Goal: Transaction & Acquisition: Purchase product/service

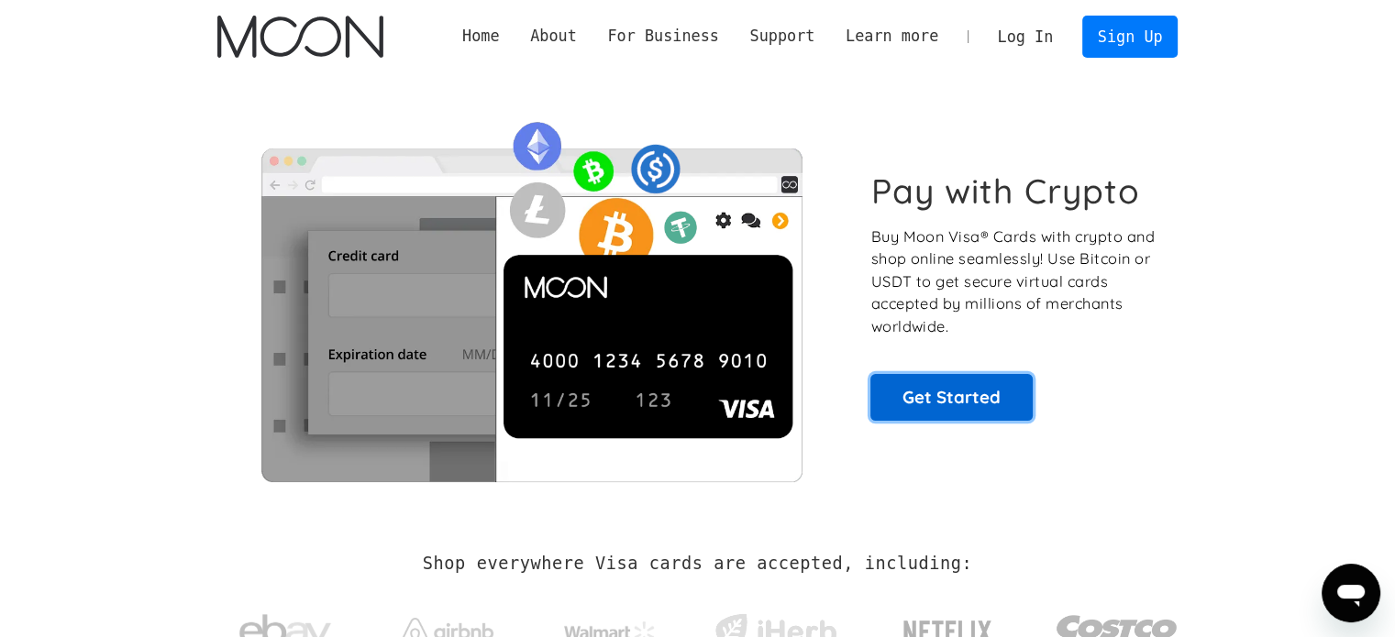
click at [939, 403] on link "Get Started" at bounding box center [951, 397] width 162 height 46
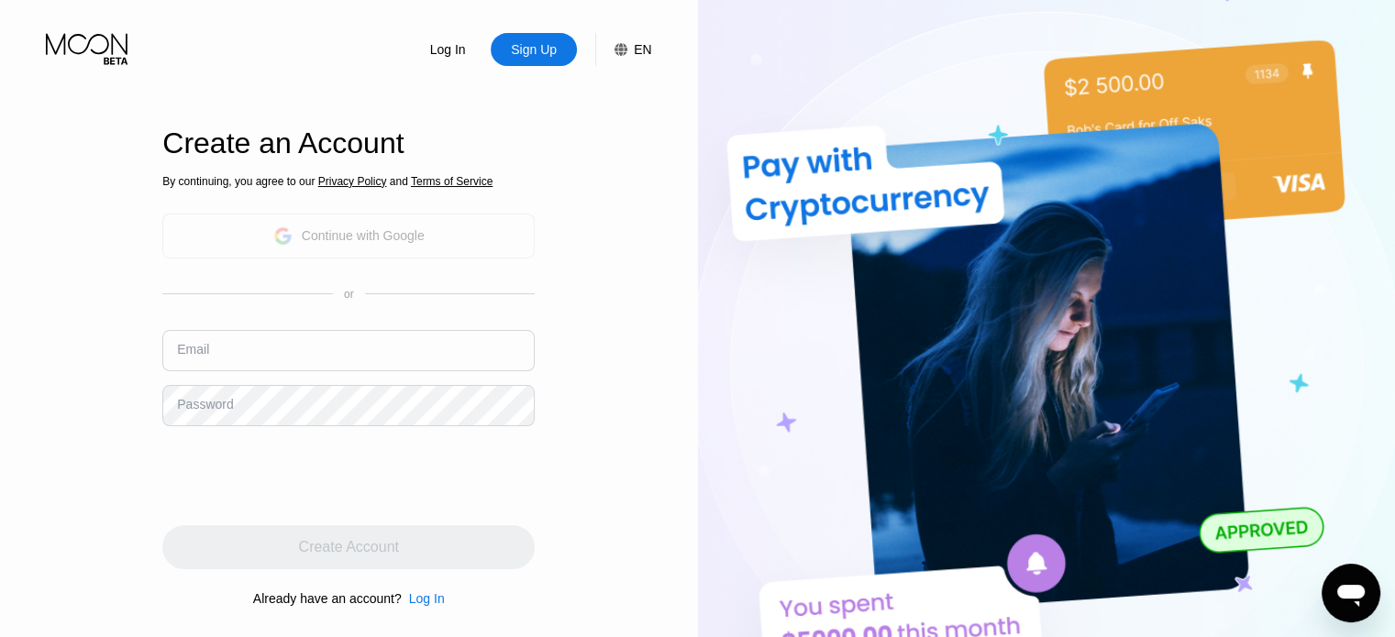
click at [408, 245] on div "Continue with Google" at bounding box center [348, 236] width 151 height 28
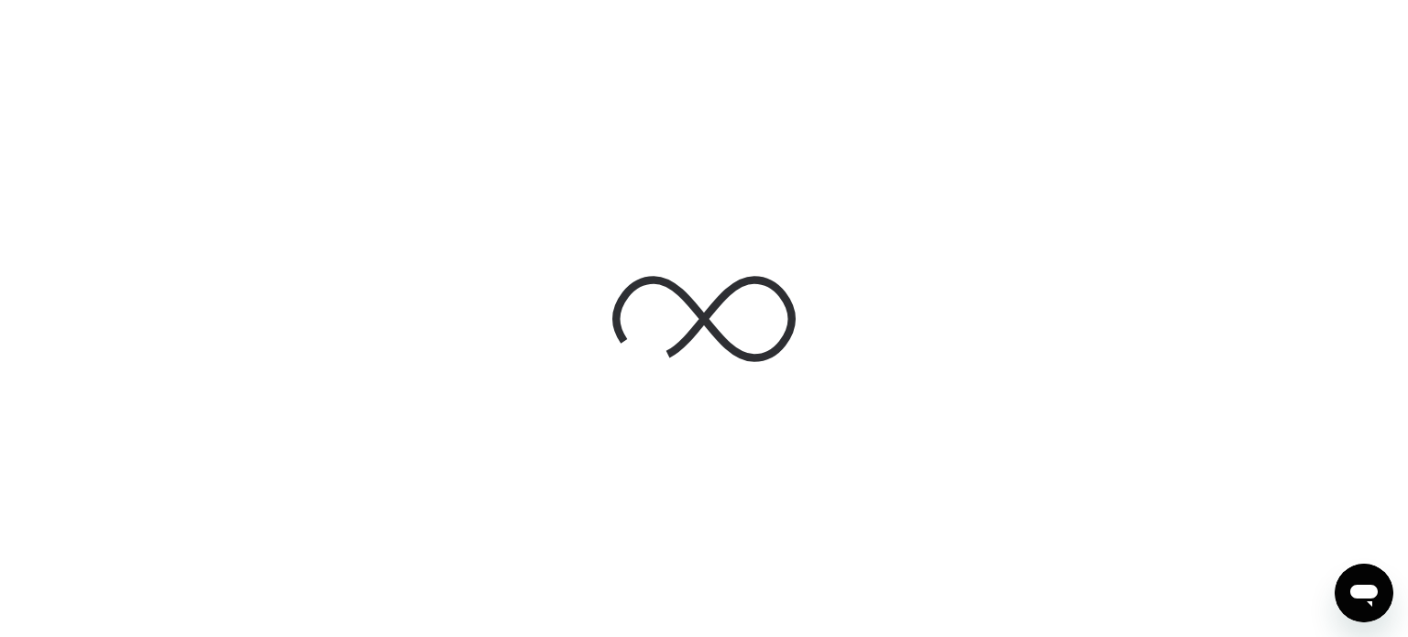
click at [964, 307] on div at bounding box center [704, 318] width 1408 height 637
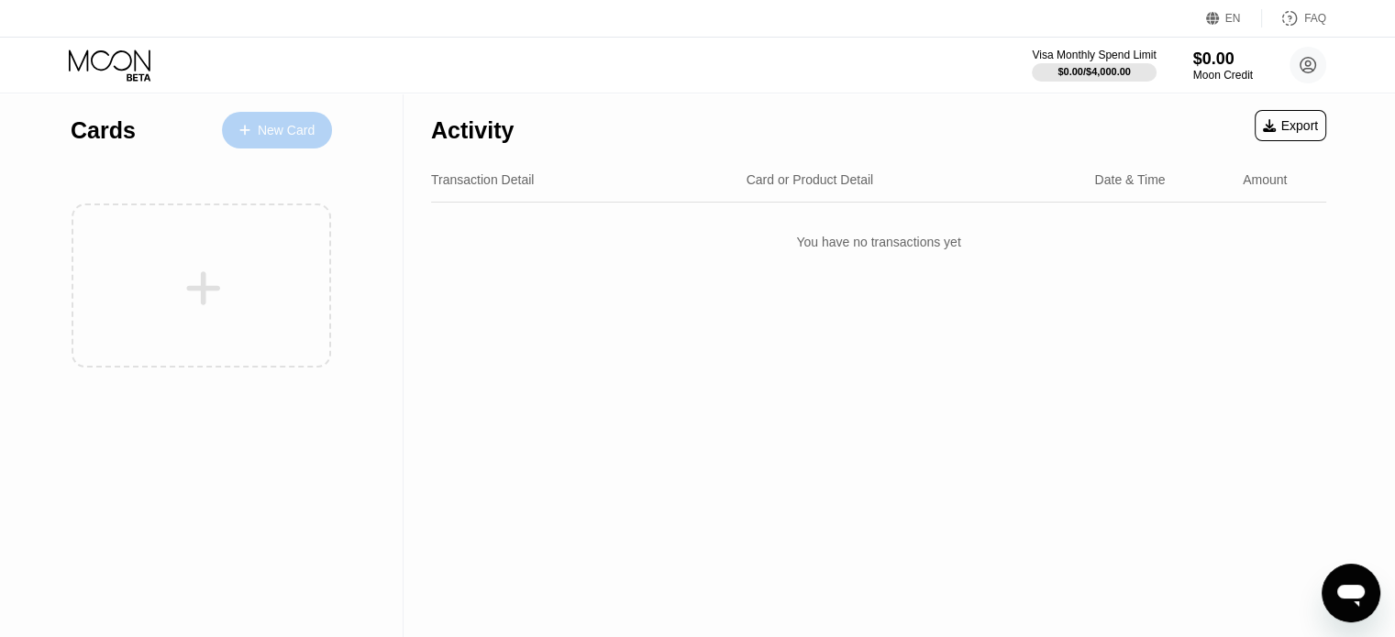
click at [264, 141] on div "New Card" at bounding box center [277, 130] width 110 height 37
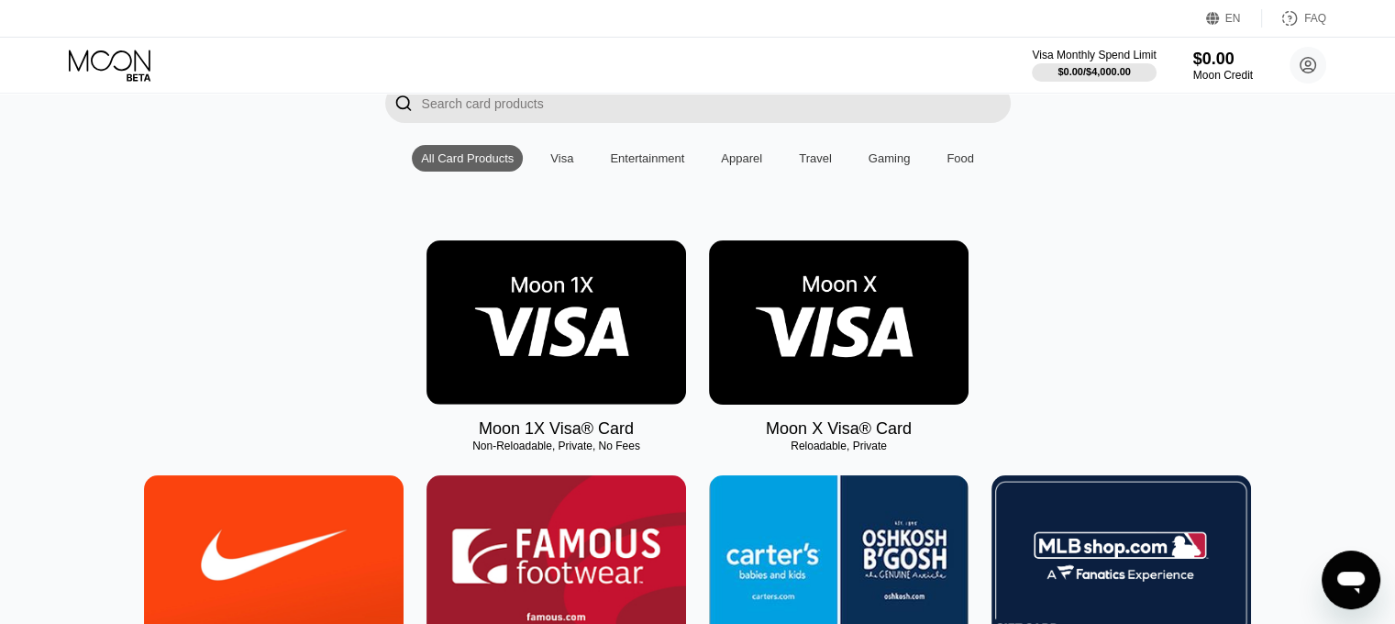
scroll to position [147, 0]
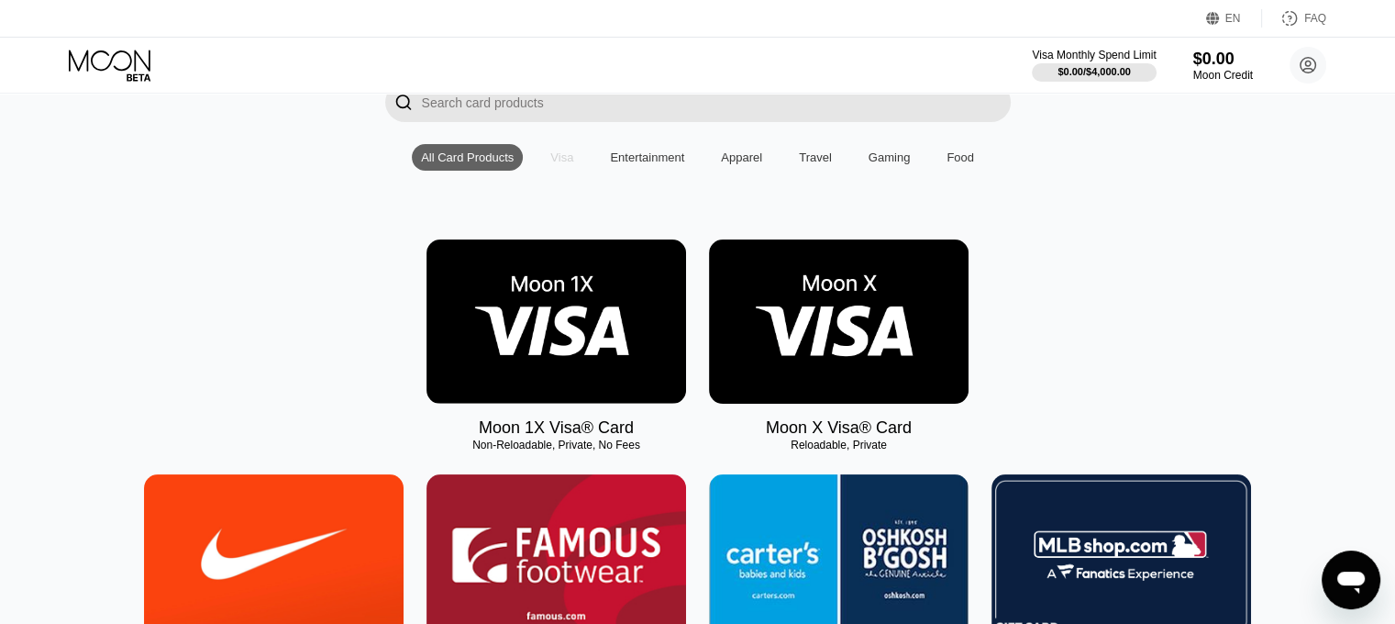
click at [567, 162] on div "Visa" at bounding box center [561, 157] width 23 height 14
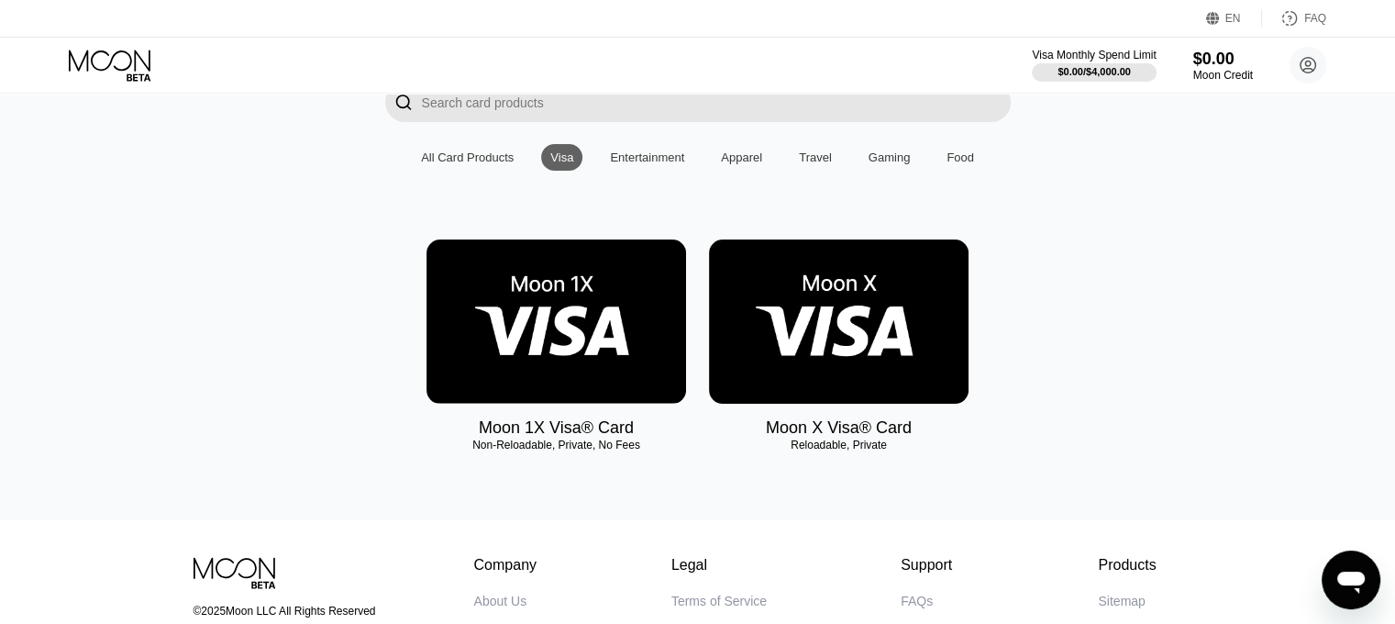
scroll to position [147, 0]
click at [744, 164] on div "Apparel" at bounding box center [741, 157] width 41 height 14
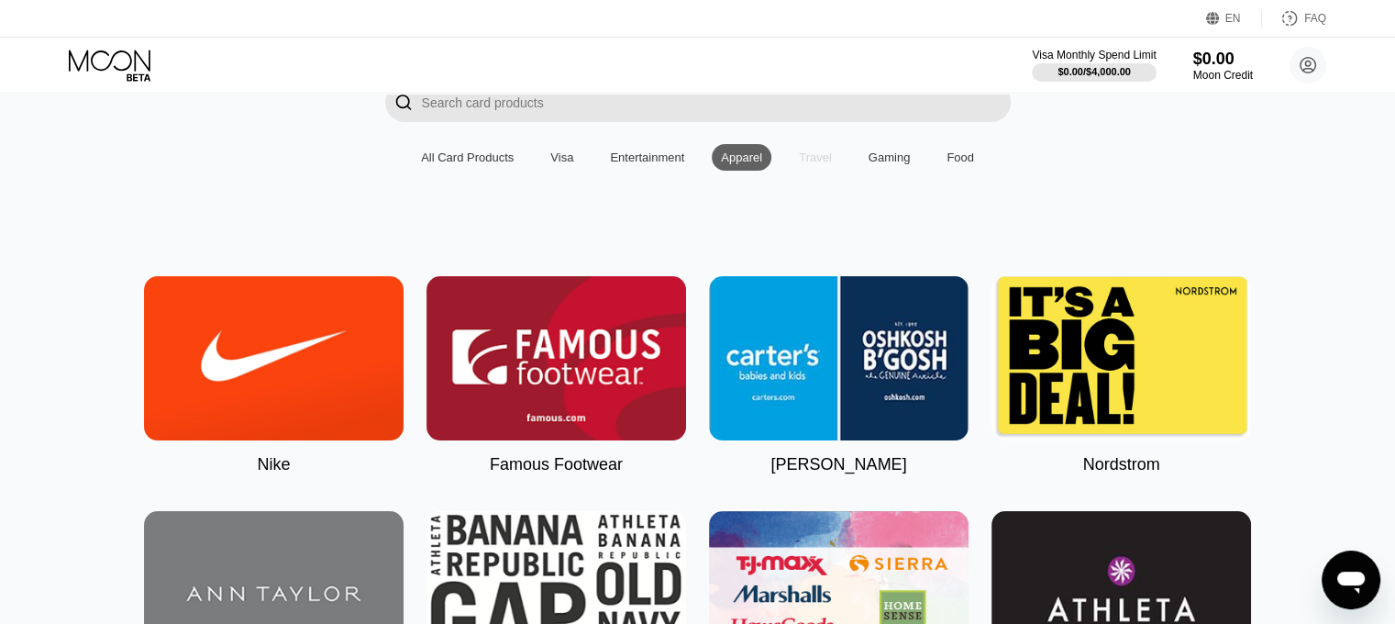
click at [833, 167] on div "Travel" at bounding box center [814, 157] width 51 height 27
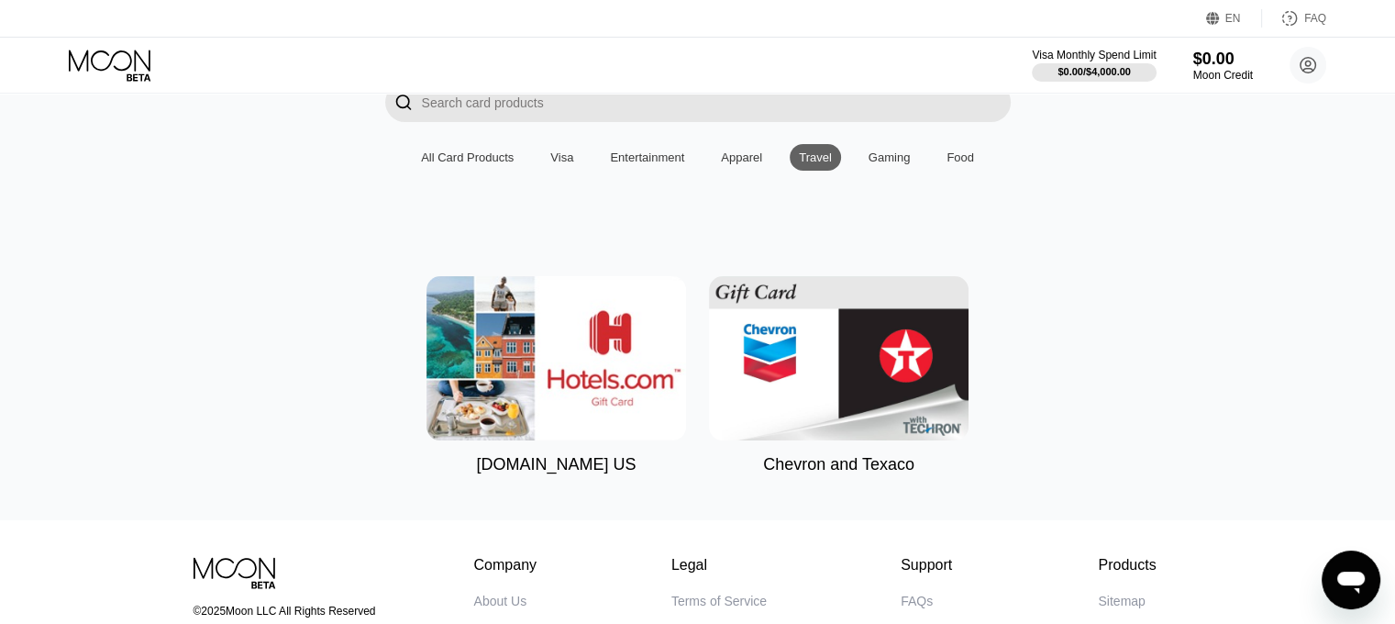
click at [556, 164] on div "Visa" at bounding box center [561, 157] width 23 height 14
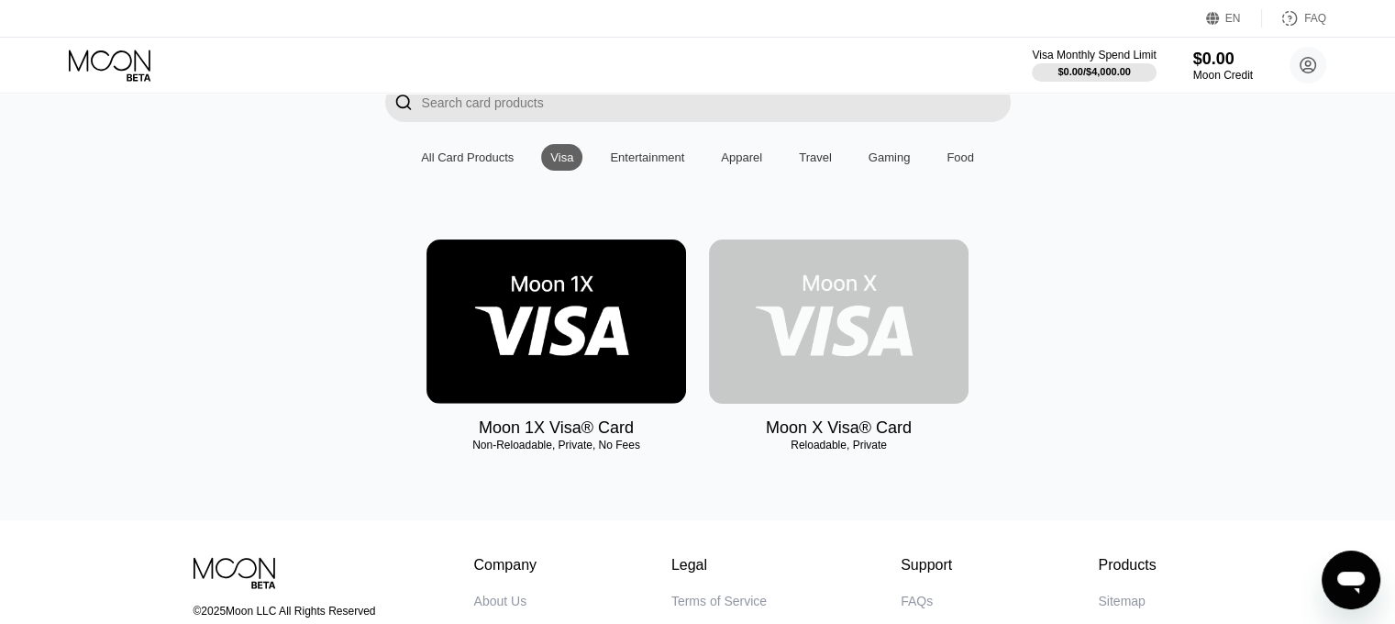
click at [888, 315] on img at bounding box center [838, 321] width 259 height 164
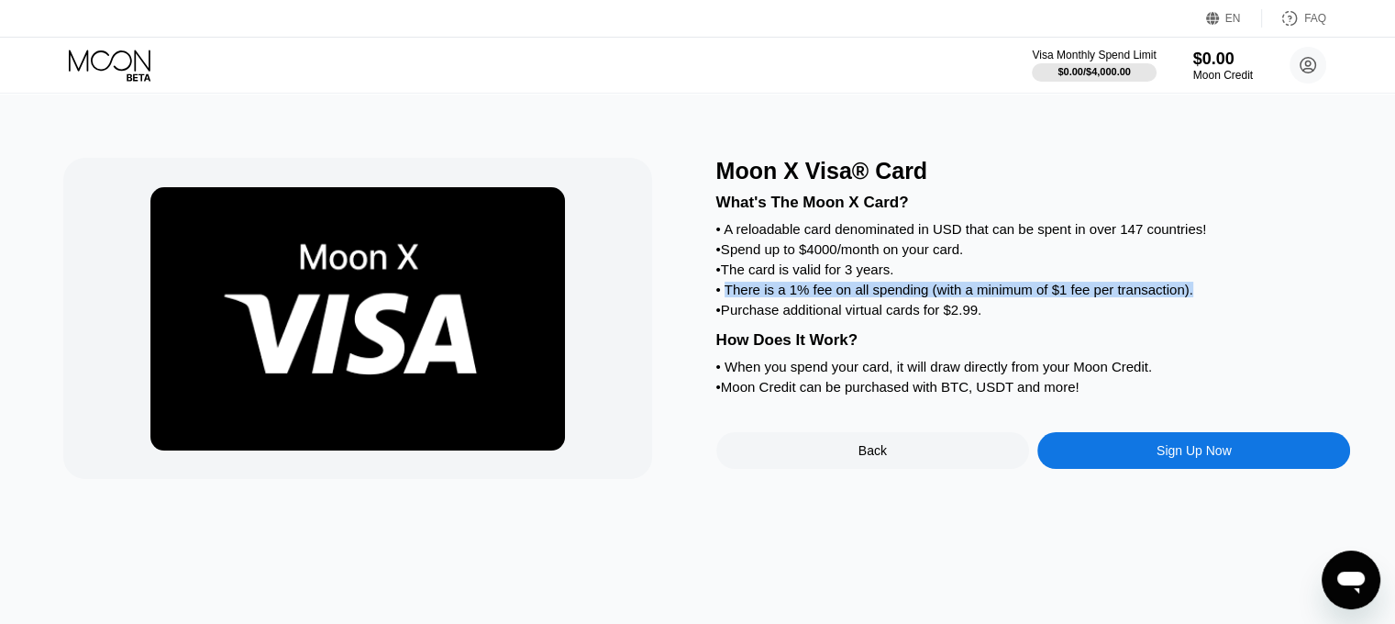
drag, startPoint x: 727, startPoint y: 304, endPoint x: 1195, endPoint y: 307, distance: 467.6
click at [1195, 297] on div "• There is a 1% fee on all spending (with a minimum of $1 fee per transaction)." at bounding box center [1033, 290] width 635 height 16
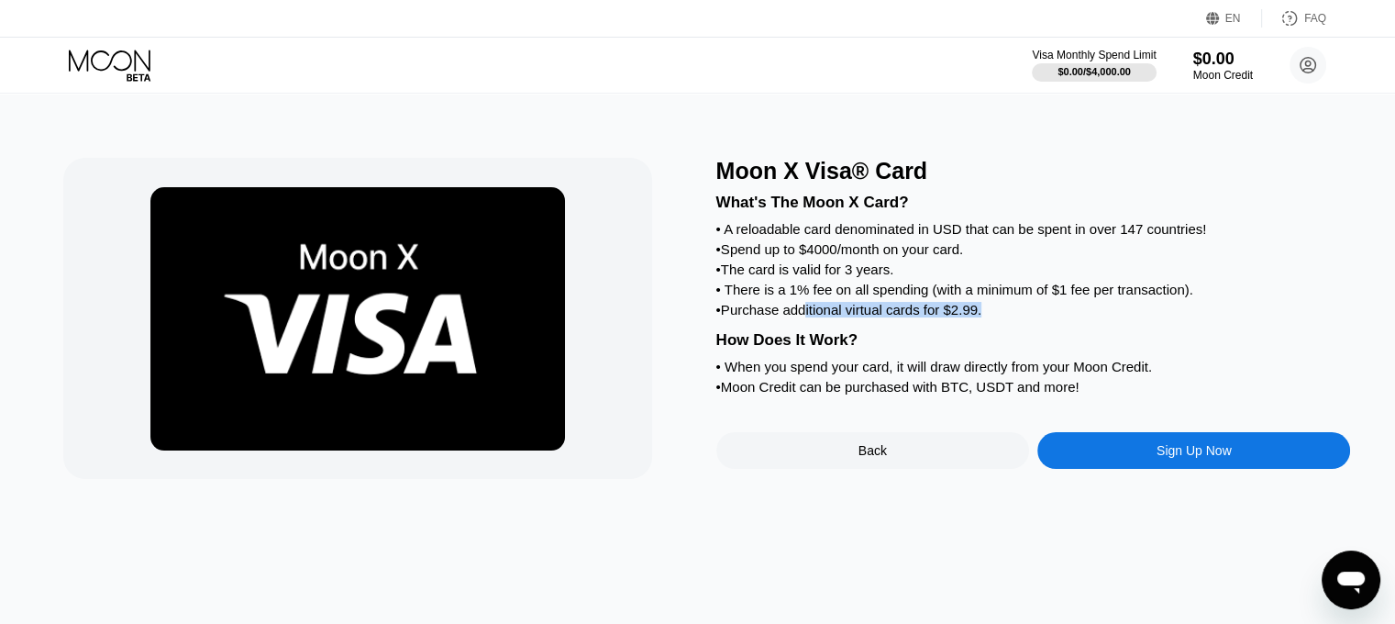
drag, startPoint x: 807, startPoint y: 328, endPoint x: 1032, endPoint y: 334, distance: 225.6
click at [1032, 317] on div "• Purchase additional virtual cards for $2.99." at bounding box center [1033, 310] width 635 height 16
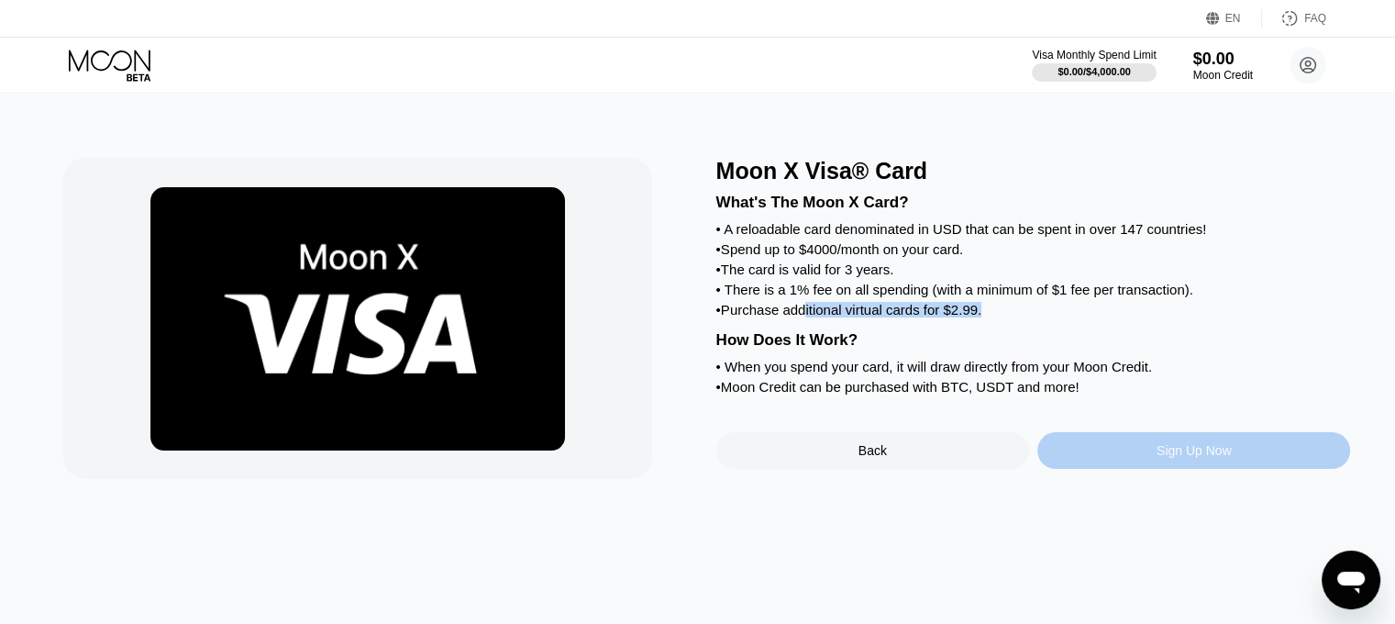
click at [1115, 466] on div "Sign Up Now" at bounding box center [1193, 450] width 313 height 37
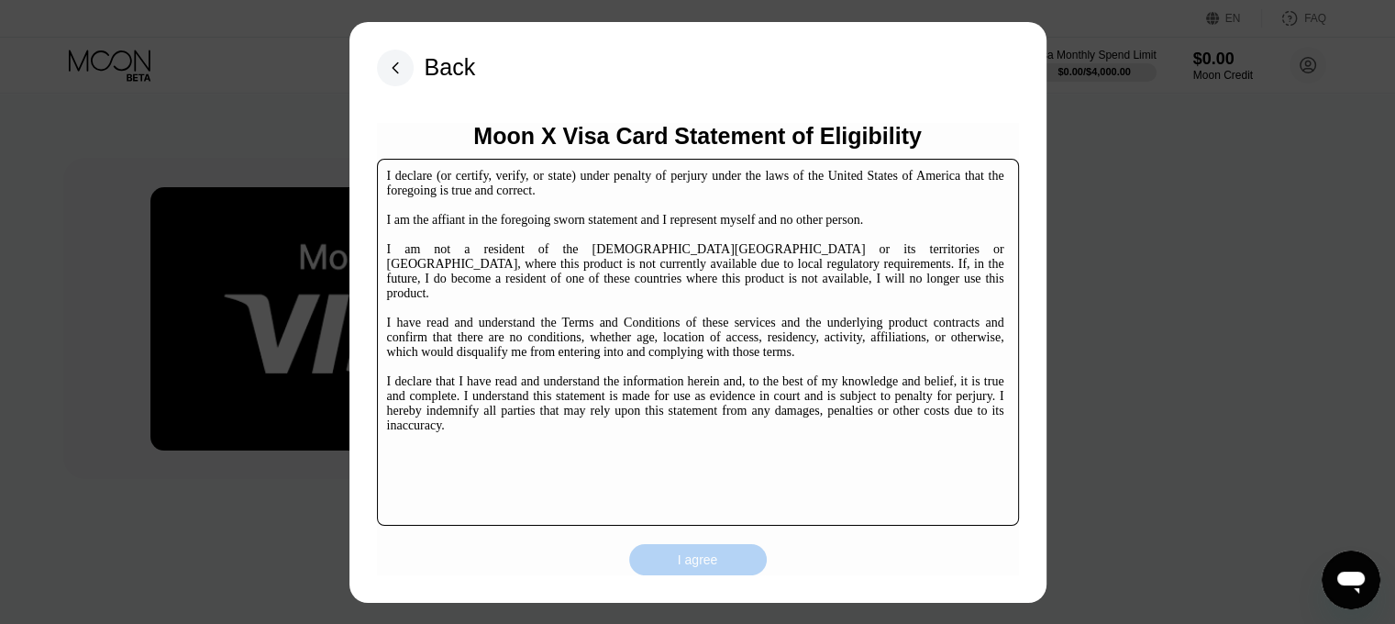
click at [657, 557] on div "I agree" at bounding box center [698, 559] width 138 height 31
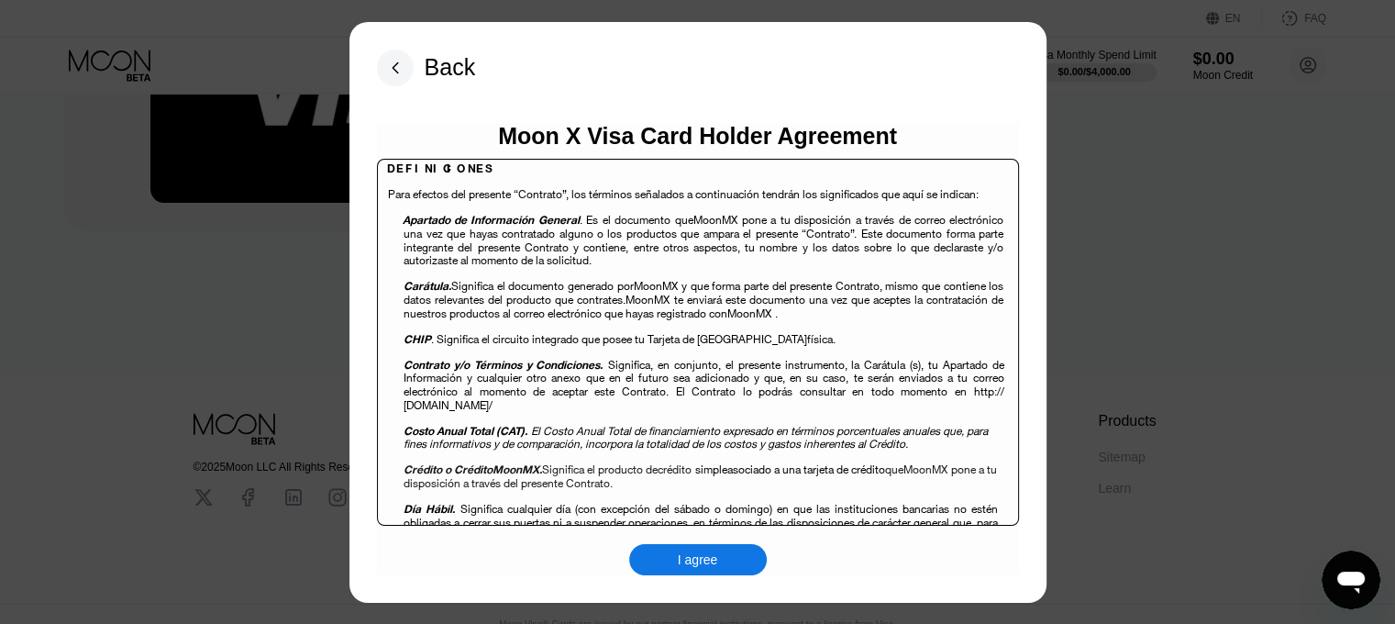
scroll to position [572, 0]
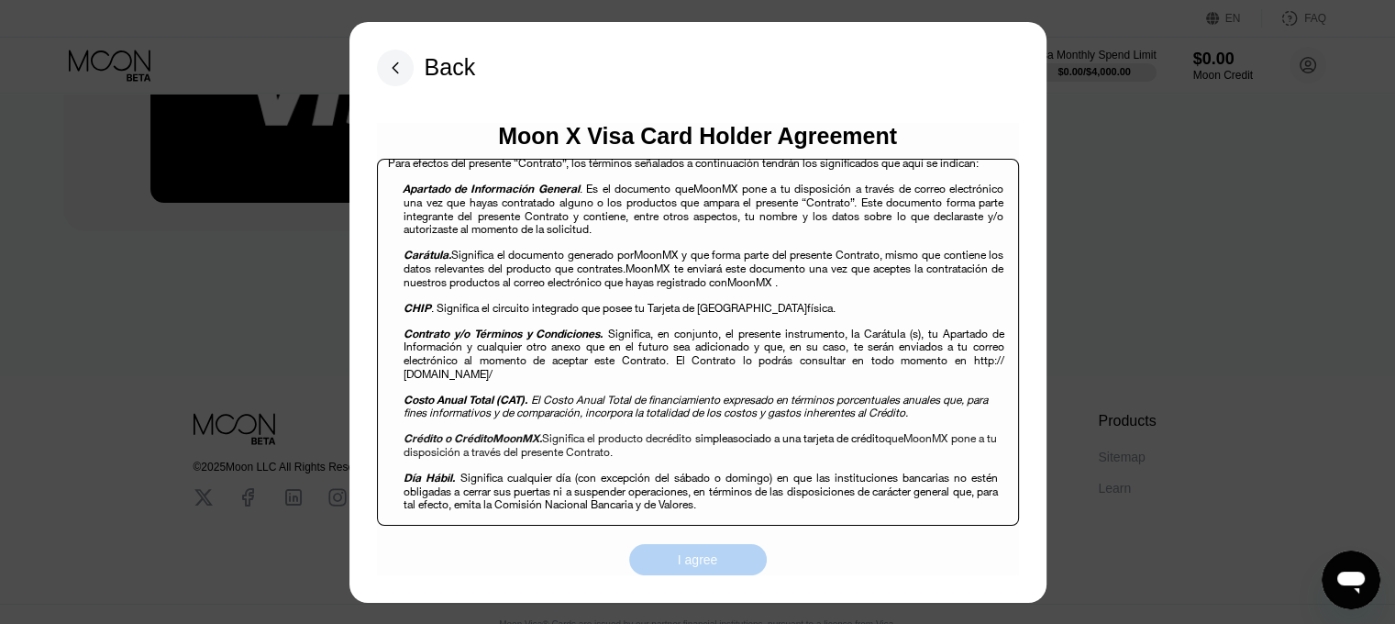
click at [708, 557] on div "I agree" at bounding box center [698, 559] width 40 height 17
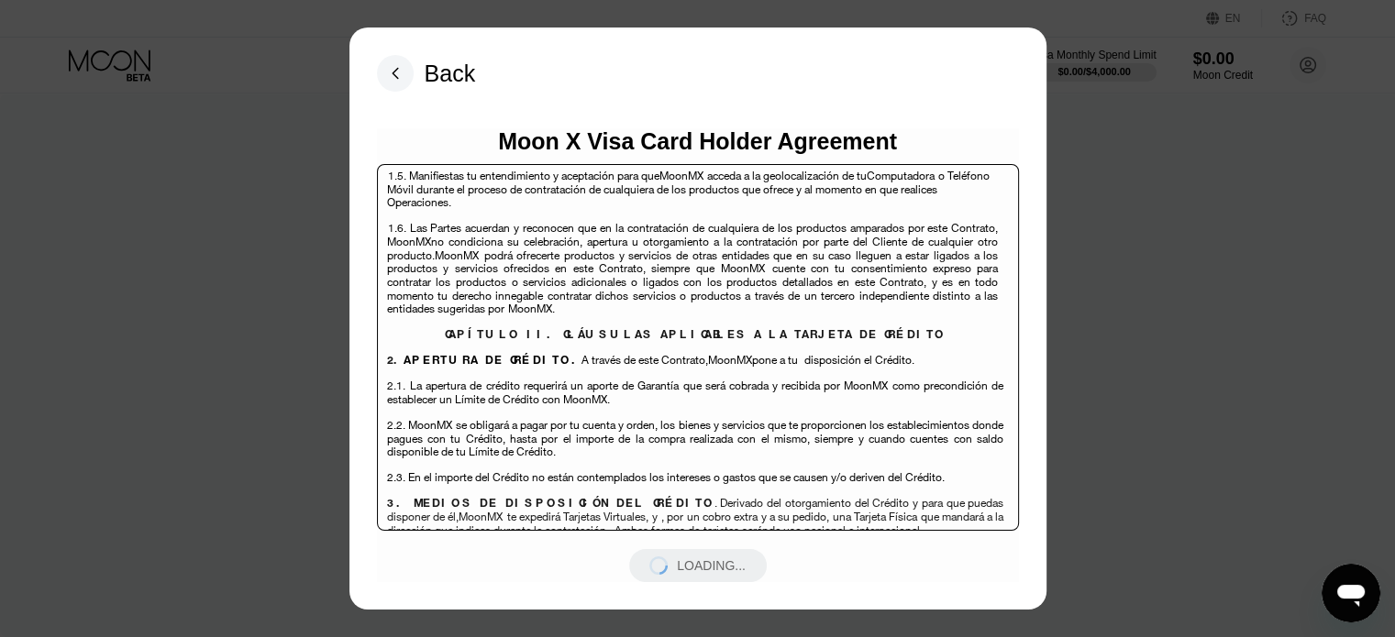
scroll to position [4181, 0]
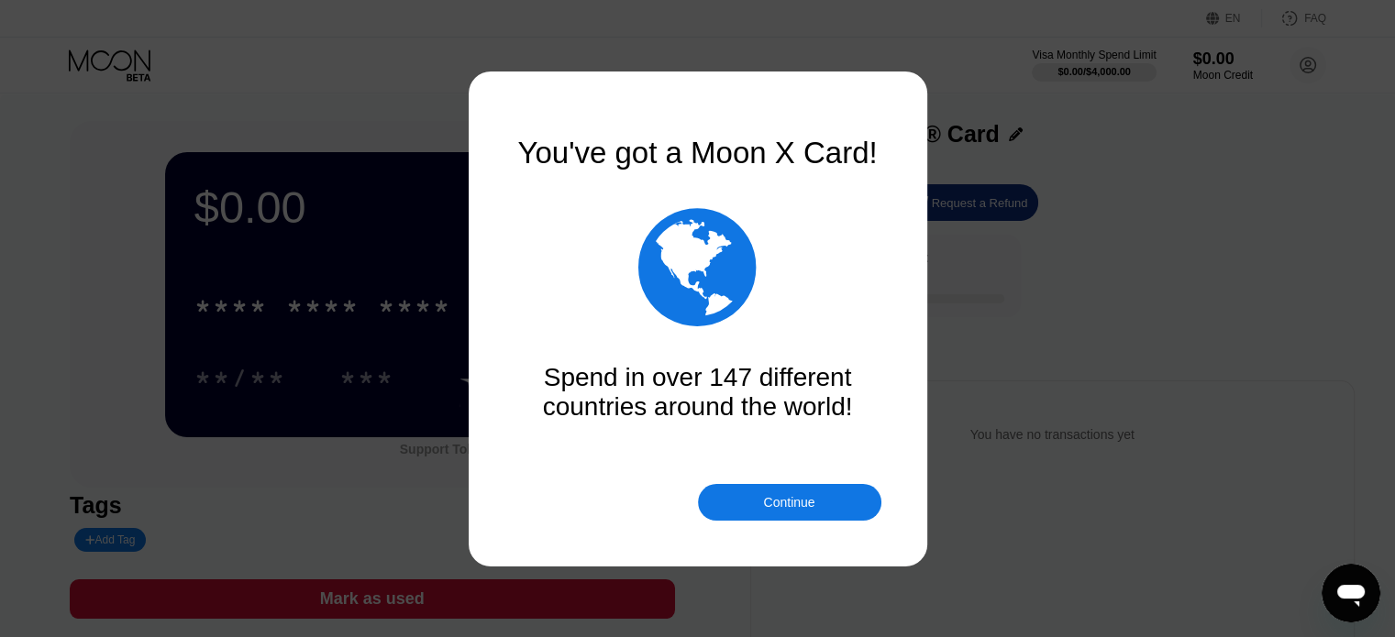
scroll to position [2, 0]
click at [759, 494] on div "Continue" at bounding box center [789, 502] width 183 height 37
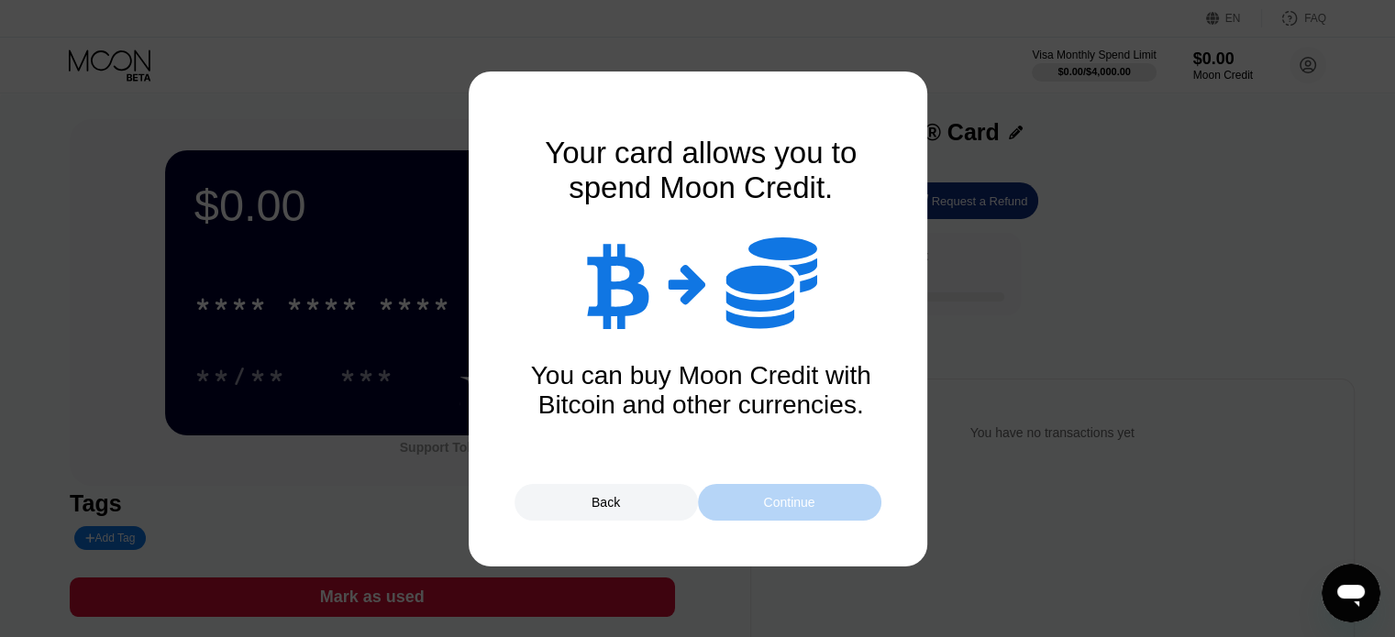
click at [759, 494] on div "Continue" at bounding box center [789, 502] width 183 height 37
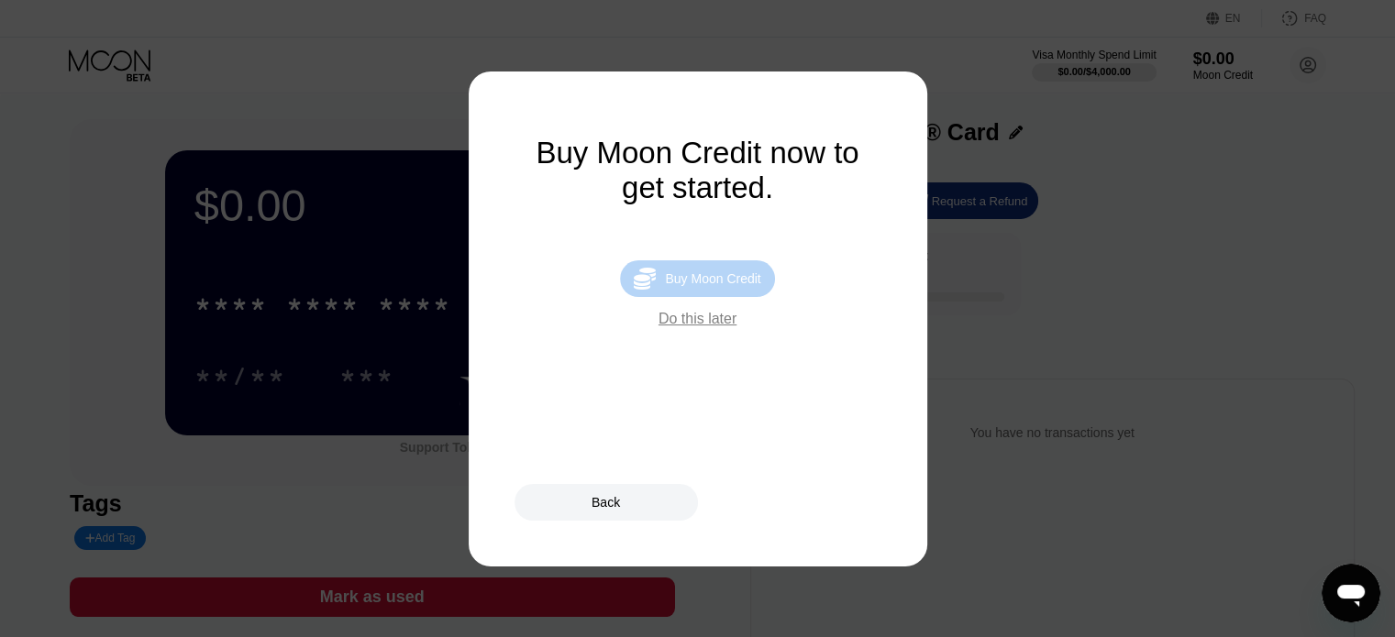
click at [689, 286] on div "Buy Moon Credit" at bounding box center [712, 278] width 95 height 15
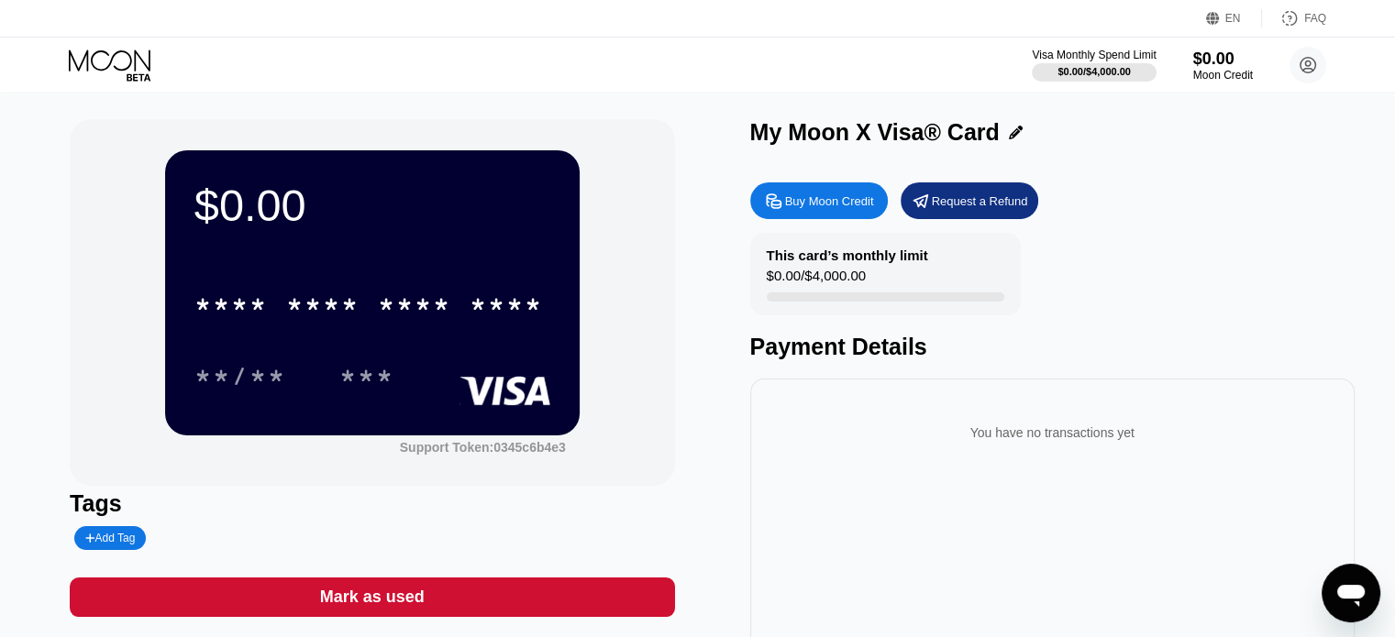
type input "0"
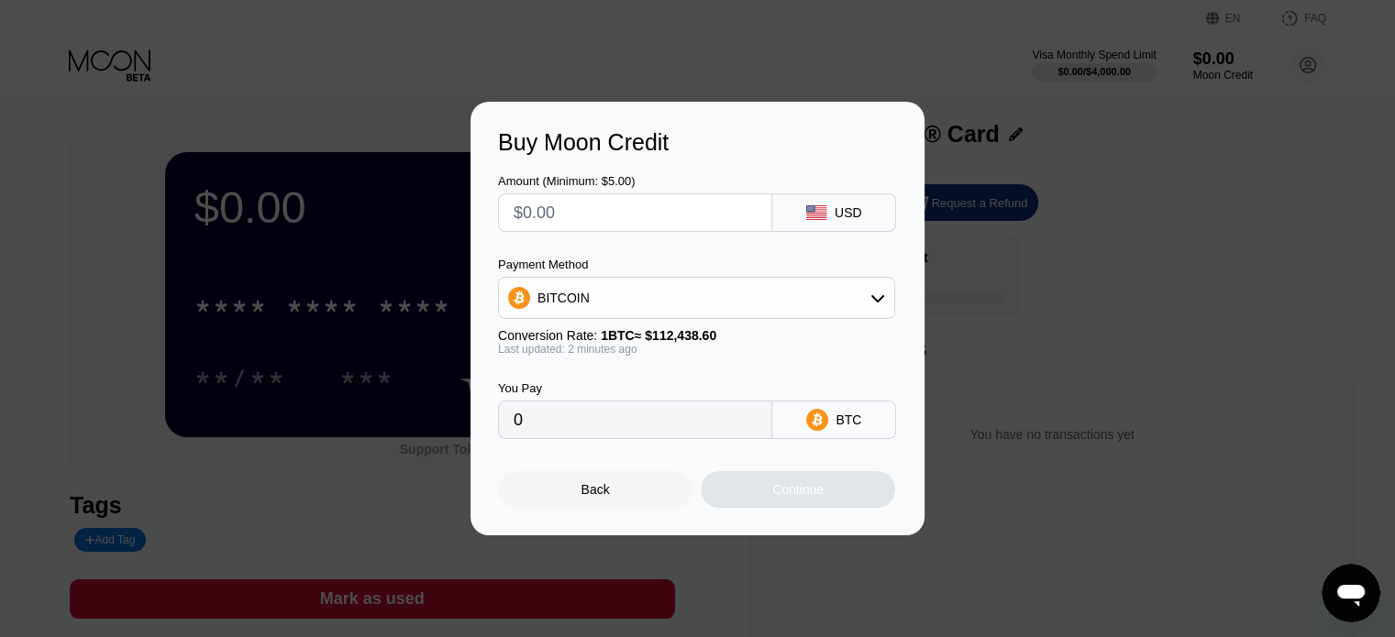
click at [967, 93] on div at bounding box center [704, 318] width 1408 height 637
click at [586, 497] on div "Back" at bounding box center [595, 489] width 28 height 15
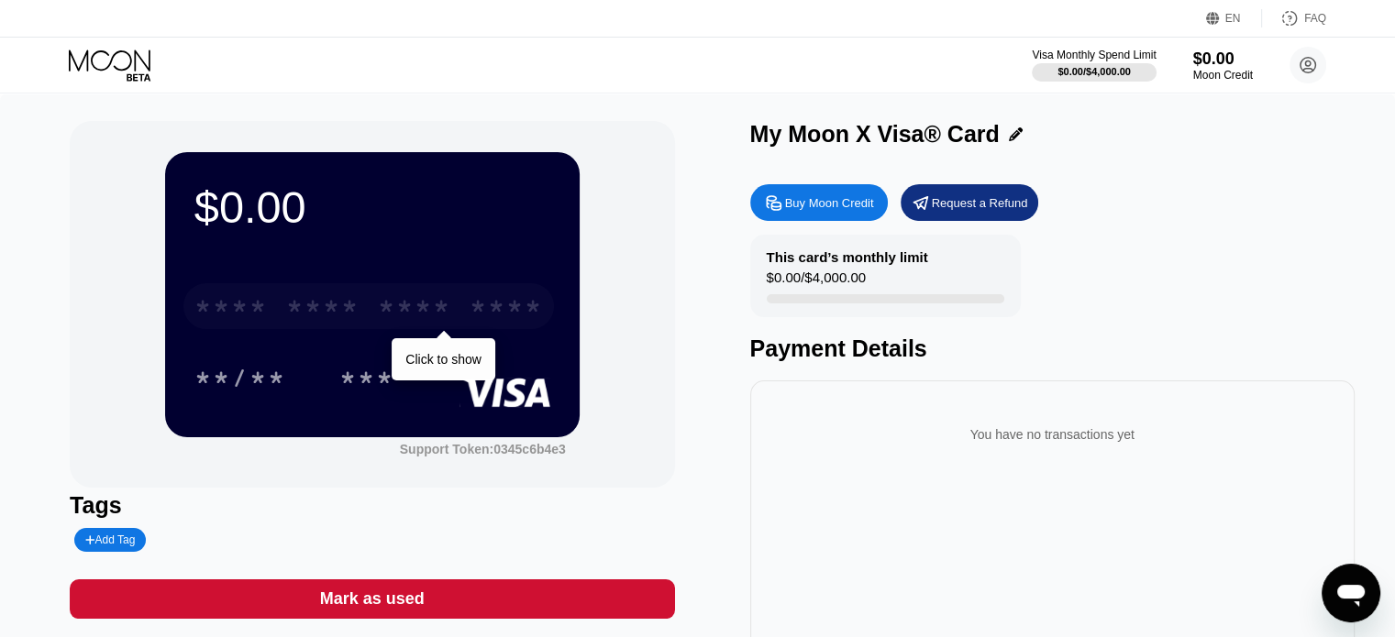
click at [418, 317] on div "* * * *" at bounding box center [414, 308] width 73 height 29
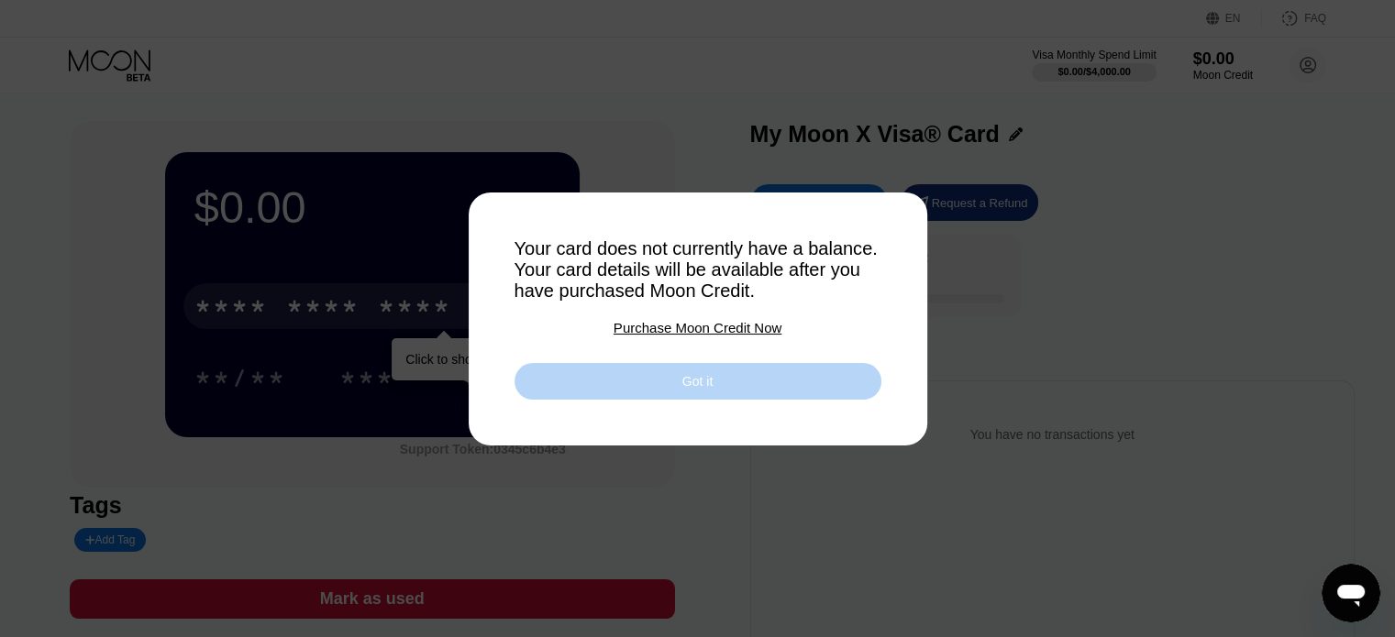
click at [631, 383] on div "Got it" at bounding box center [697, 381] width 367 height 37
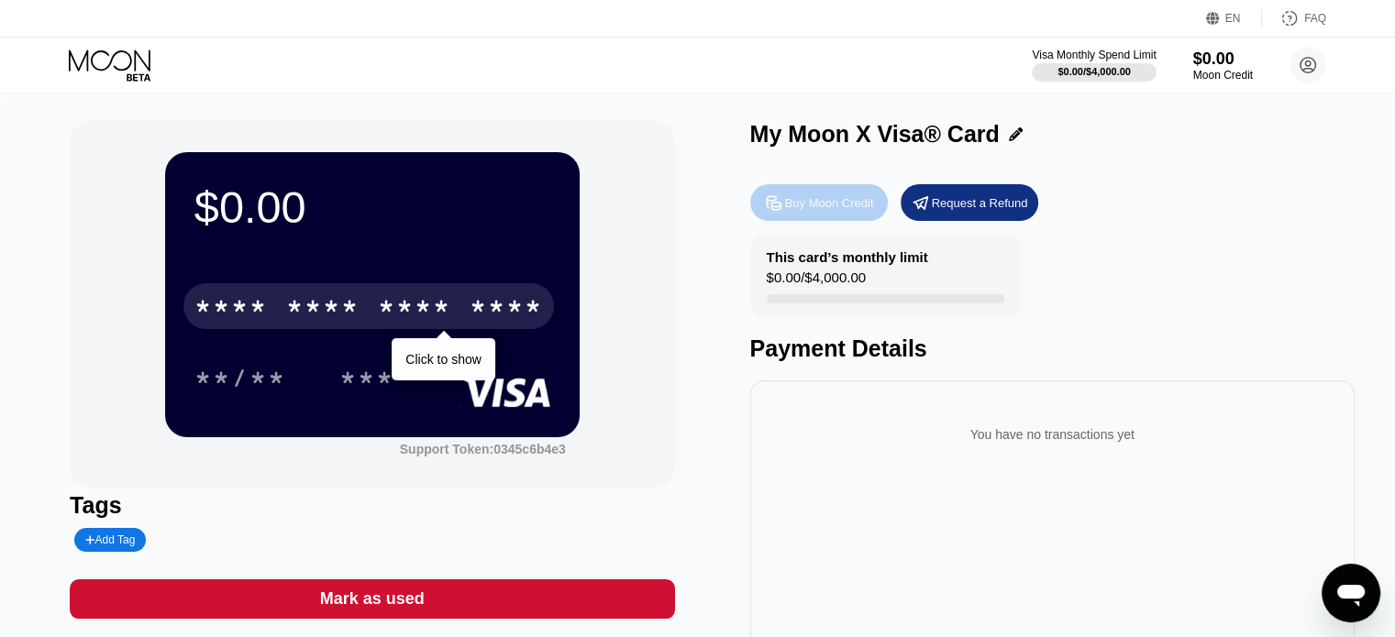
click at [824, 204] on div "Buy Moon Credit" at bounding box center [829, 203] width 89 height 16
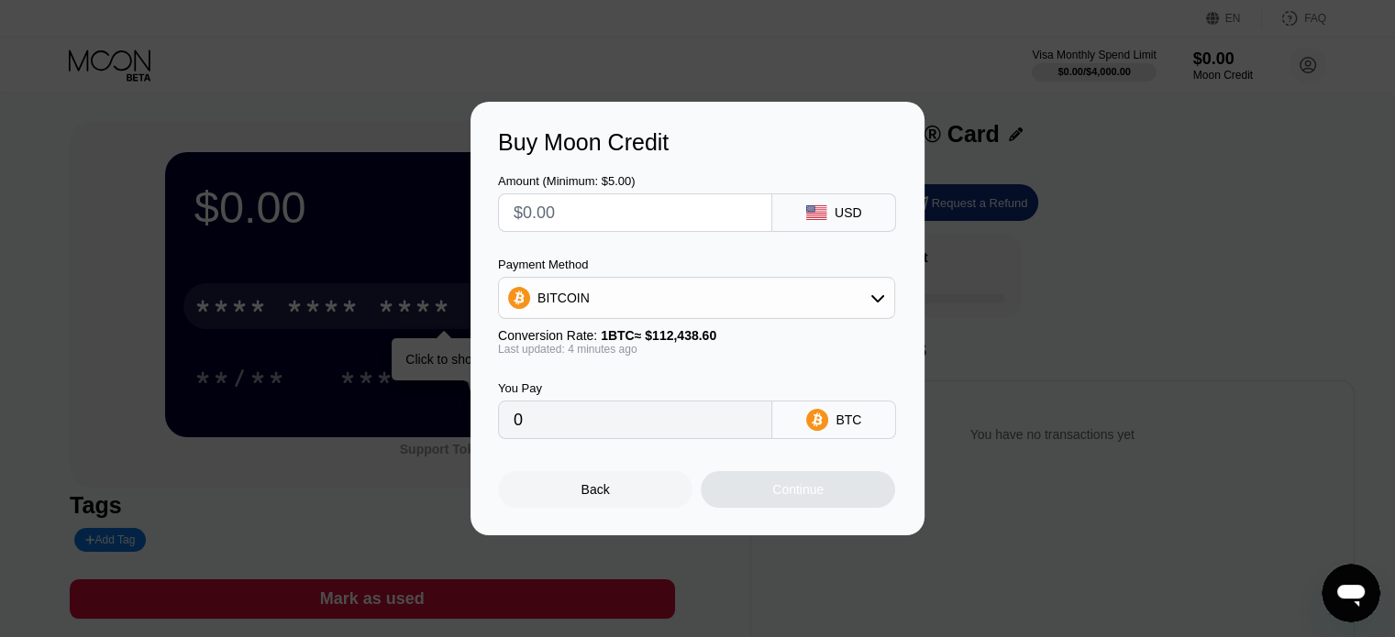
click at [591, 214] on input "text" at bounding box center [634, 212] width 243 height 37
type input "$1"
type input "0.00000890"
type input "$15"
type input "0.00013342"
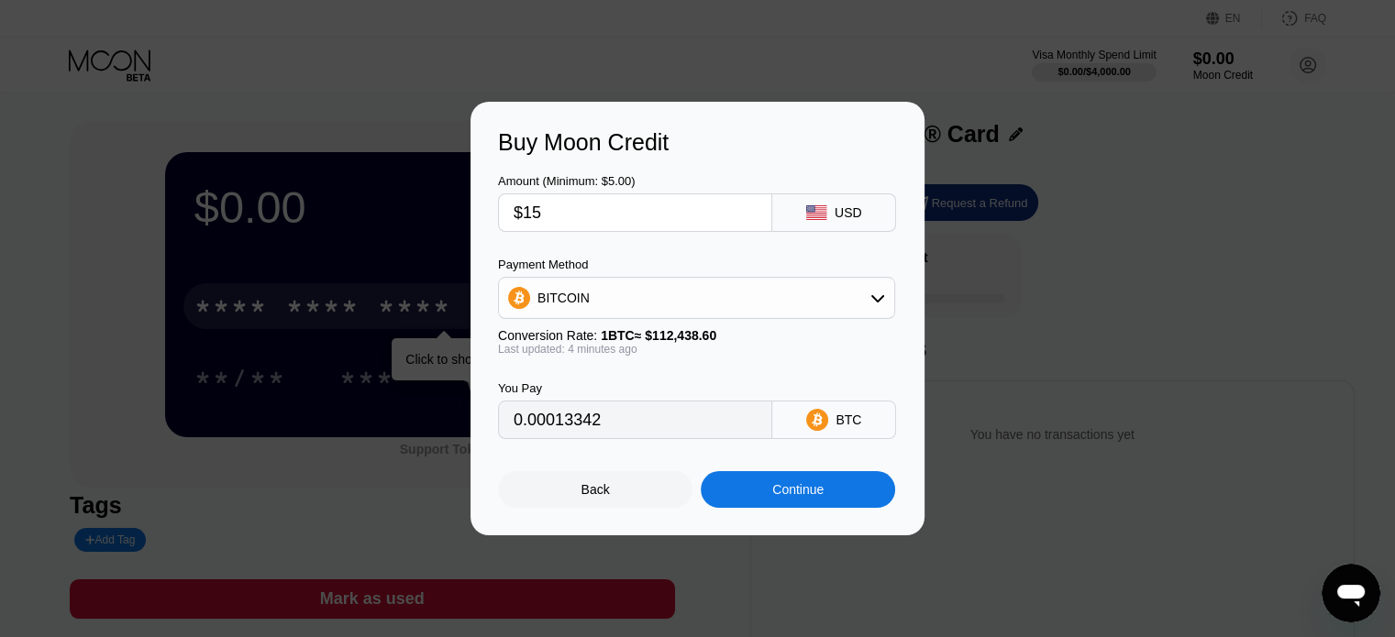
type input "$15"
click at [651, 294] on div "BITCOIN" at bounding box center [696, 298] width 395 height 37
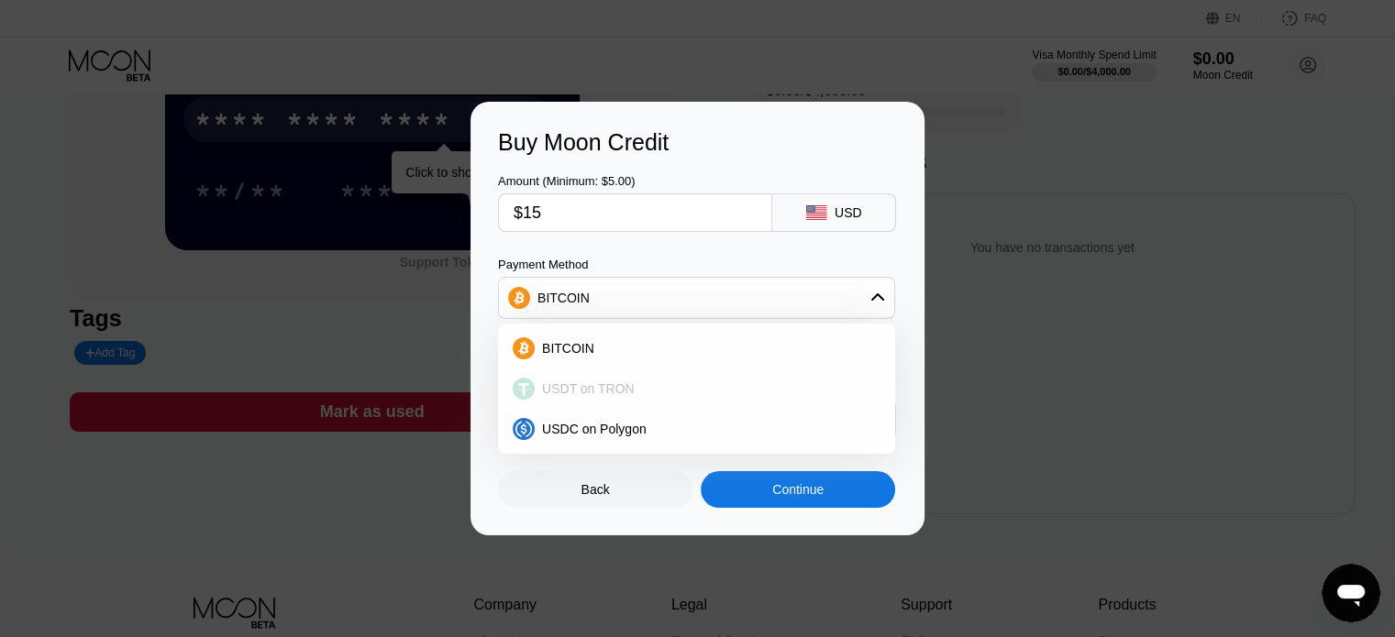
scroll to position [189, 0]
click at [641, 390] on div "USDT on TRON" at bounding box center [708, 388] width 346 height 15
type input "15.15"
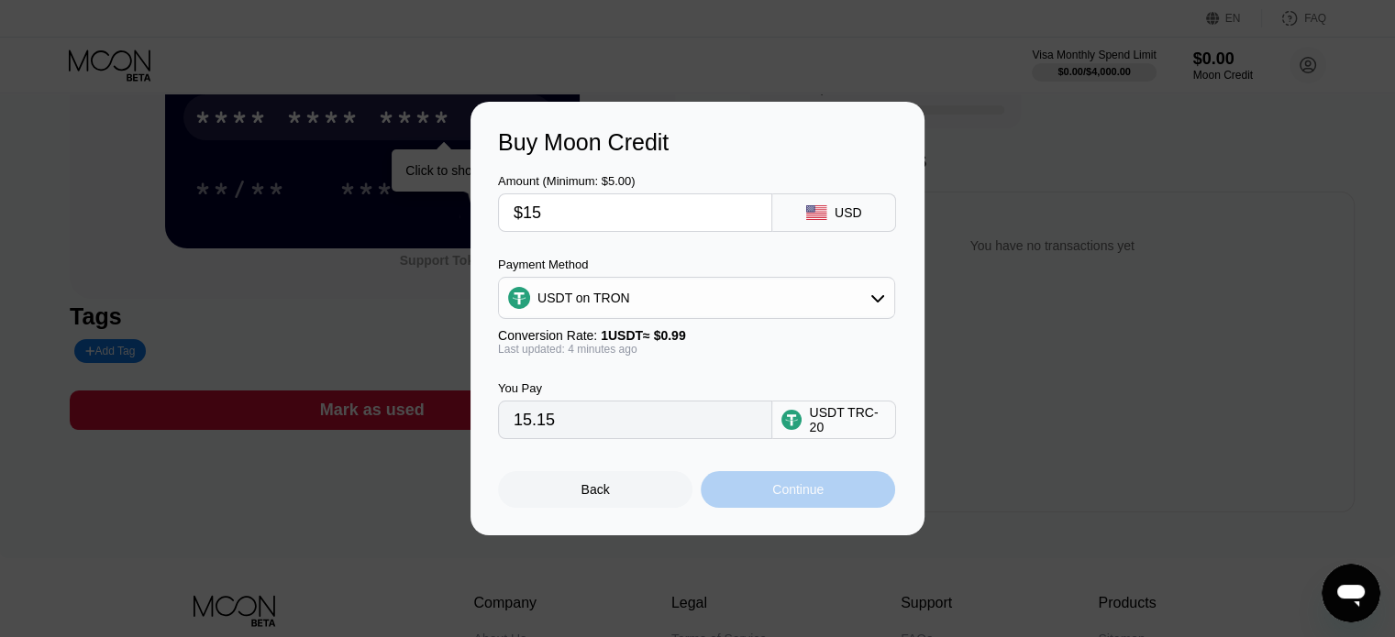
click at [783, 490] on div "Continue" at bounding box center [797, 489] width 51 height 15
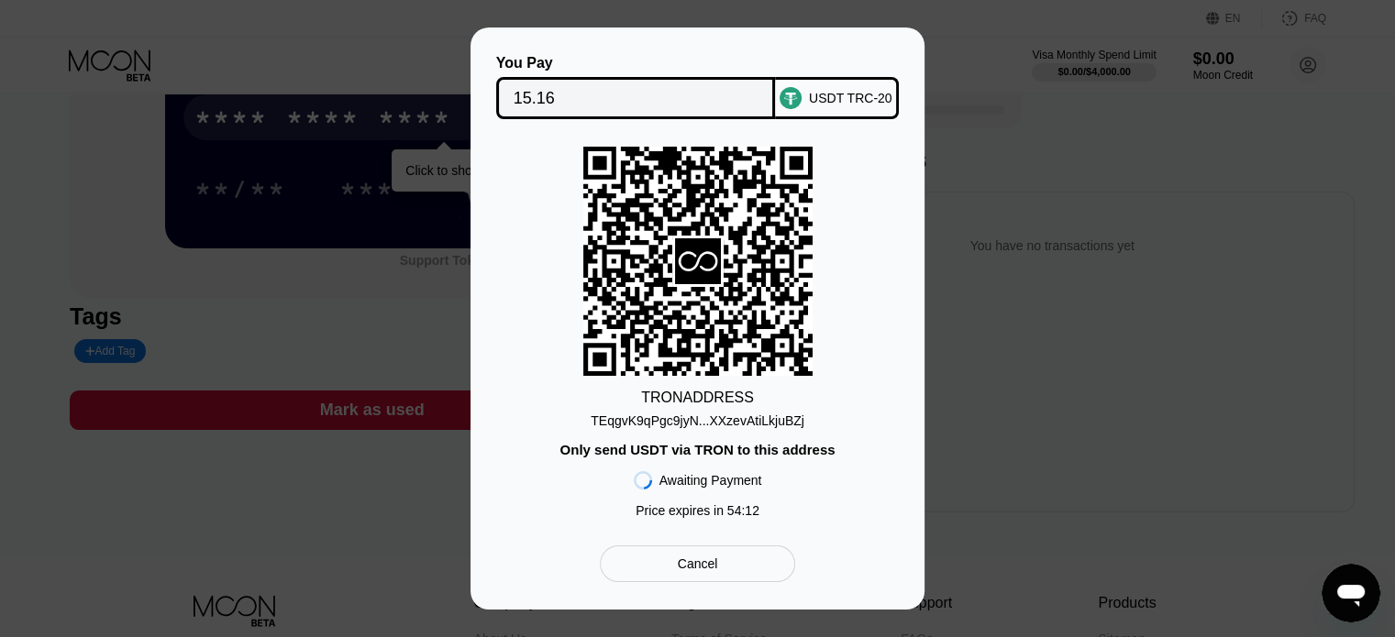
click at [315, 300] on div "You Pay 15.16 USDT TRC-20 TRON ADDRESS TEqgvK9qPgc9jyN...XXzevAtiLkjuBZj Only s…" at bounding box center [697, 319] width 1395 height 582
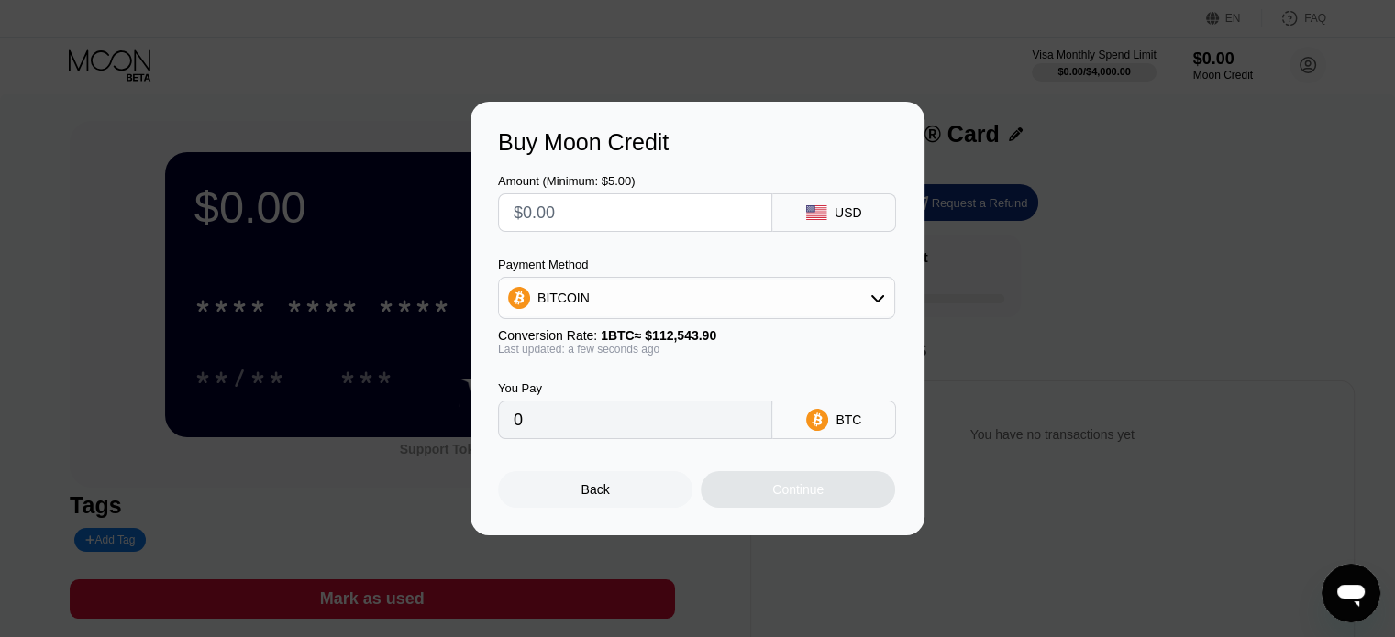
click at [594, 494] on div "Back" at bounding box center [595, 489] width 28 height 15
click at [1043, 269] on div "Buy Moon Credit Amount (Minimum: $5.00) USD Payment Method BITCOIN Conversion R…" at bounding box center [697, 319] width 1395 height 434
click at [604, 494] on div "Back" at bounding box center [595, 489] width 28 height 15
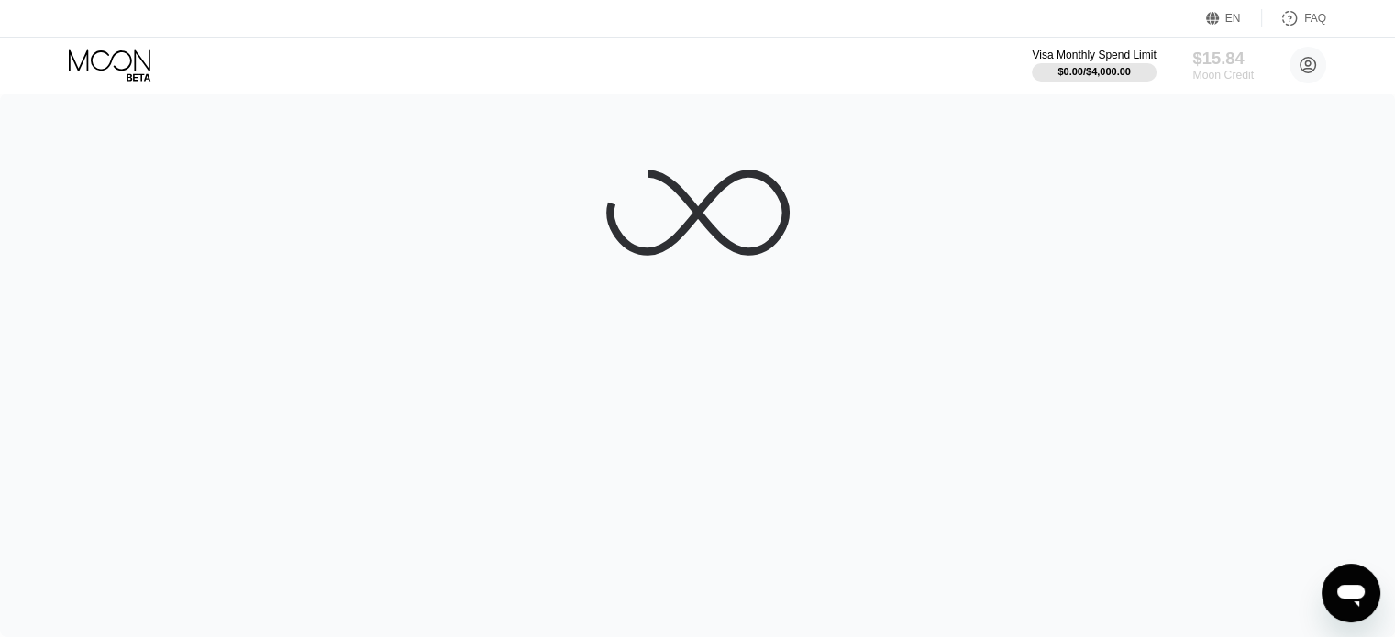
click at [1229, 65] on div "$15.84" at bounding box center [1222, 58] width 61 height 19
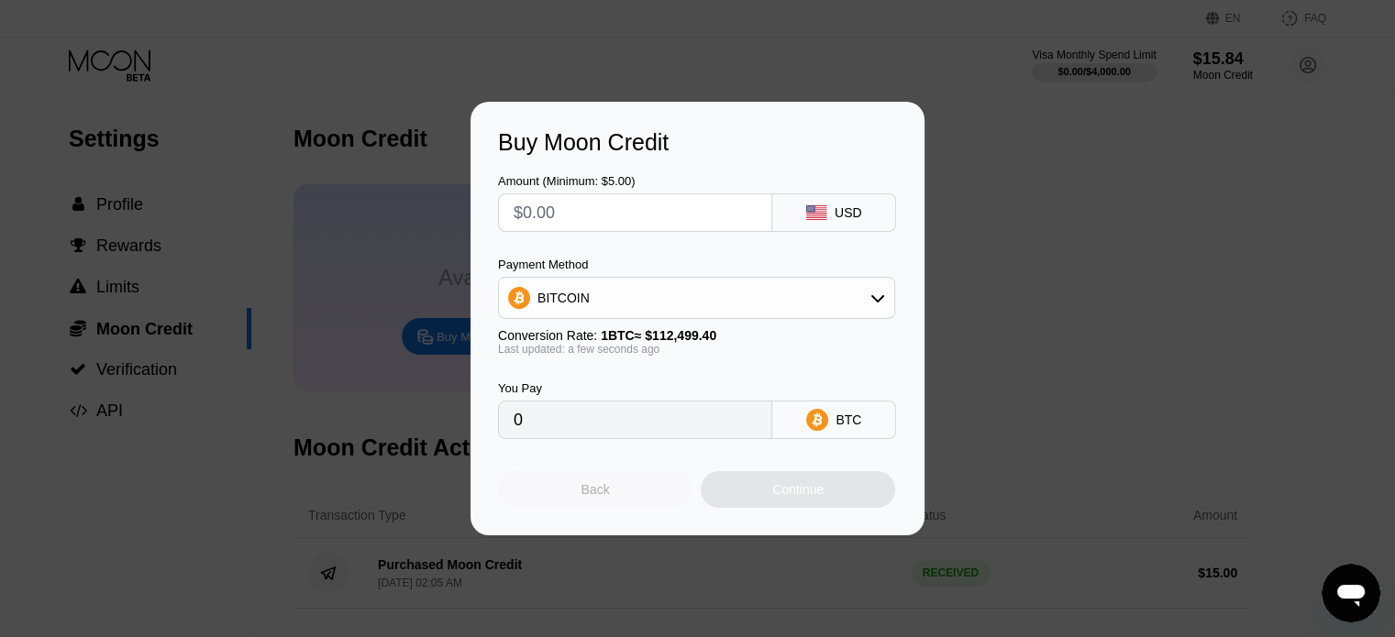
click at [618, 496] on div "Back" at bounding box center [595, 489] width 194 height 37
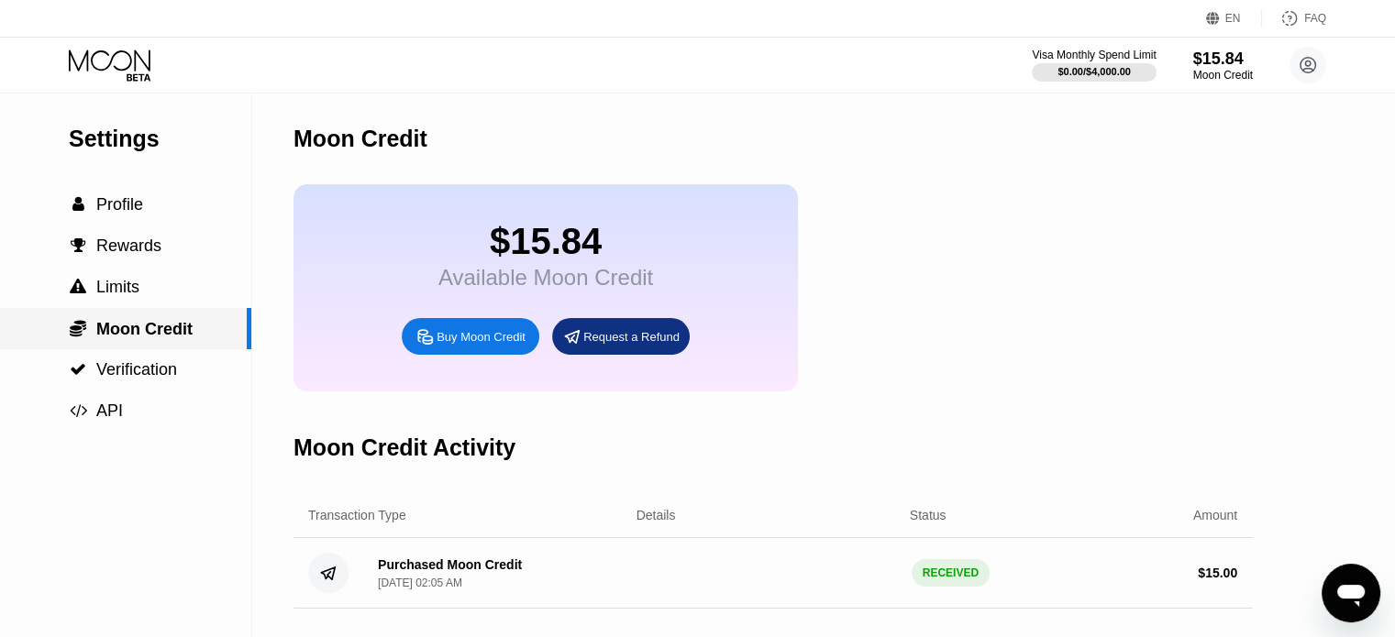
click at [178, 336] on span "Moon Credit" at bounding box center [144, 329] width 96 height 18
click at [169, 379] on span "Verification" at bounding box center [136, 369] width 81 height 18
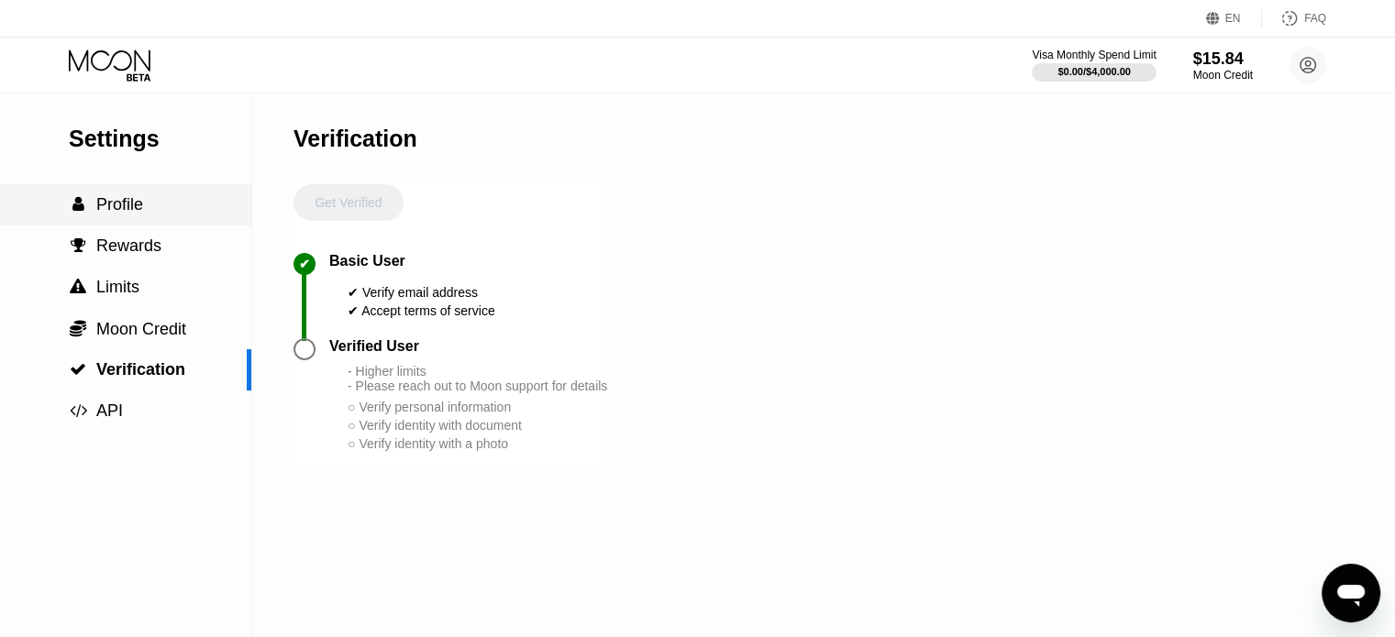
click at [148, 215] on div " Profile" at bounding box center [125, 204] width 251 height 19
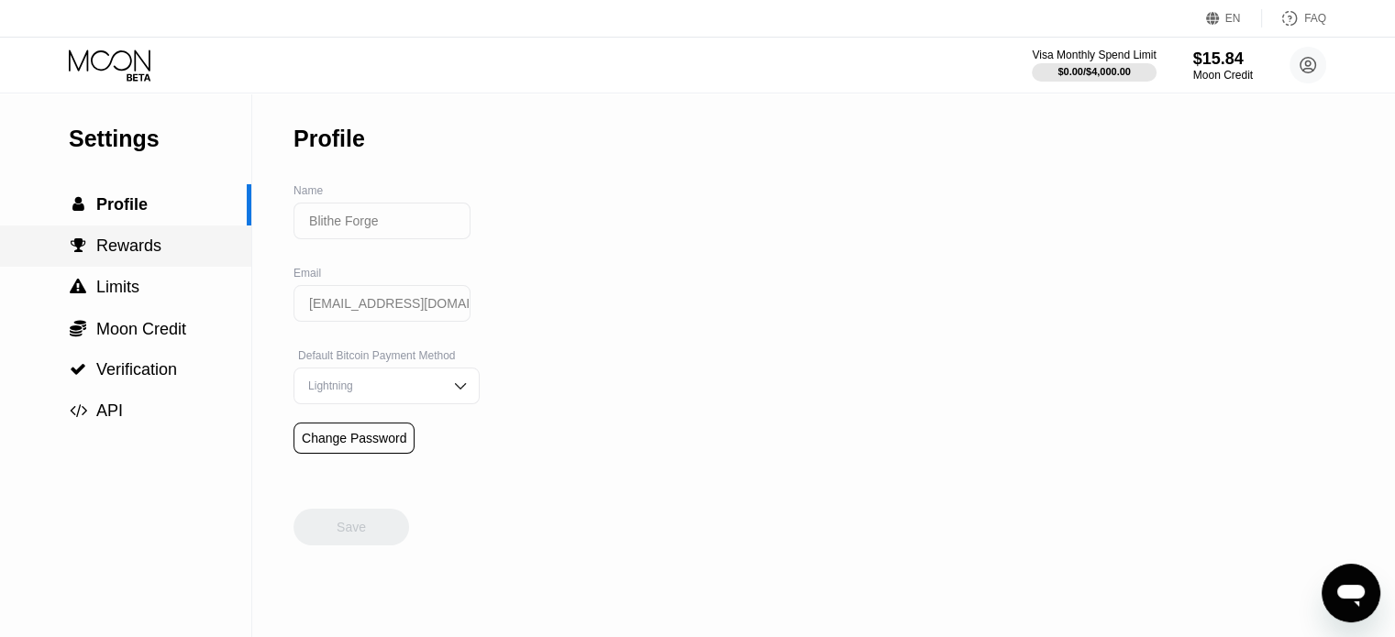
click at [147, 255] on span "Rewards" at bounding box center [128, 246] width 65 height 18
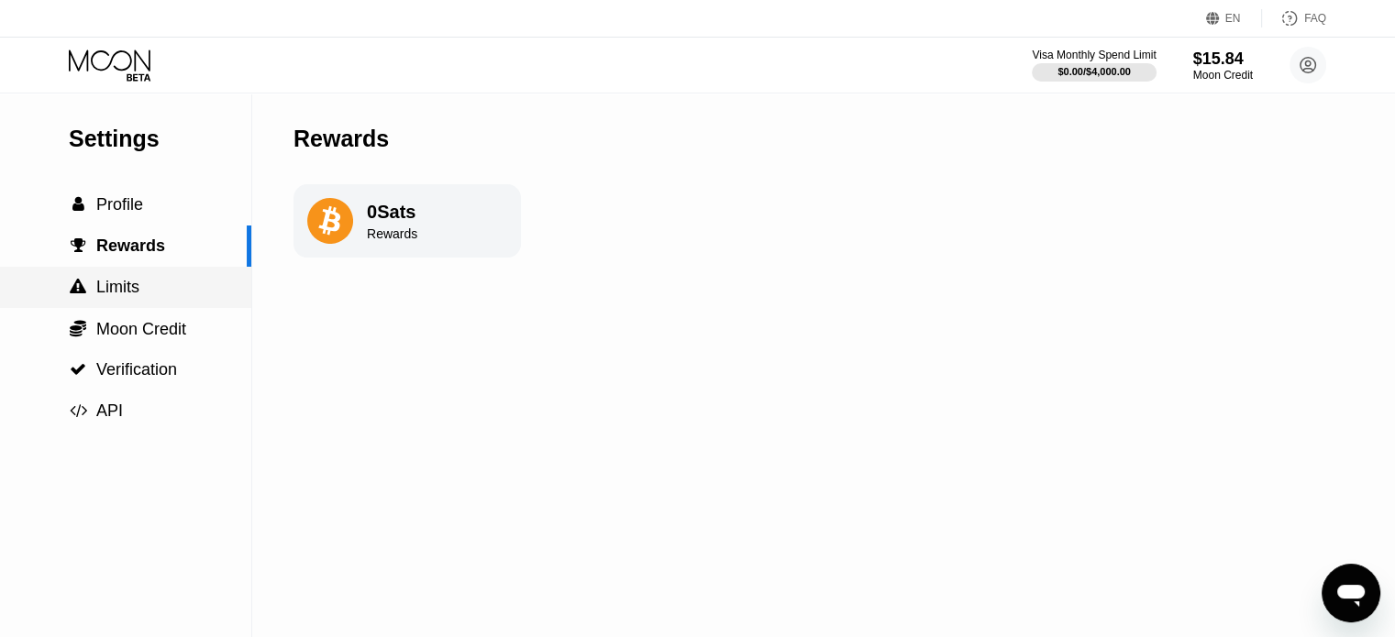
click at [139, 289] on div " Limits" at bounding box center [125, 287] width 251 height 19
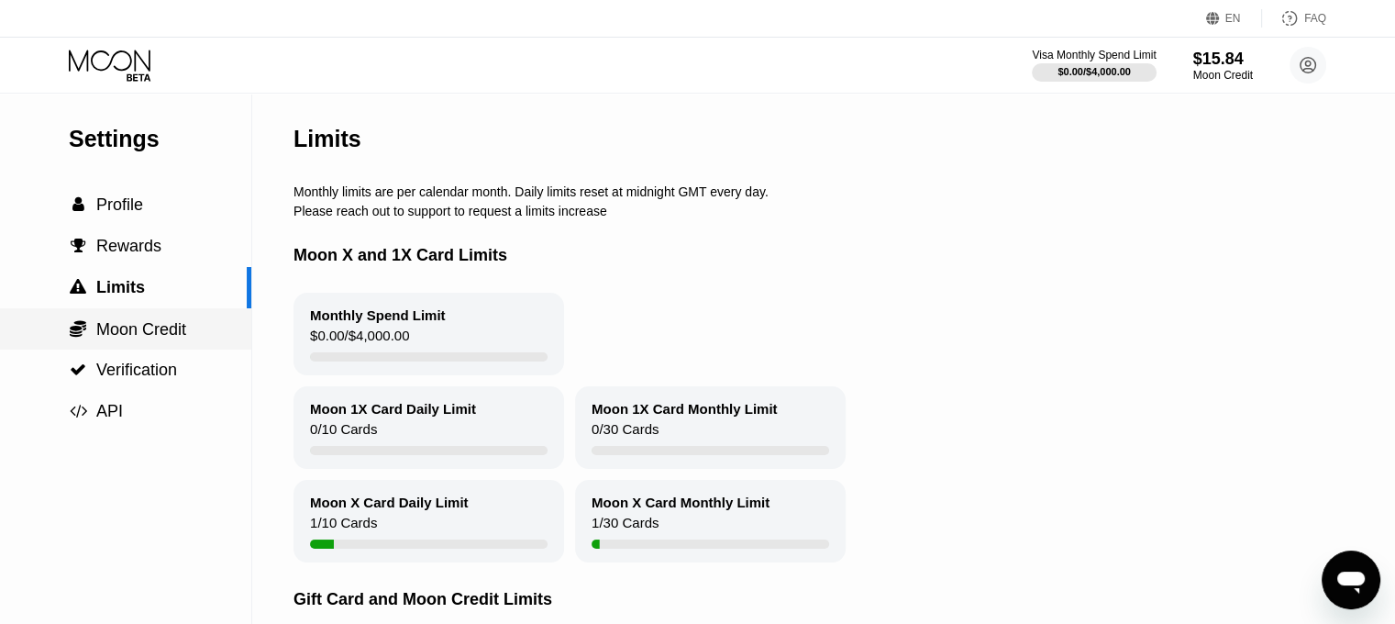
click at [152, 322] on span "Moon Credit" at bounding box center [141, 329] width 90 height 18
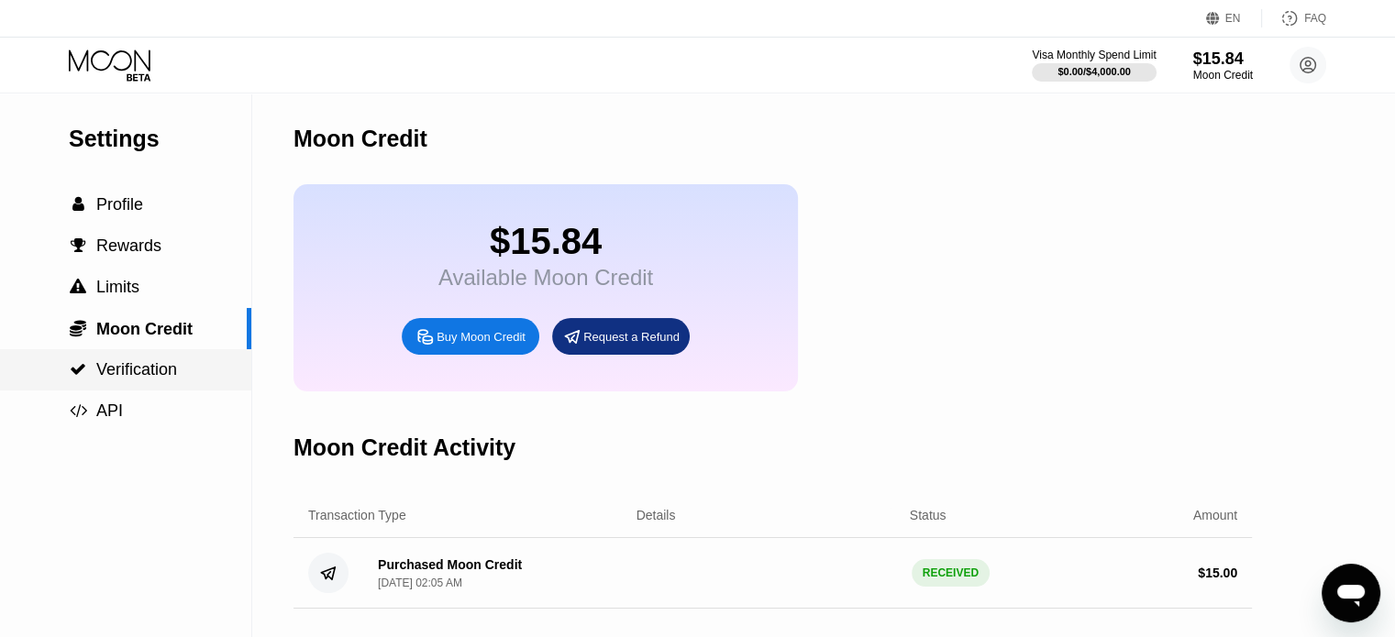
click at [148, 378] on span "Verification" at bounding box center [136, 369] width 81 height 18
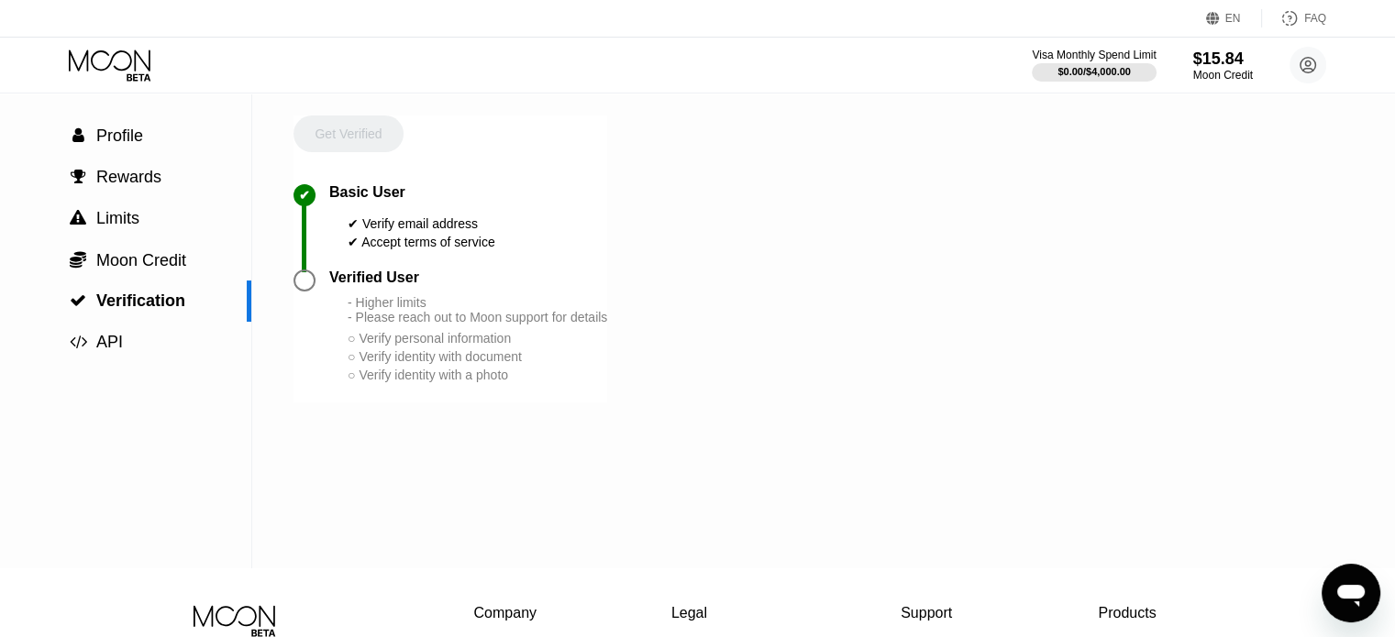
scroll to position [59, 0]
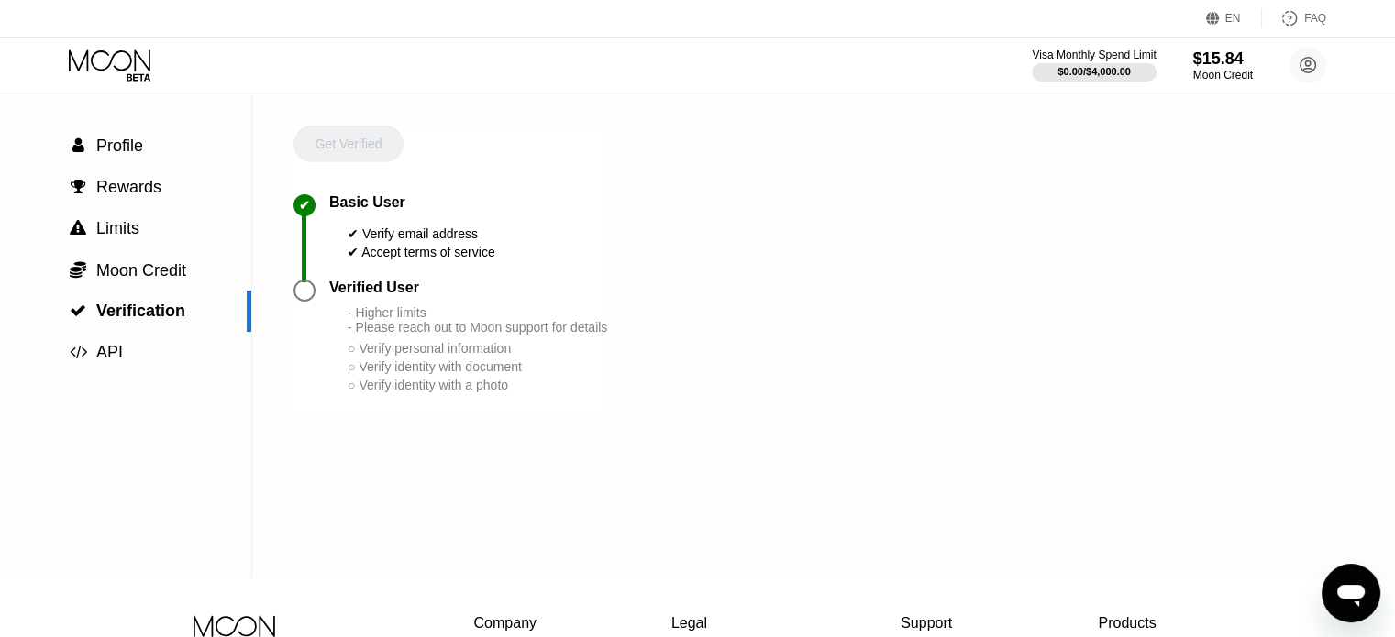
click at [309, 300] on div at bounding box center [304, 291] width 22 height 22
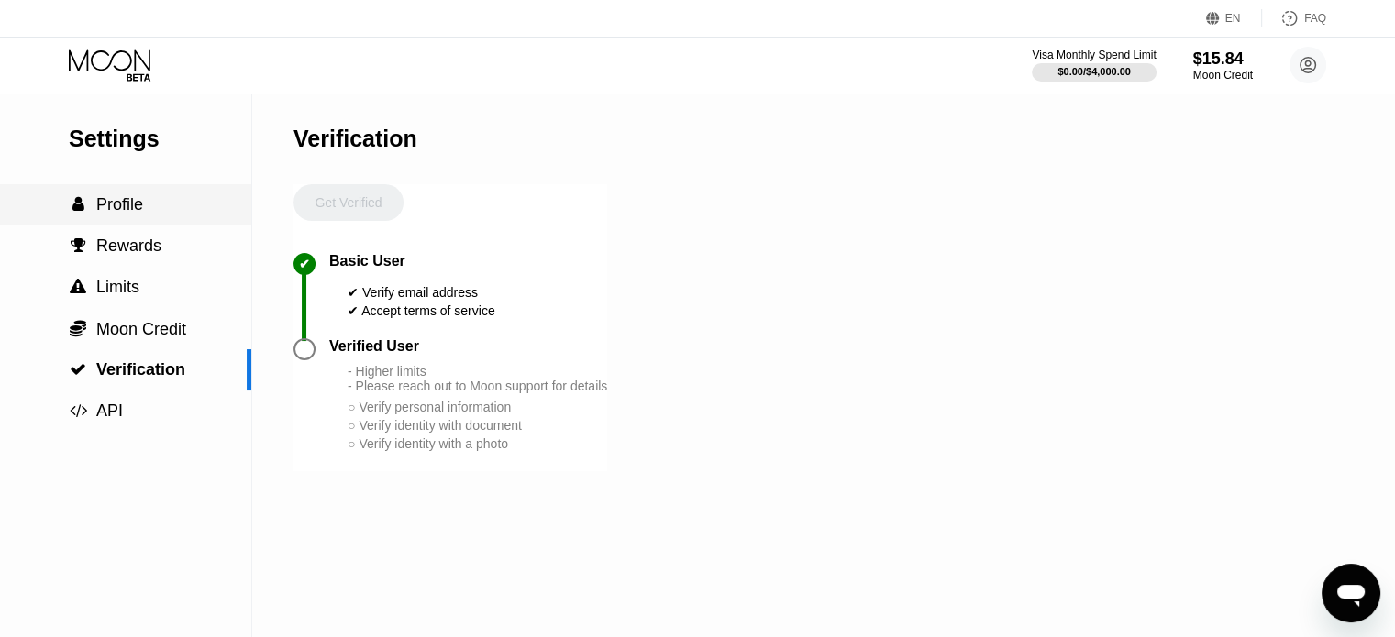
click at [105, 202] on span "Profile" at bounding box center [119, 204] width 47 height 18
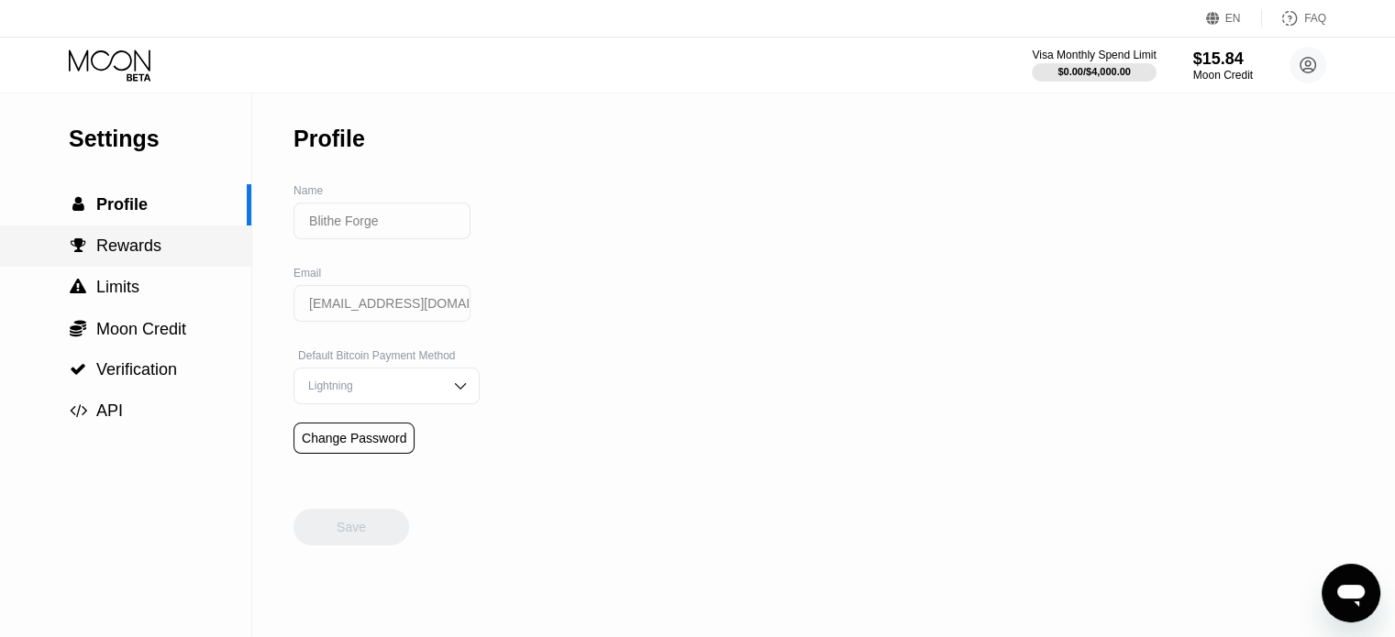
click at [98, 248] on span "Rewards" at bounding box center [128, 246] width 65 height 18
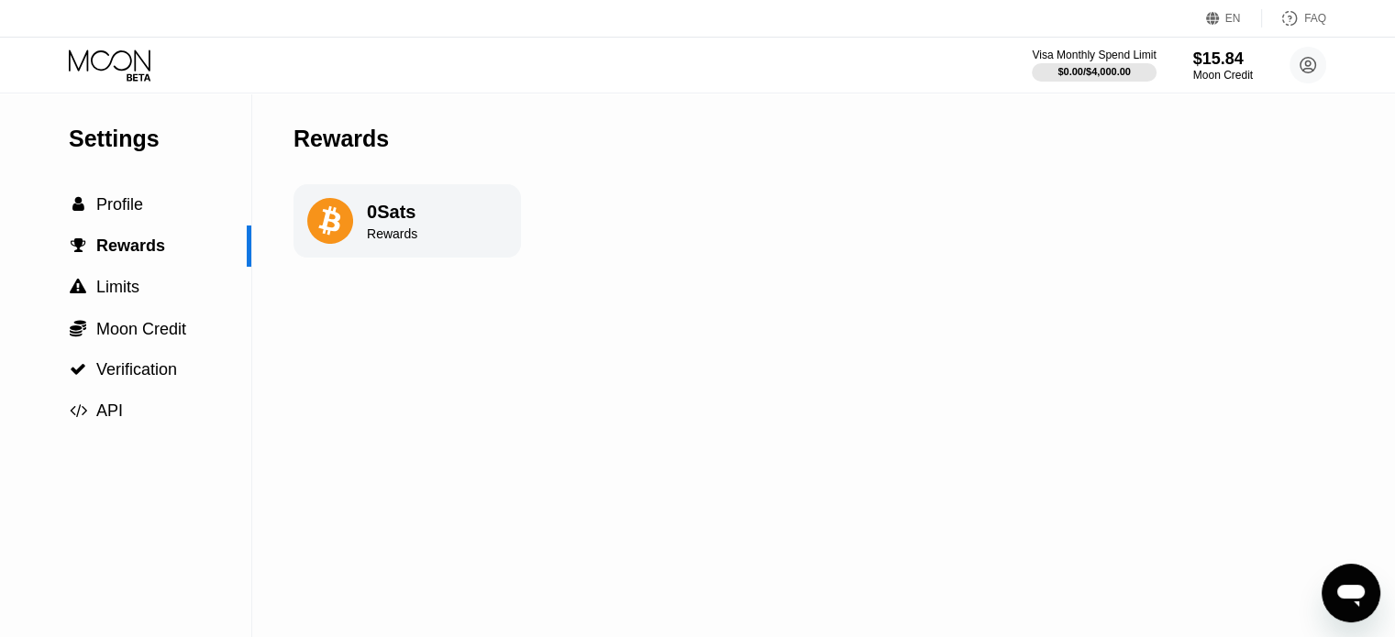
click at [117, 54] on icon at bounding box center [111, 66] width 85 height 32
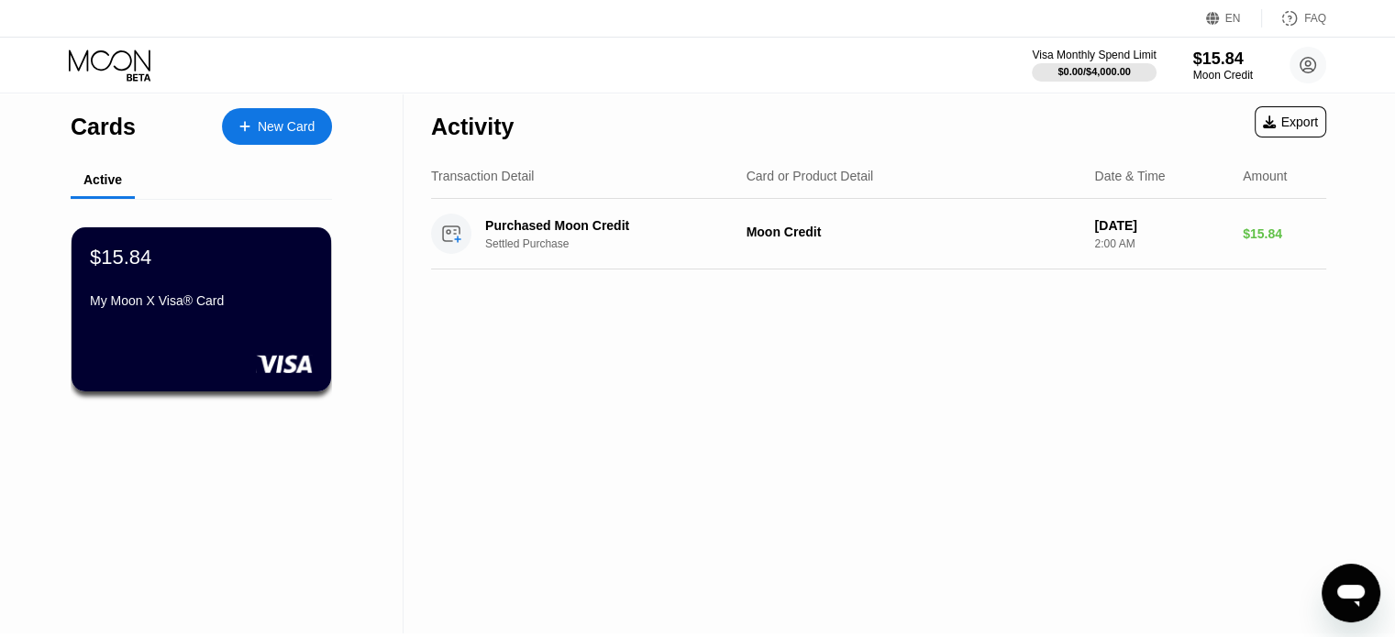
scroll to position [4, 0]
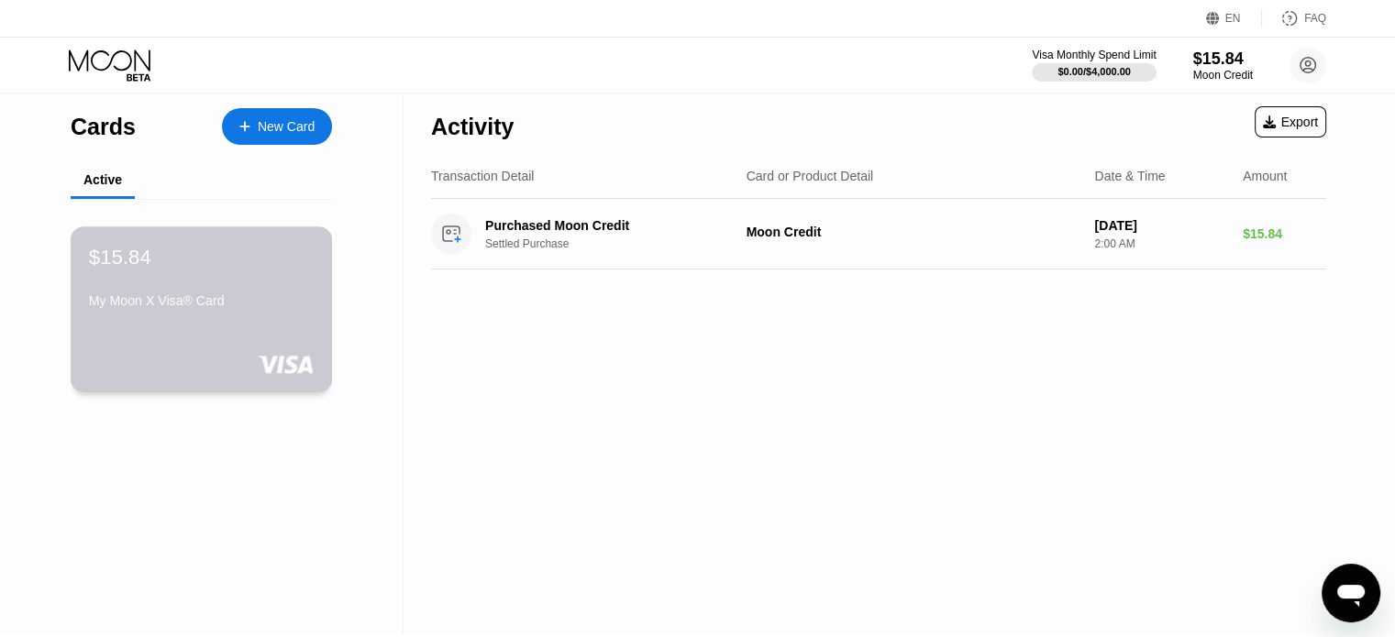
click at [205, 289] on div "$15.84 My Moon X Visa® Card" at bounding box center [201, 280] width 225 height 71
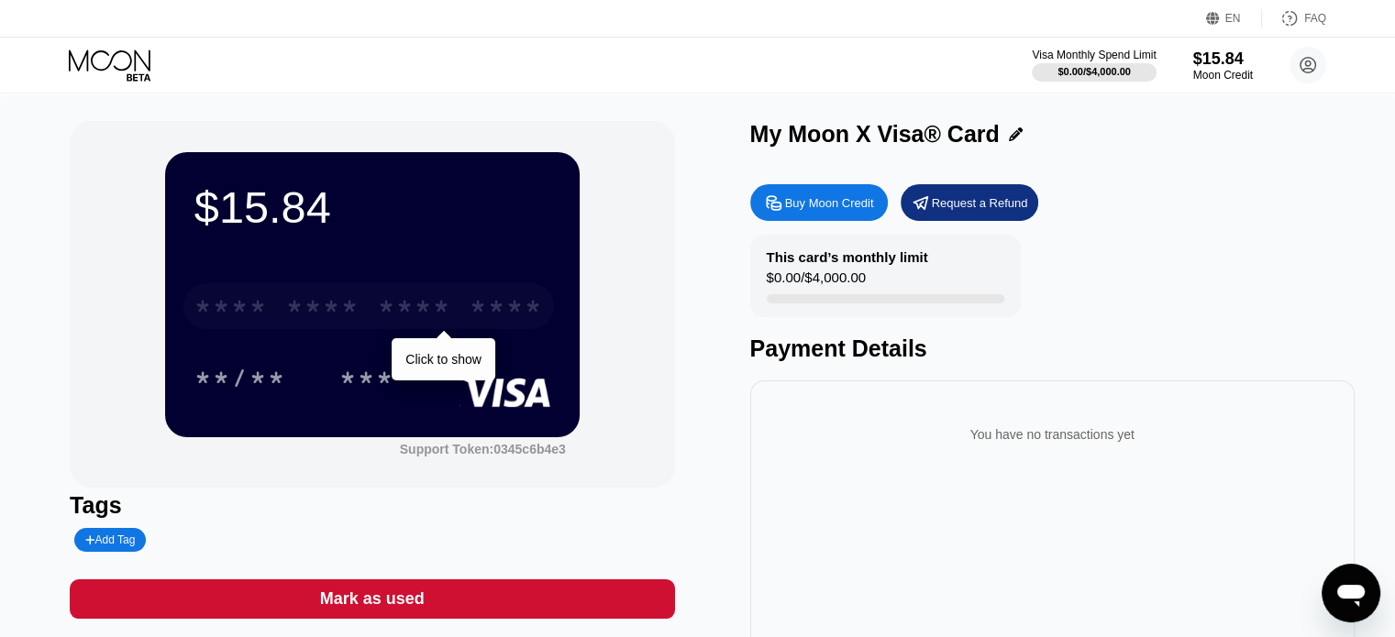
click at [455, 297] on div "* * * * * * * * * * * * ****" at bounding box center [368, 306] width 370 height 46
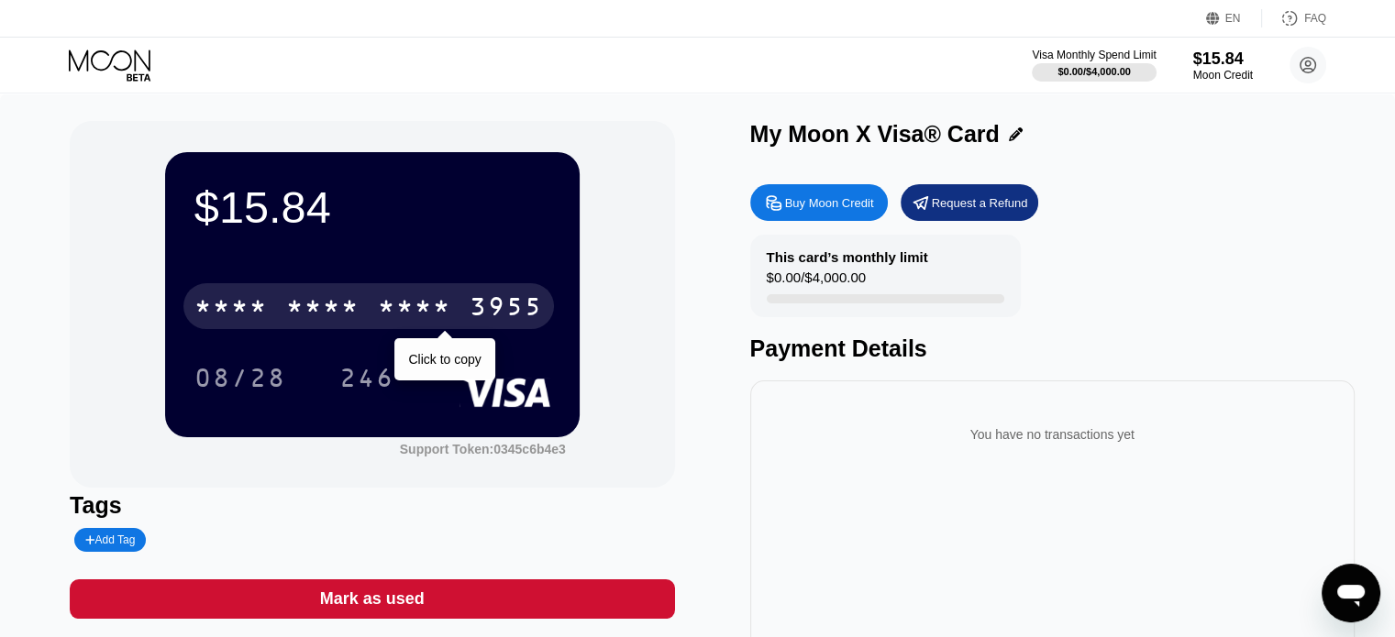
click at [436, 366] on div "08/28 246" at bounding box center [372, 378] width 356 height 46
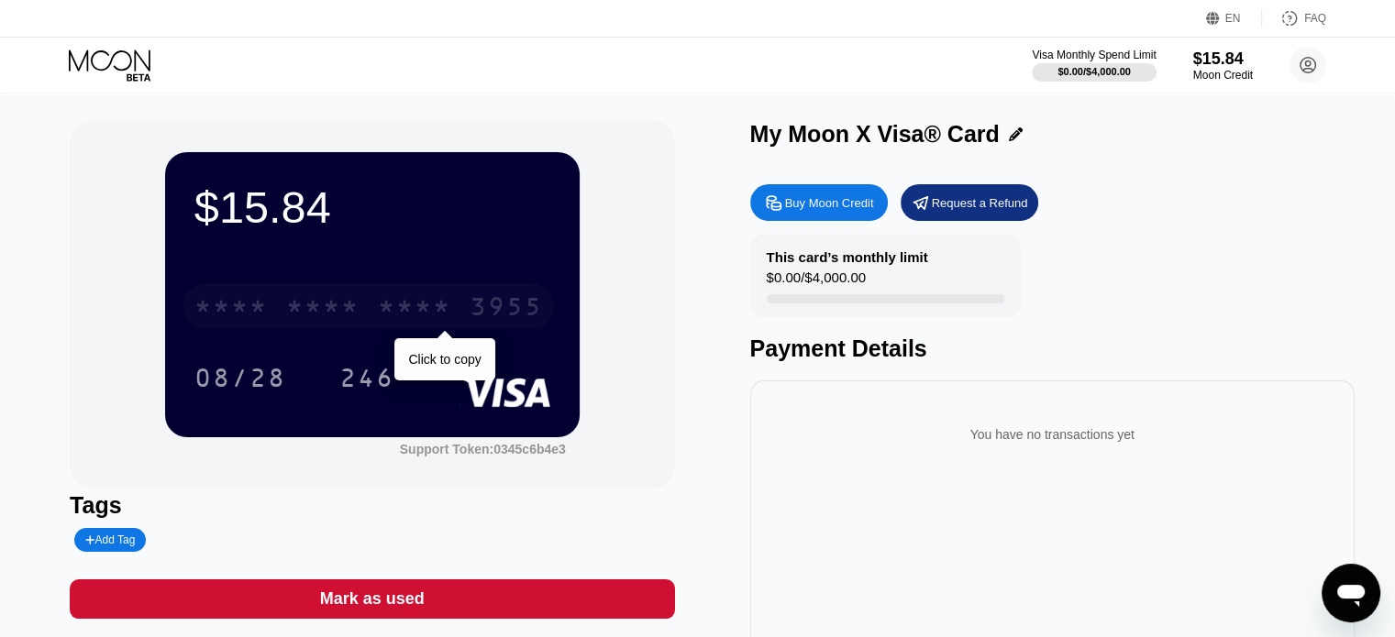
click at [327, 311] on div "* * * *" at bounding box center [322, 308] width 73 height 29
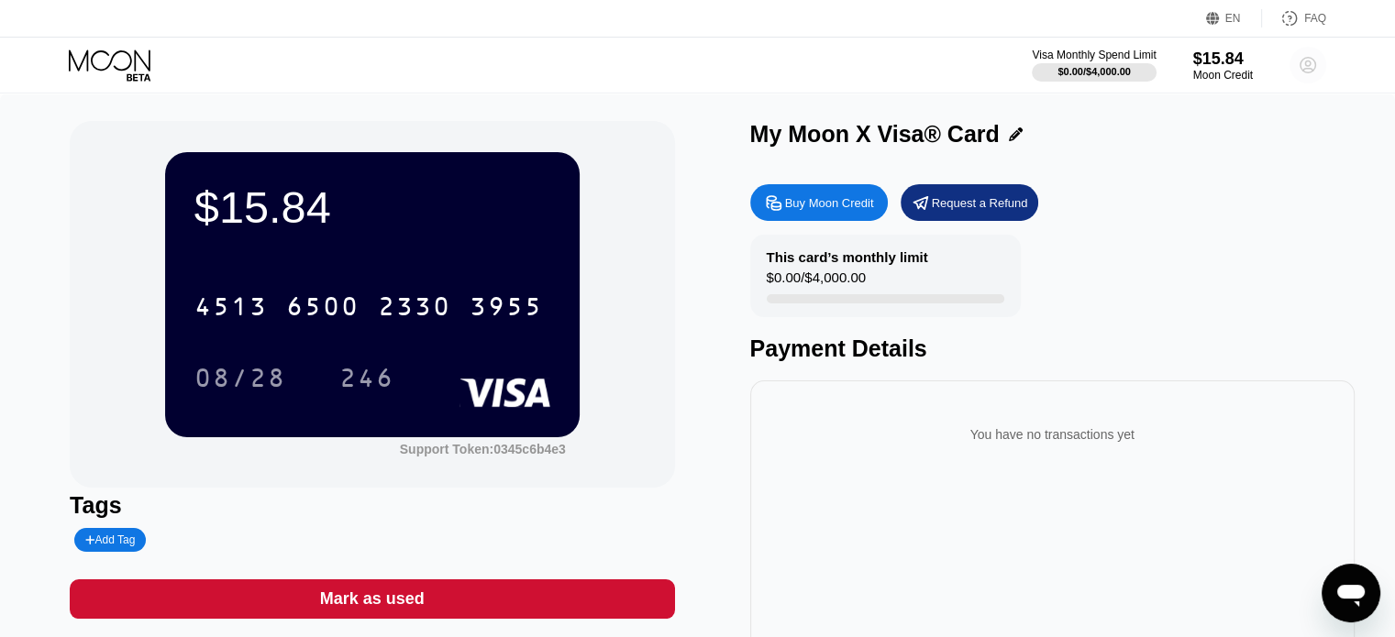
click at [1305, 66] on circle at bounding box center [1307, 65] width 37 height 37
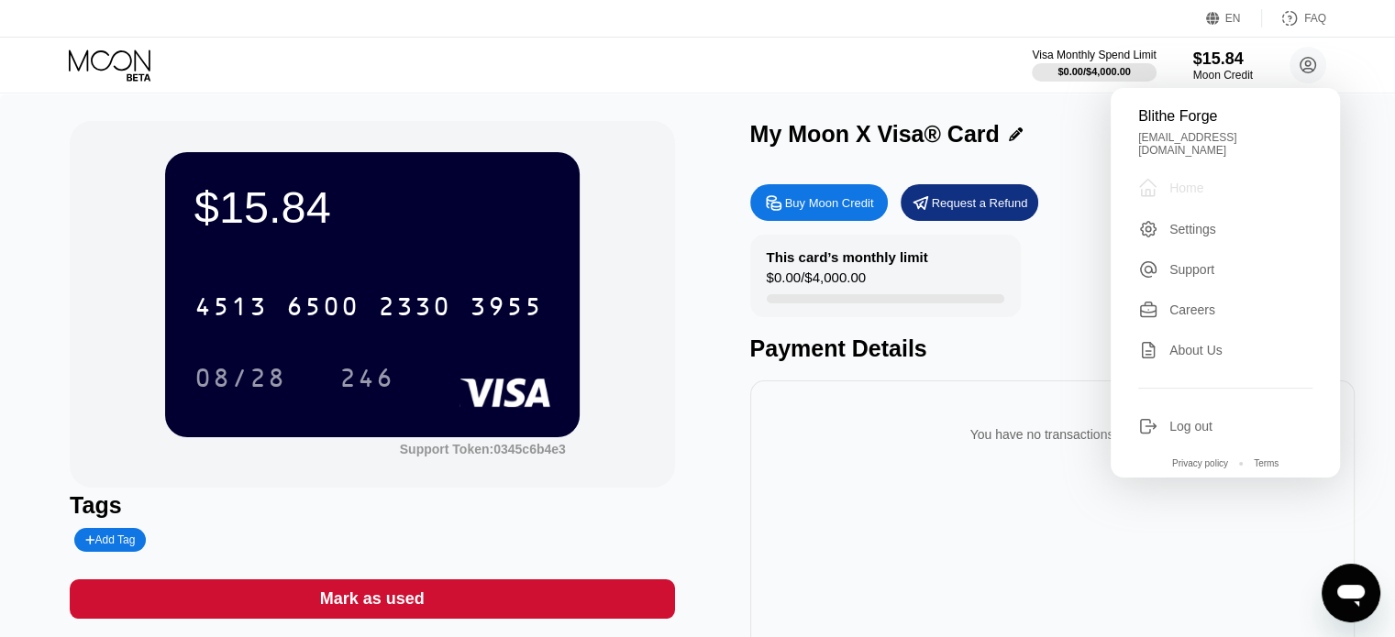
click at [1190, 181] on div "Home" at bounding box center [1186, 188] width 34 height 15
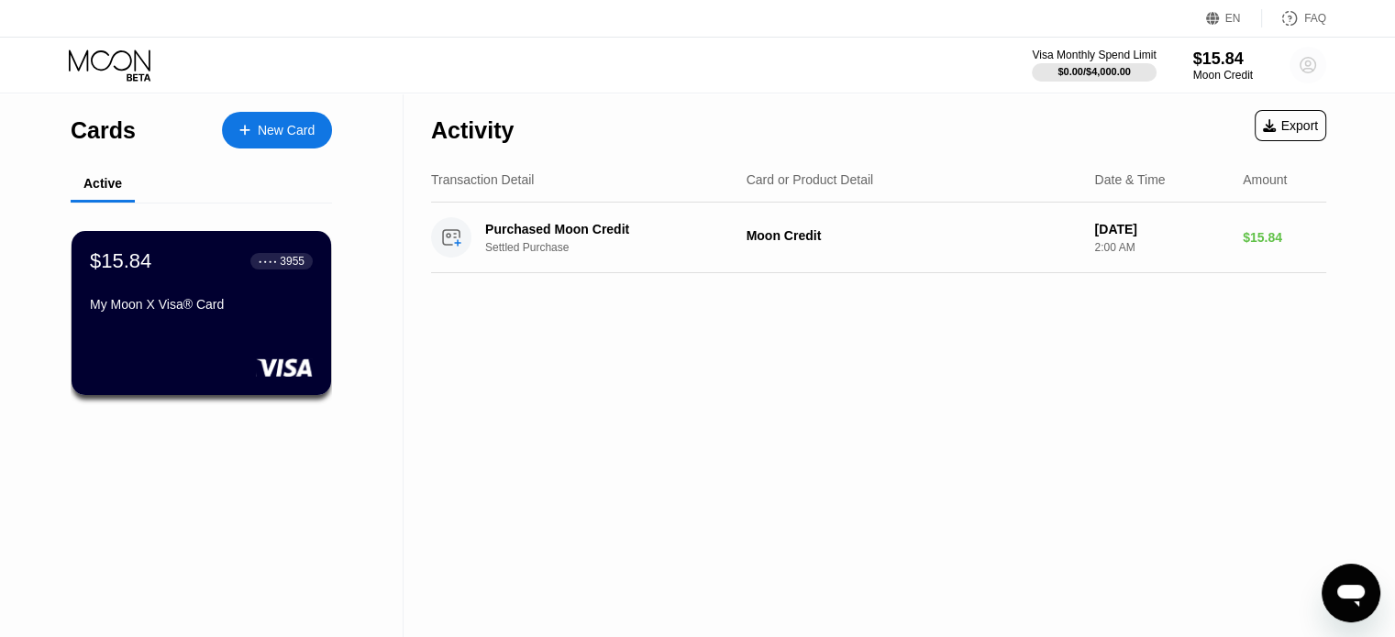
click at [1308, 58] on circle at bounding box center [1307, 65] width 37 height 37
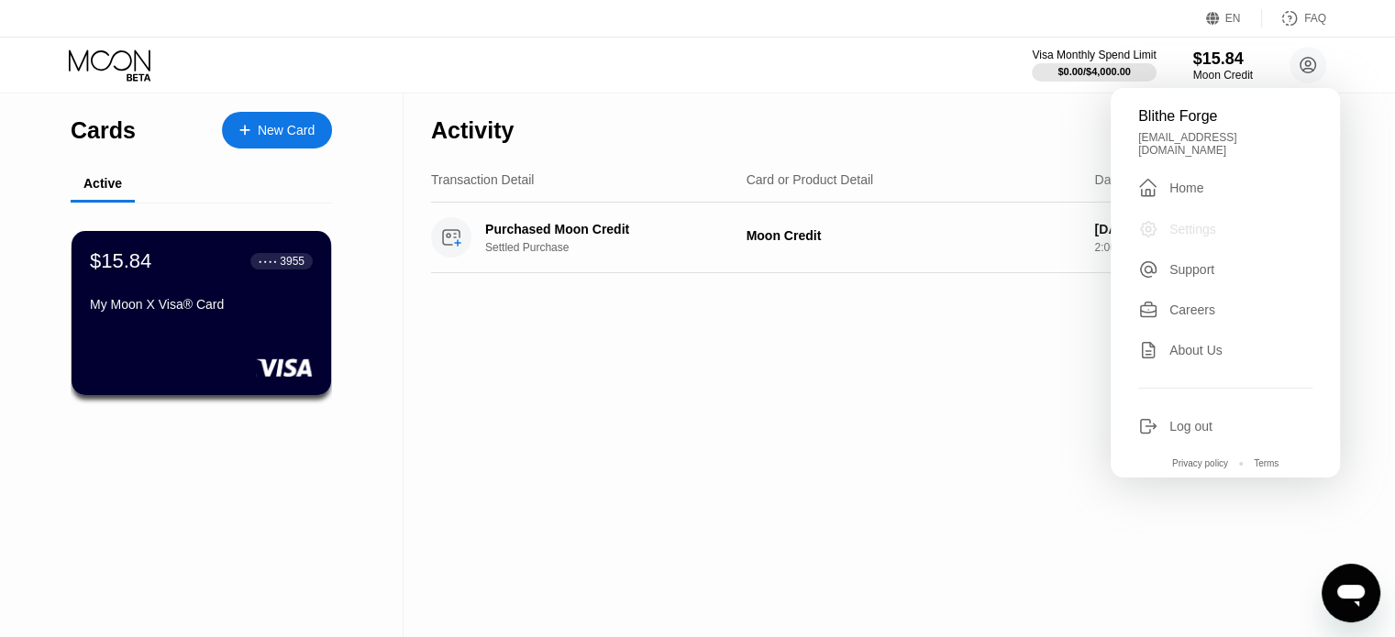
click at [1201, 223] on div "Settings" at bounding box center [1192, 229] width 47 height 15
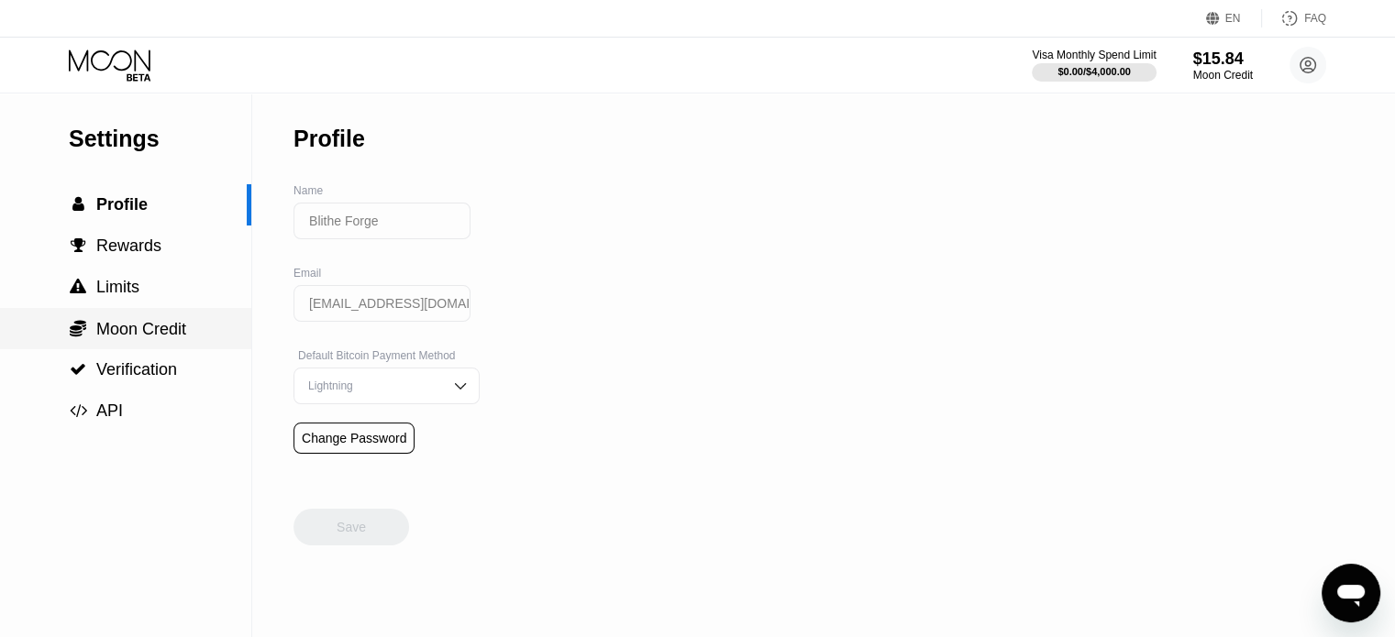
click at [123, 330] on span "Moon Credit" at bounding box center [141, 329] width 90 height 18
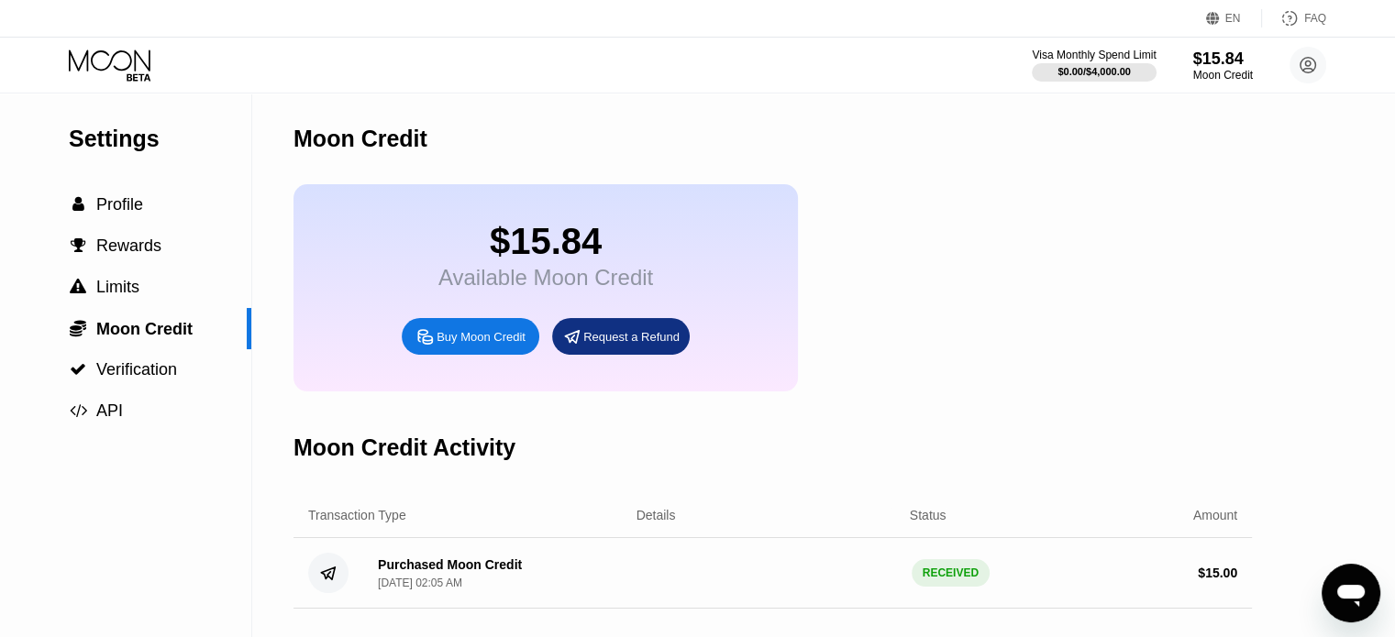
click at [587, 262] on div "$15.84" at bounding box center [545, 241] width 215 height 41
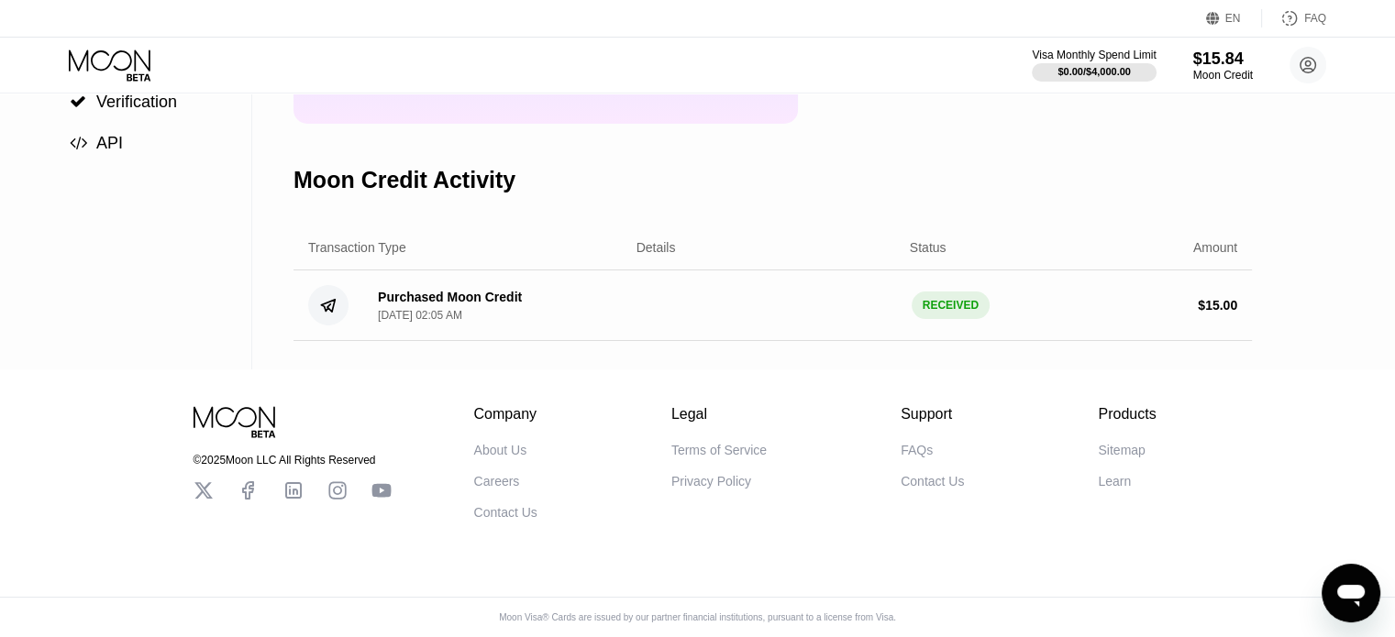
click at [462, 304] on div "Purchased Moon Credit" at bounding box center [450, 297] width 144 height 15
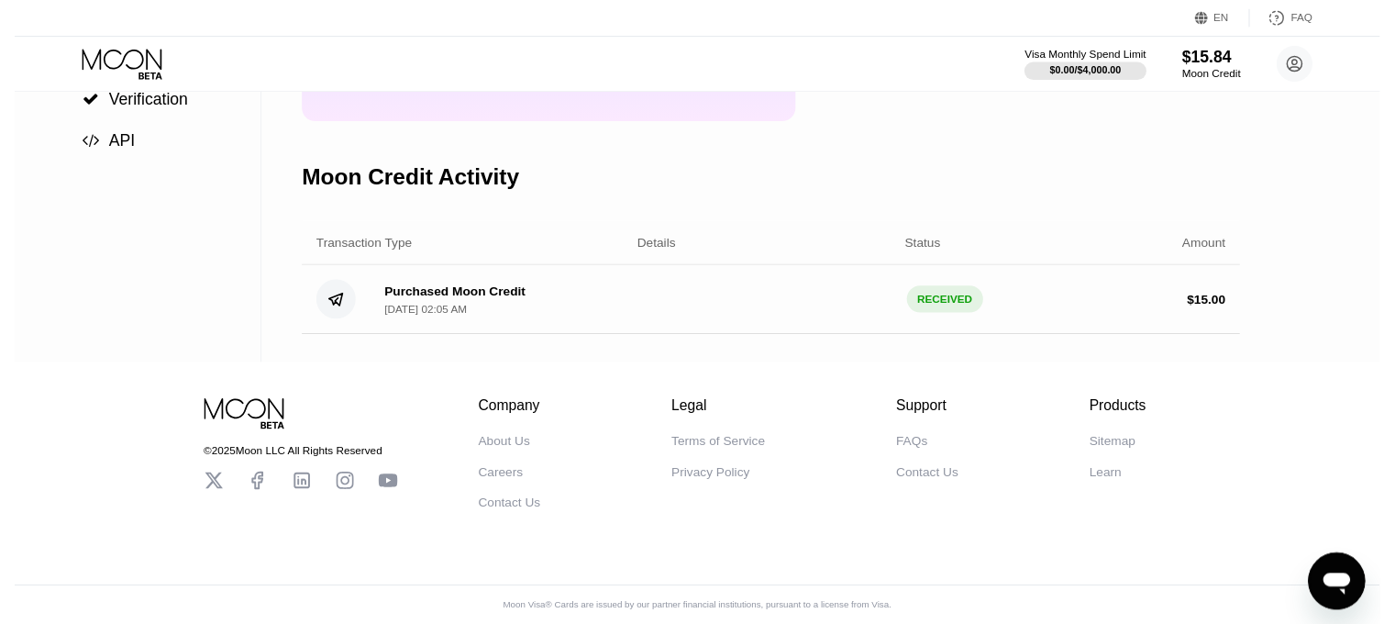
scroll to position [0, 0]
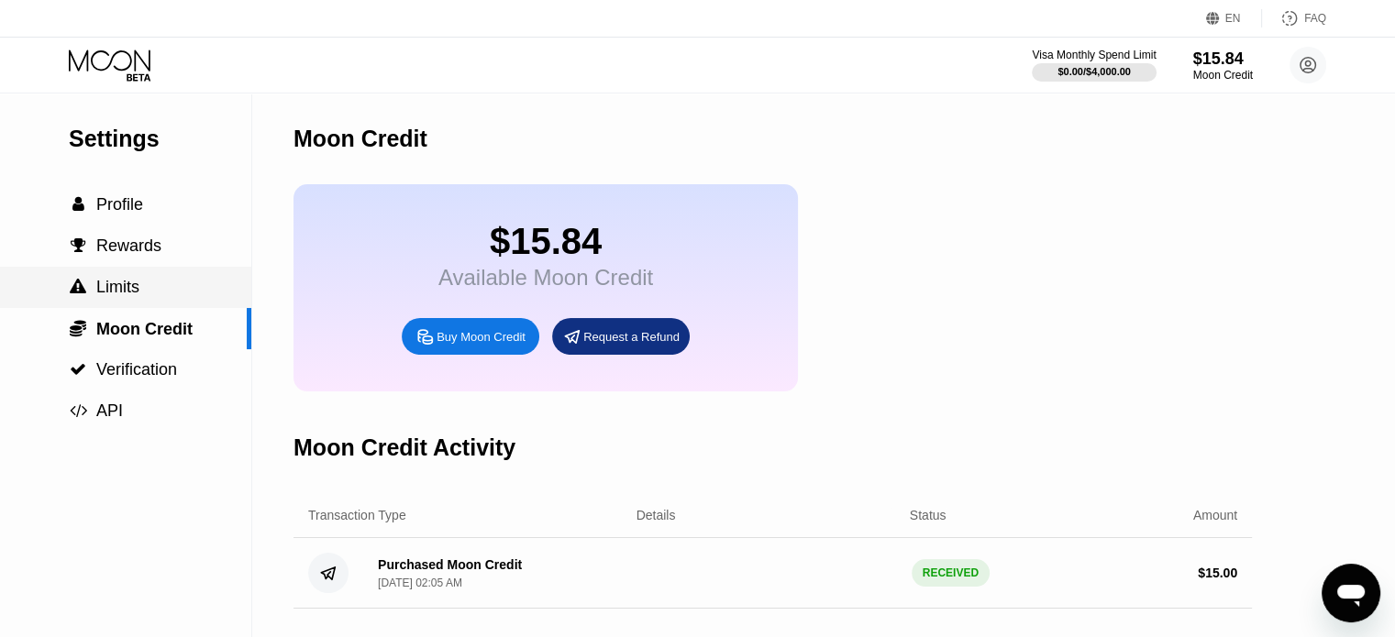
click at [141, 275] on div " Limits" at bounding box center [125, 287] width 251 height 41
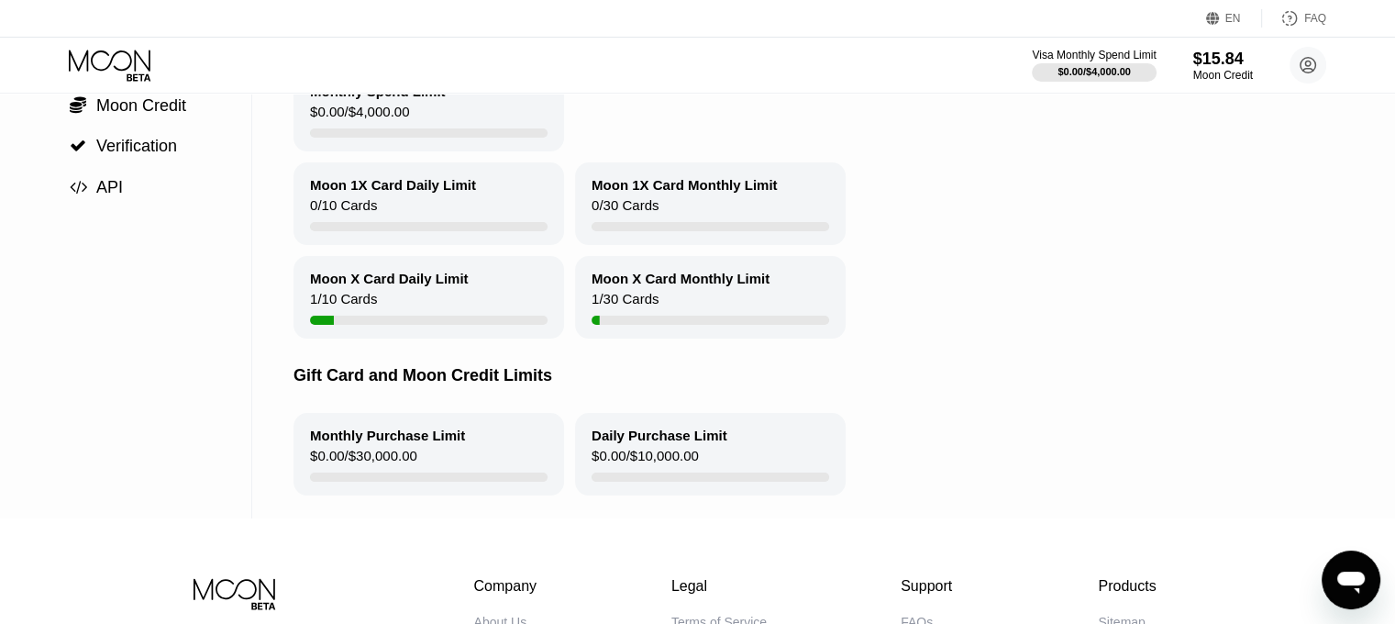
scroll to position [224, 0]
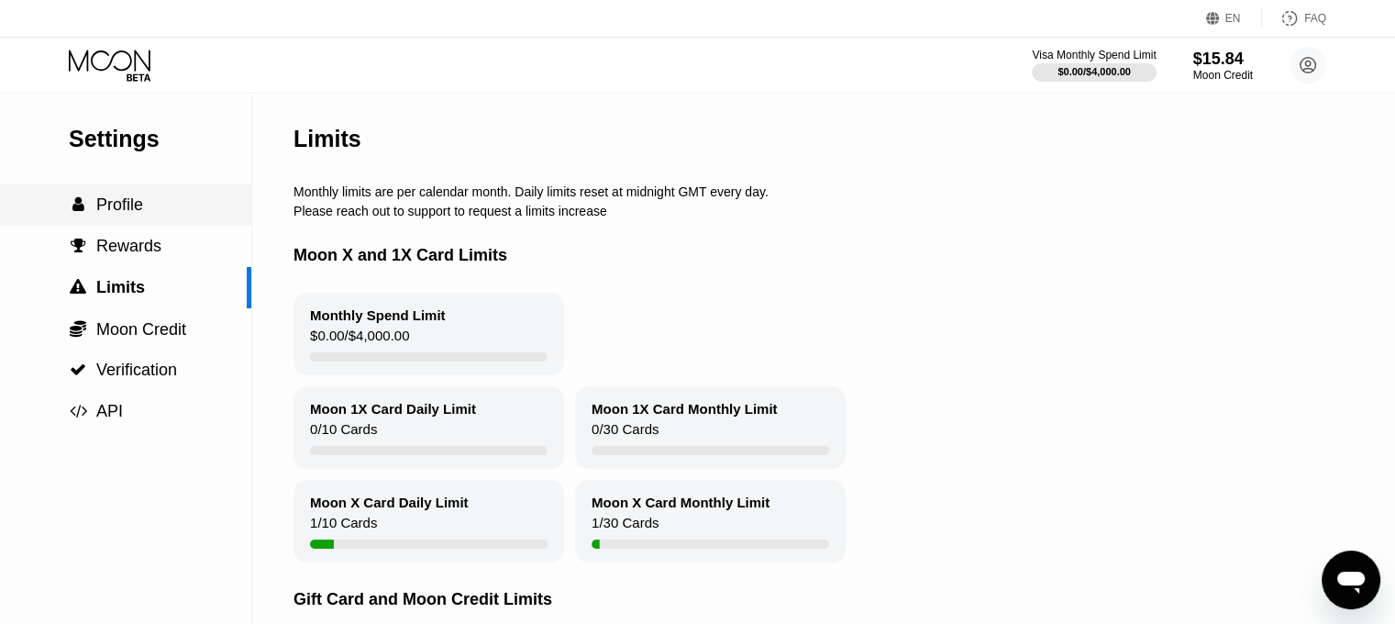
click at [146, 207] on div " Profile" at bounding box center [125, 204] width 251 height 19
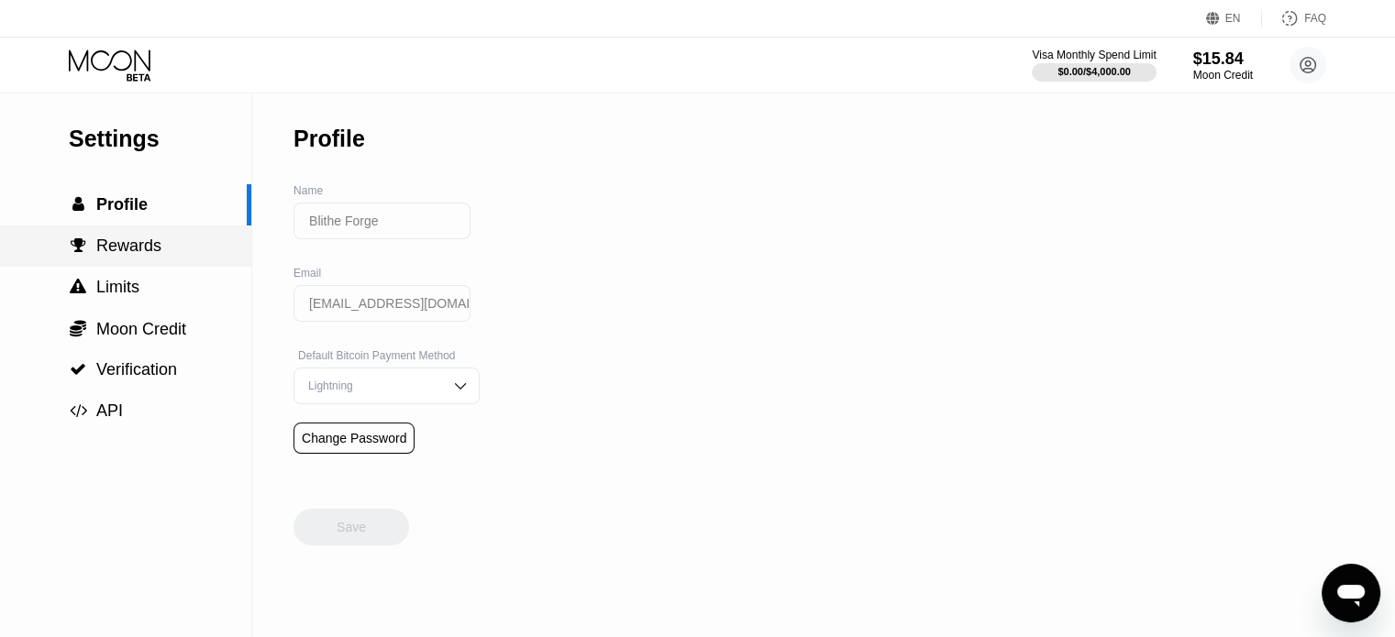
click at [107, 237] on div " Rewards" at bounding box center [125, 246] width 251 height 41
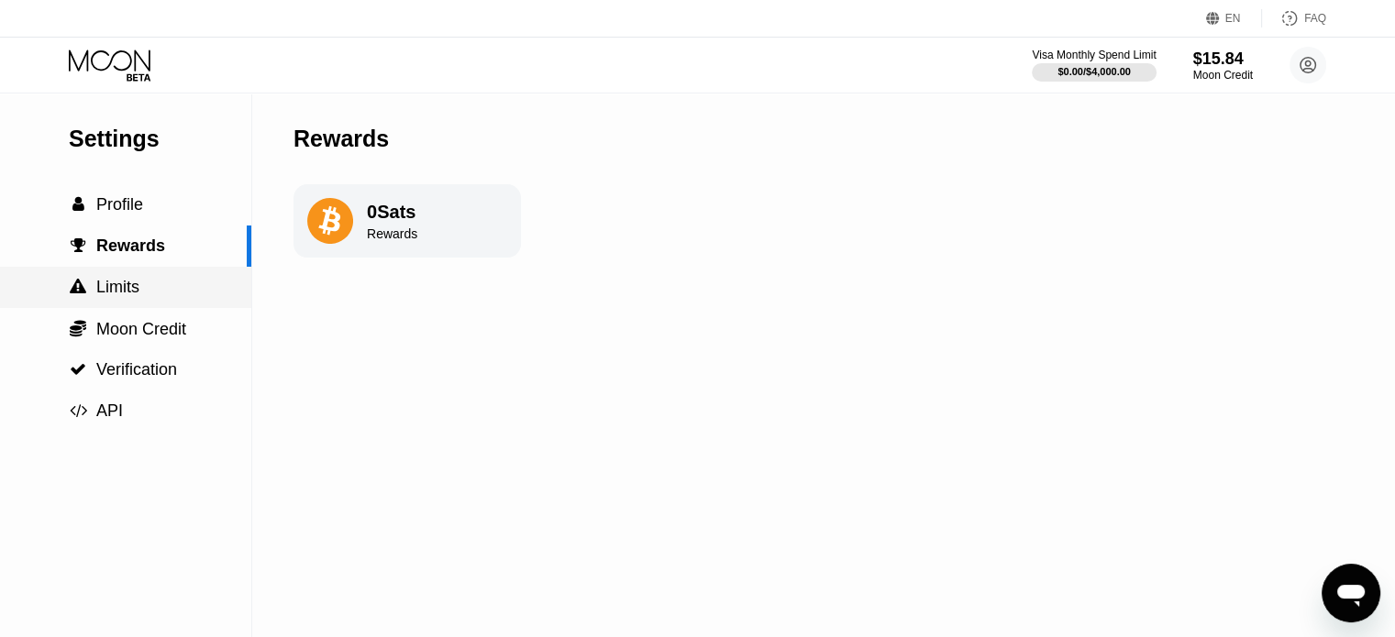
click at [120, 296] on span "Limits" at bounding box center [117, 287] width 43 height 18
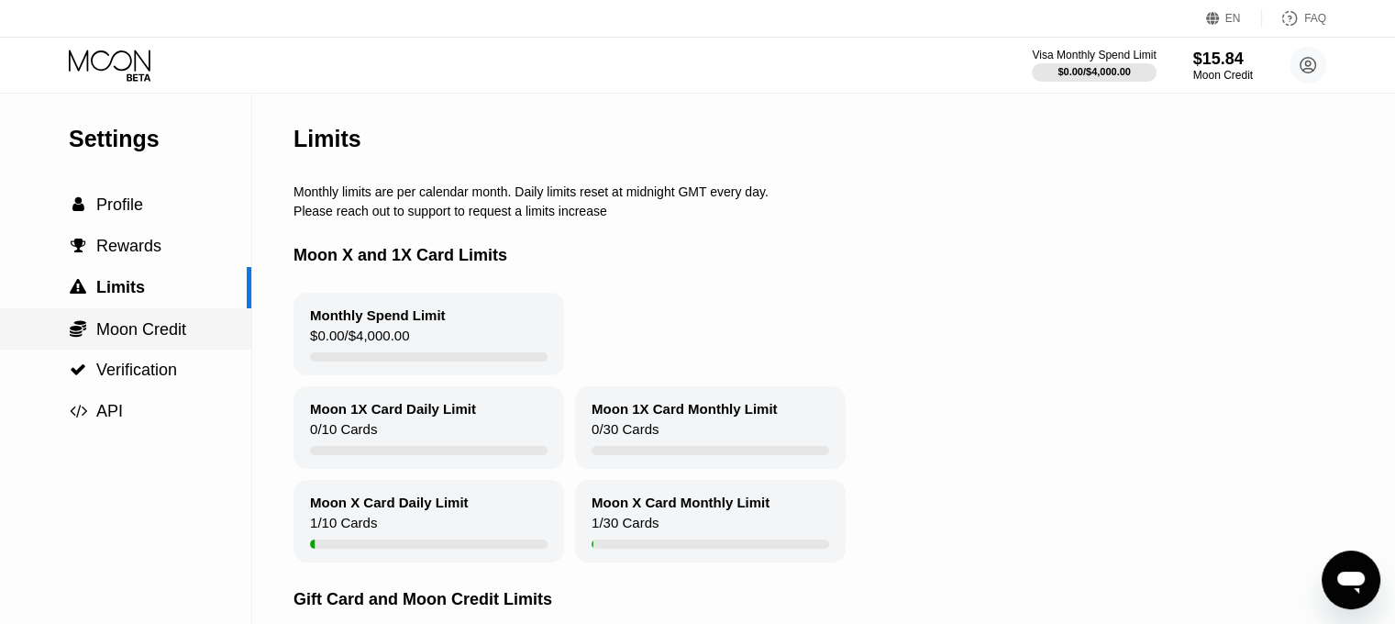
click at [117, 337] on span "Moon Credit" at bounding box center [141, 329] width 90 height 18
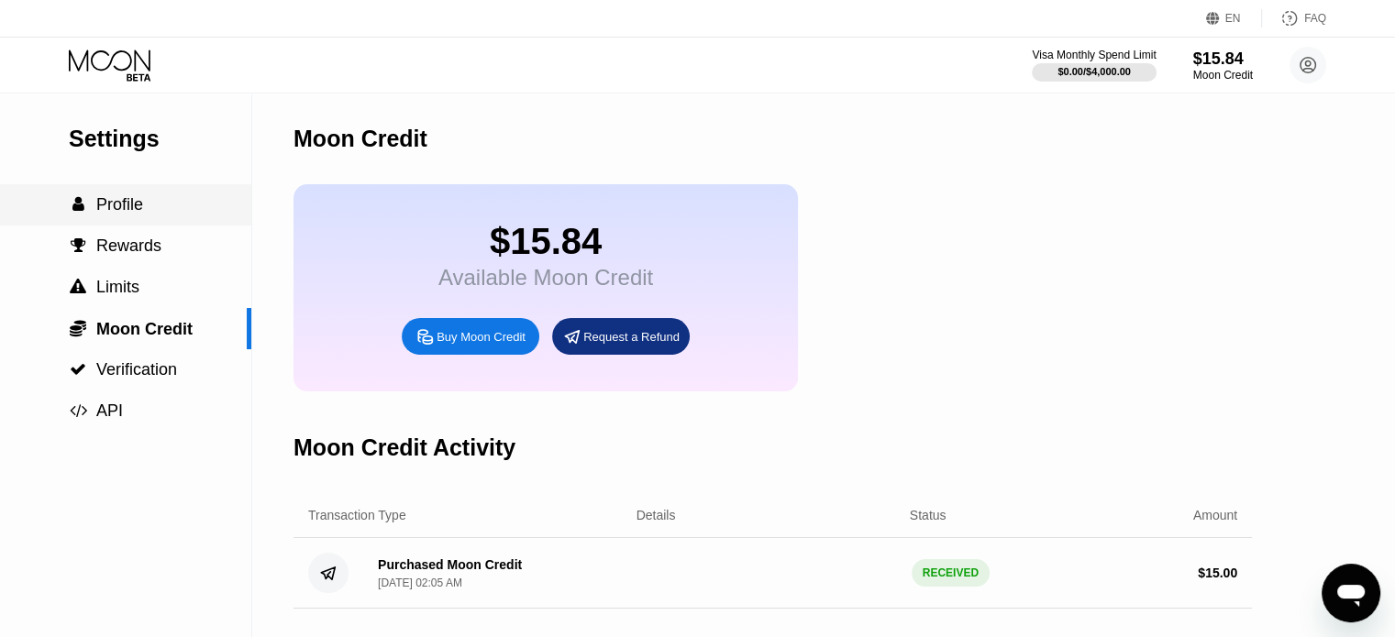
click at [117, 214] on span "Profile" at bounding box center [119, 204] width 47 height 18
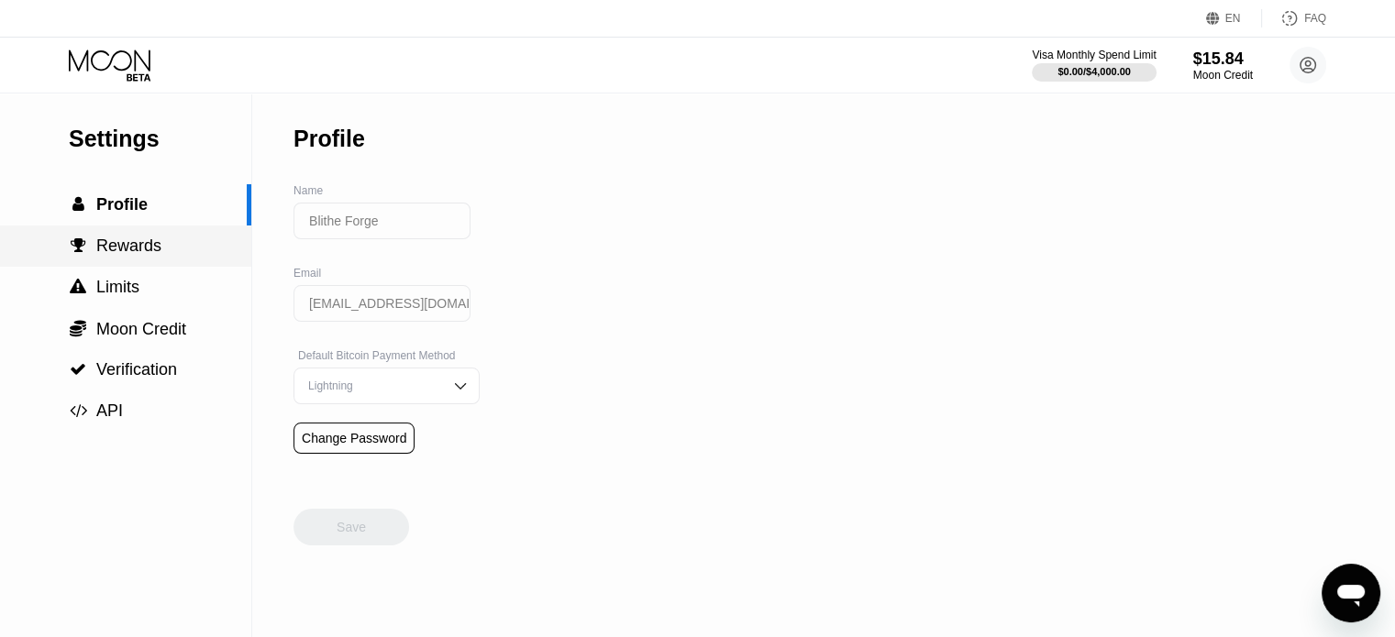
click at [131, 243] on span "Rewards" at bounding box center [128, 246] width 65 height 18
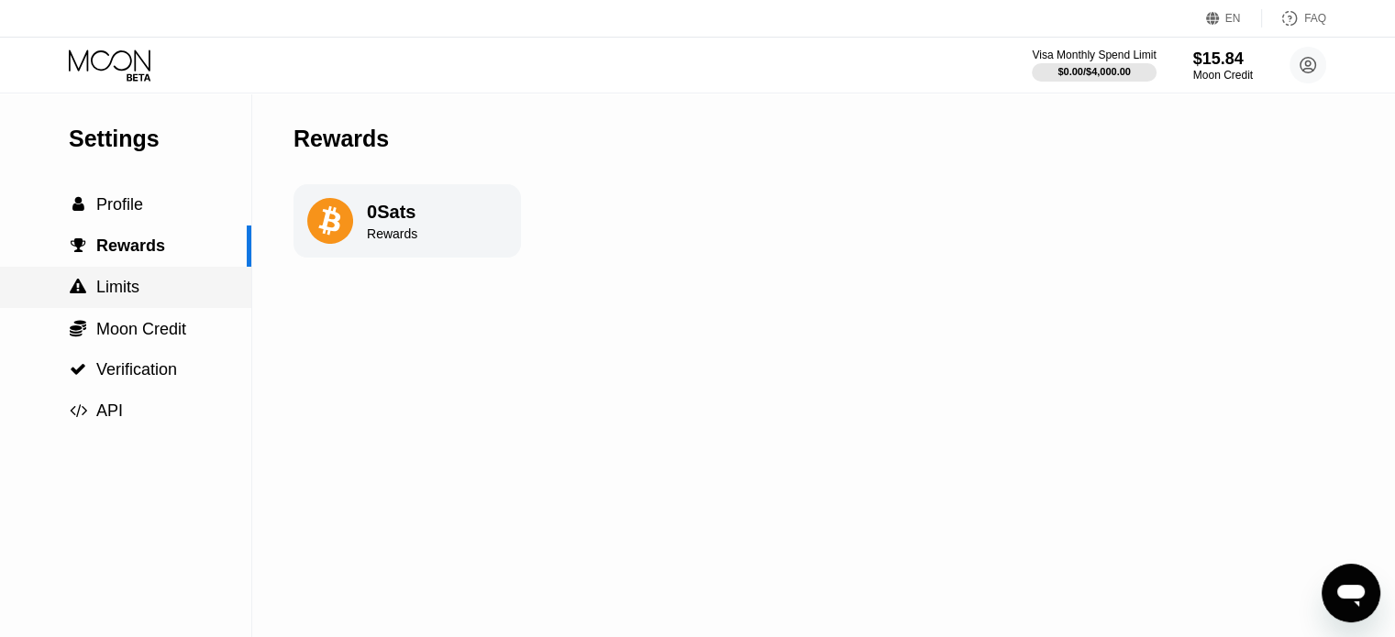
click at [110, 296] on span "Limits" at bounding box center [117, 287] width 43 height 18
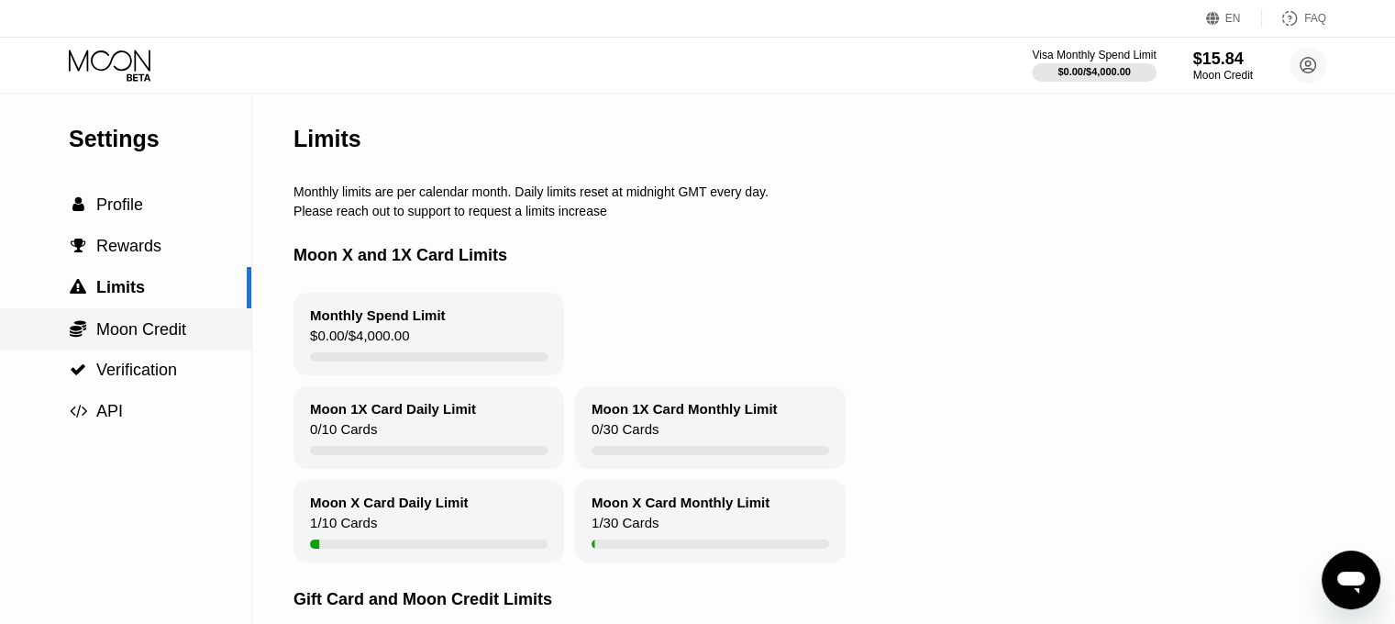
click at [153, 327] on span "Moon Credit" at bounding box center [141, 329] width 90 height 18
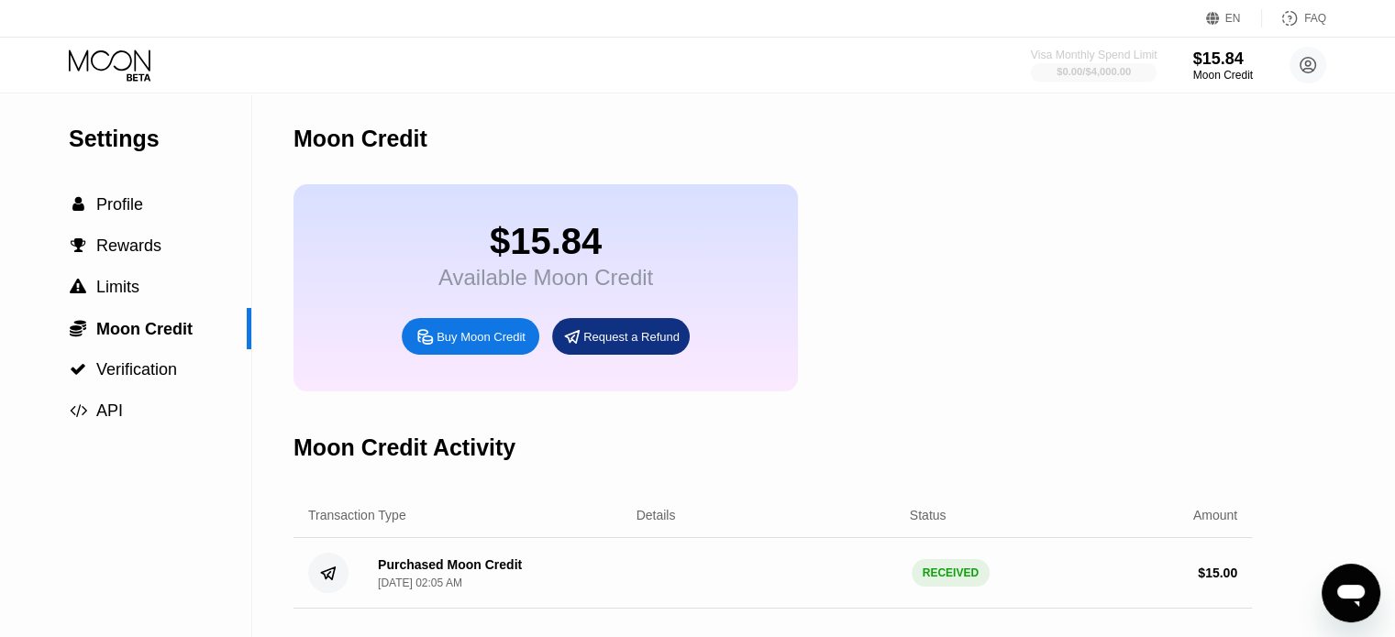
click at [1132, 64] on div at bounding box center [1094, 72] width 127 height 18
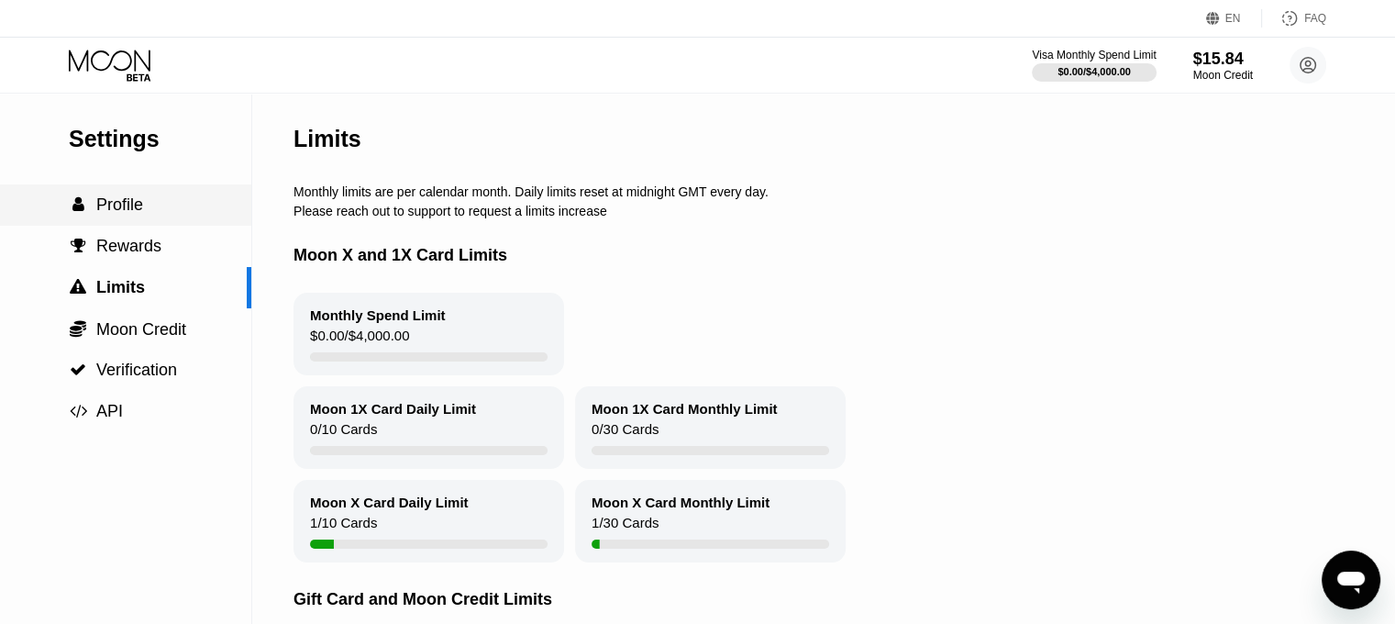
click at [116, 190] on div " Profile" at bounding box center [125, 204] width 251 height 41
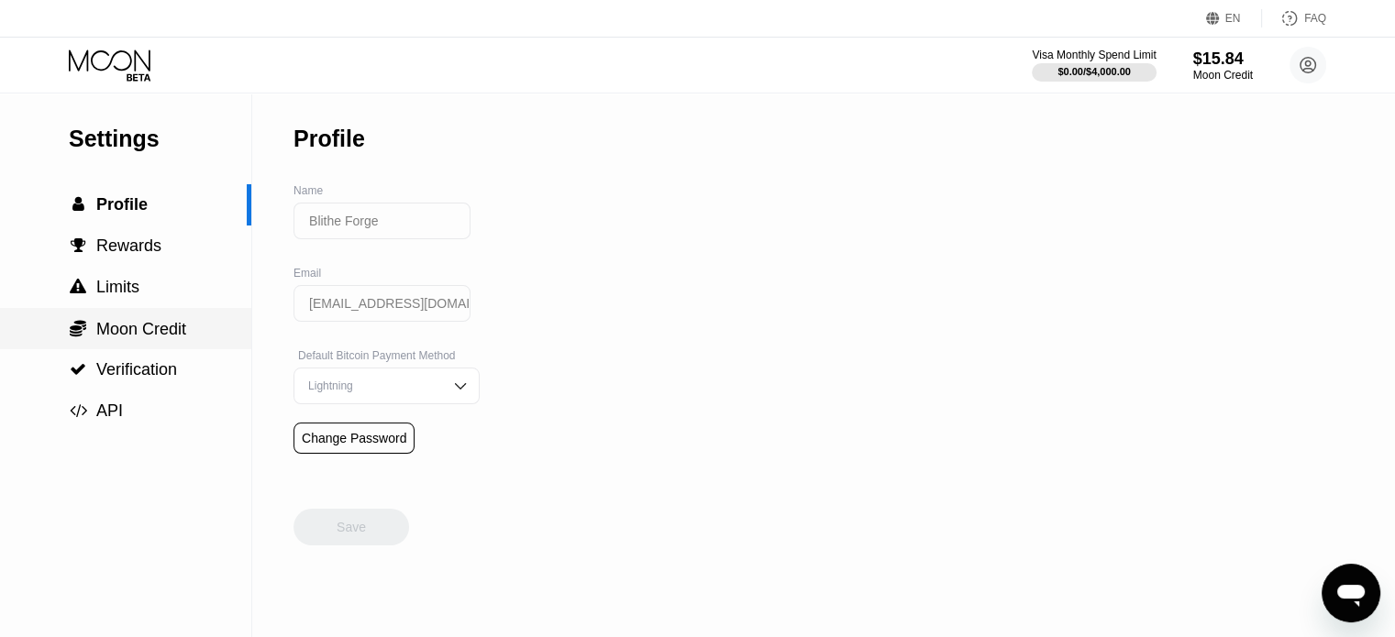
click at [136, 338] on span "Moon Credit" at bounding box center [141, 329] width 90 height 18
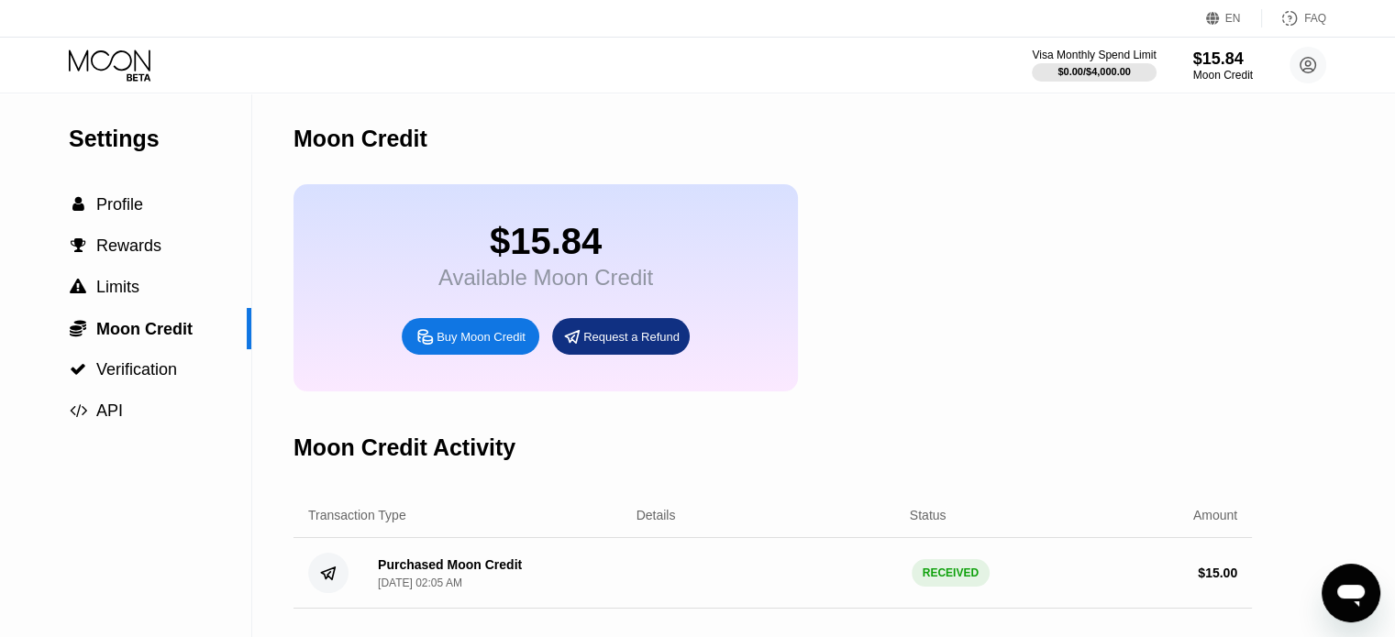
click at [127, 64] on icon at bounding box center [111, 66] width 85 height 32
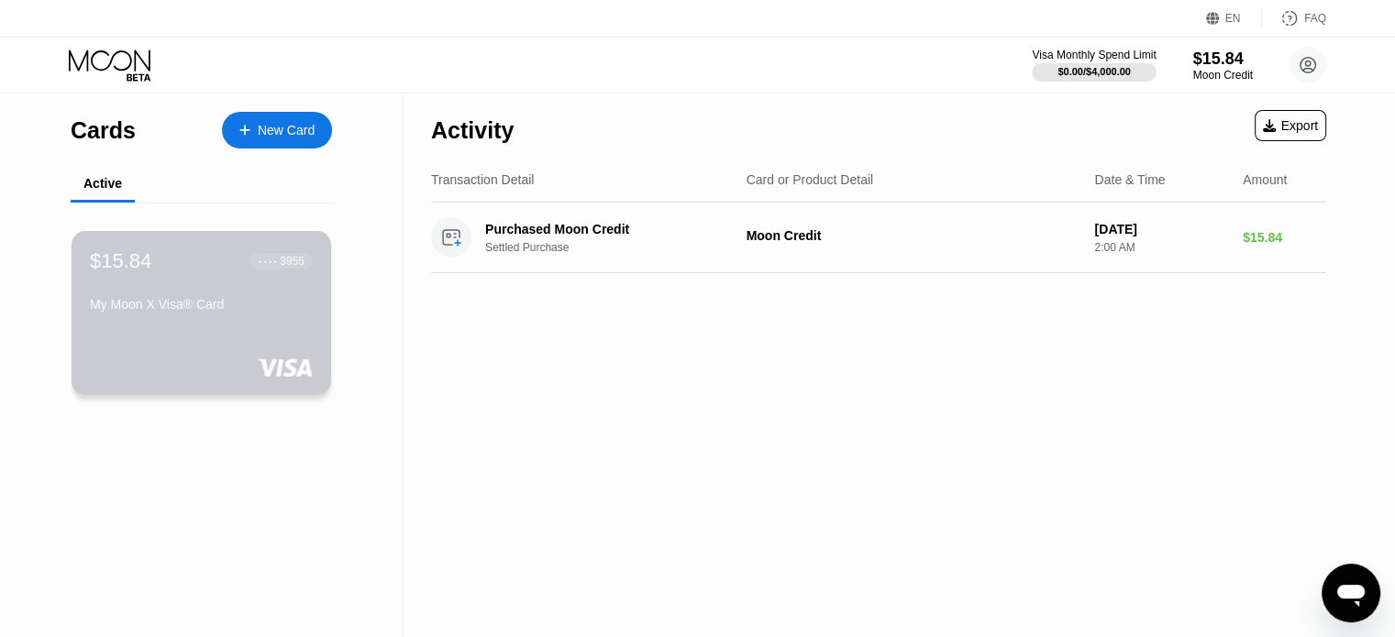
click at [174, 264] on div "$15.84 ● ● ● ● 3955" at bounding box center [201, 261] width 223 height 24
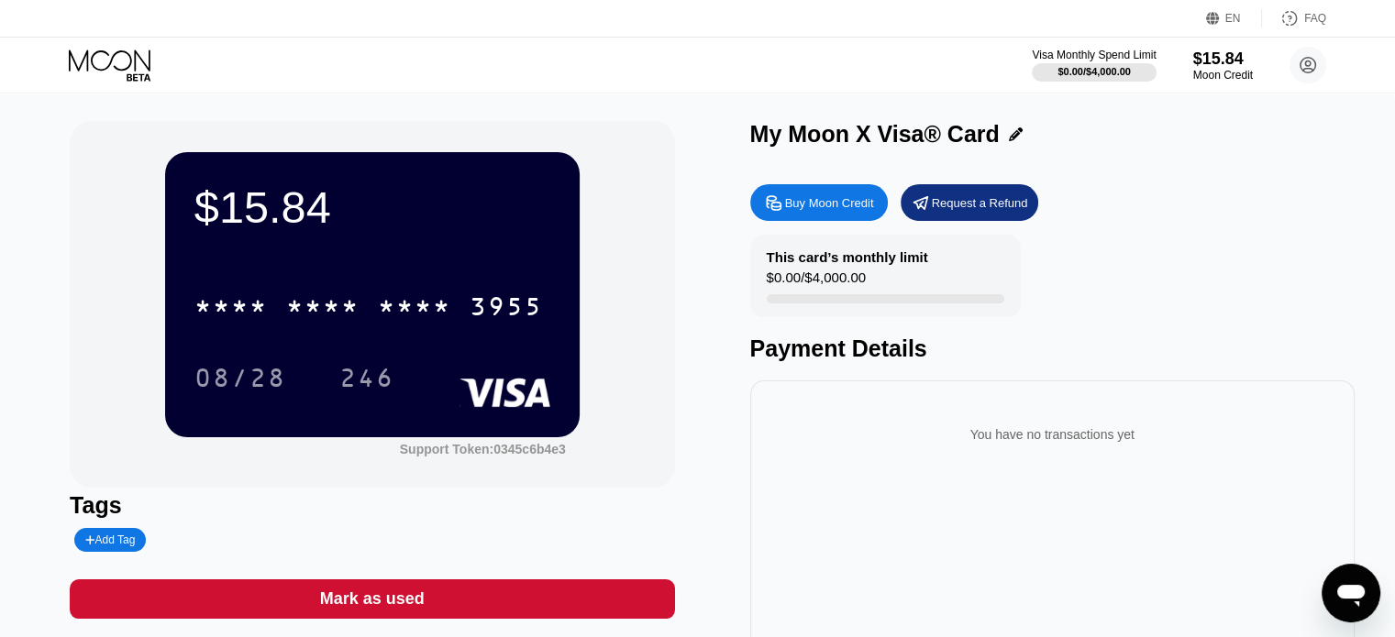
click at [997, 209] on div "Request a Refund" at bounding box center [980, 203] width 96 height 16
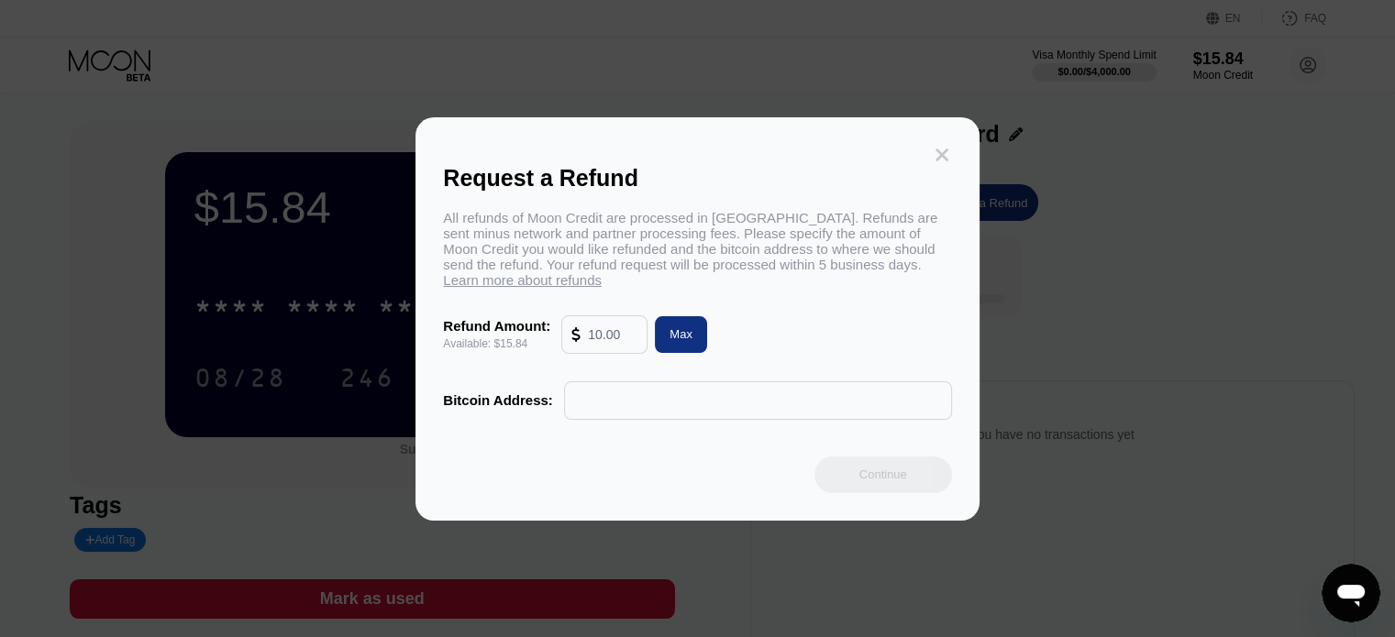
click at [937, 149] on icon at bounding box center [941, 155] width 13 height 13
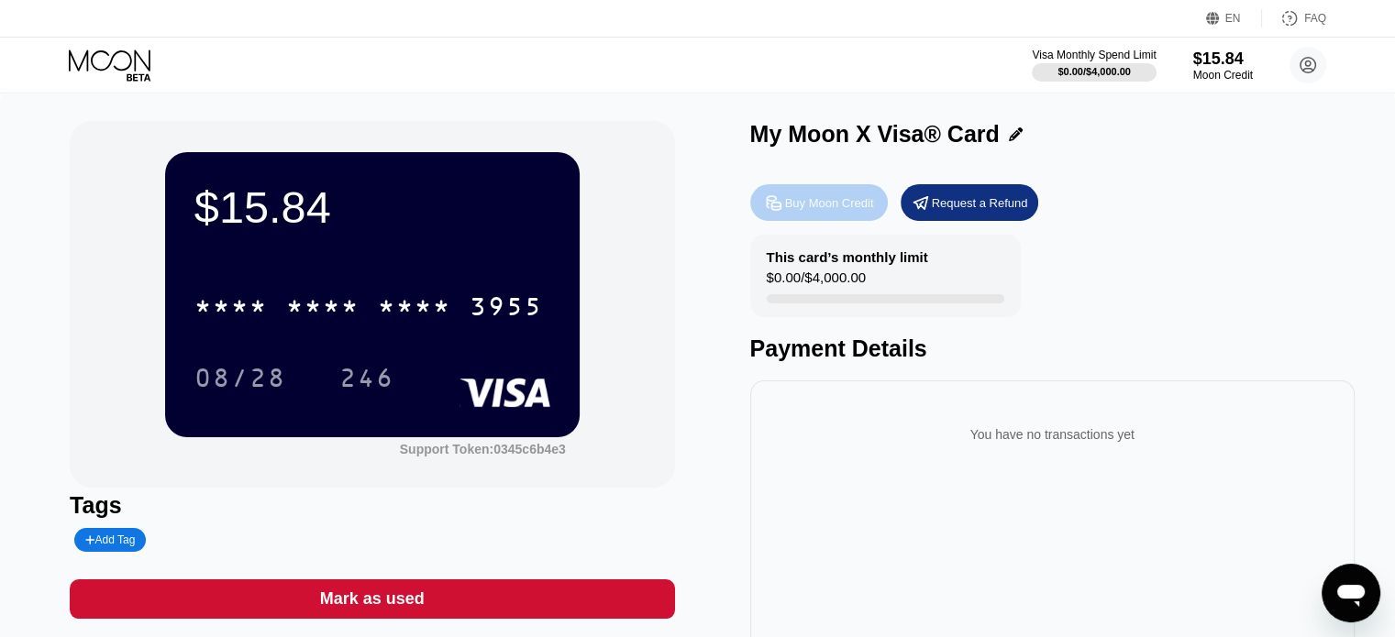
click at [823, 206] on div "Buy Moon Credit" at bounding box center [829, 203] width 89 height 16
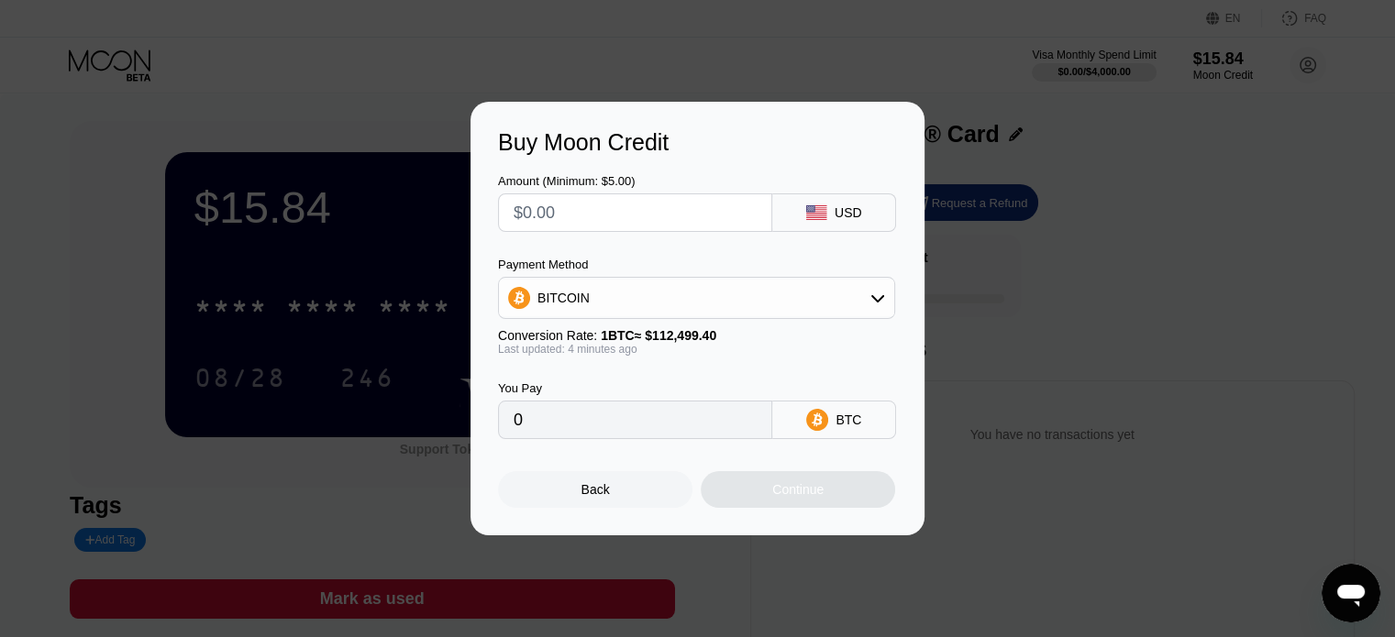
click at [580, 210] on input "text" at bounding box center [634, 212] width 243 height 37
type input "$6"
type input "0.00005332"
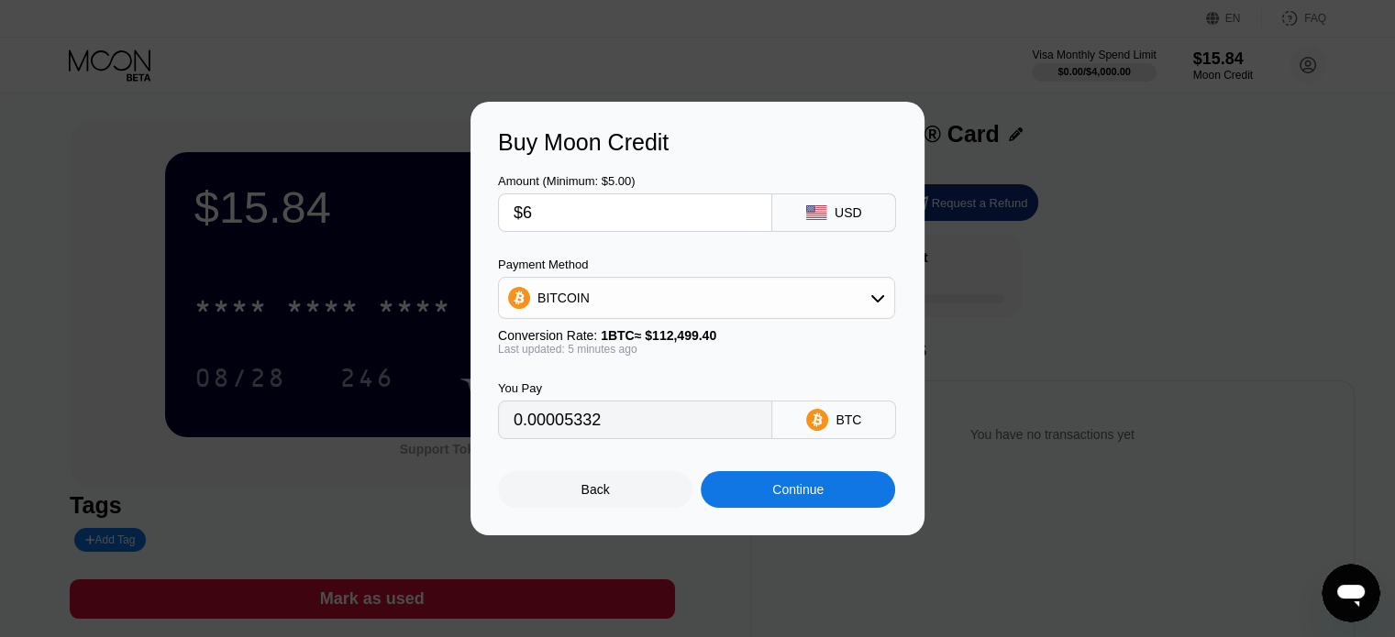
type input "$65"
type input "0.00057764"
type input "$65"
click at [725, 276] on div "Payment Method BITCOIN" at bounding box center [696, 288] width 397 height 61
click at [690, 303] on div "BITCOIN" at bounding box center [696, 298] width 395 height 37
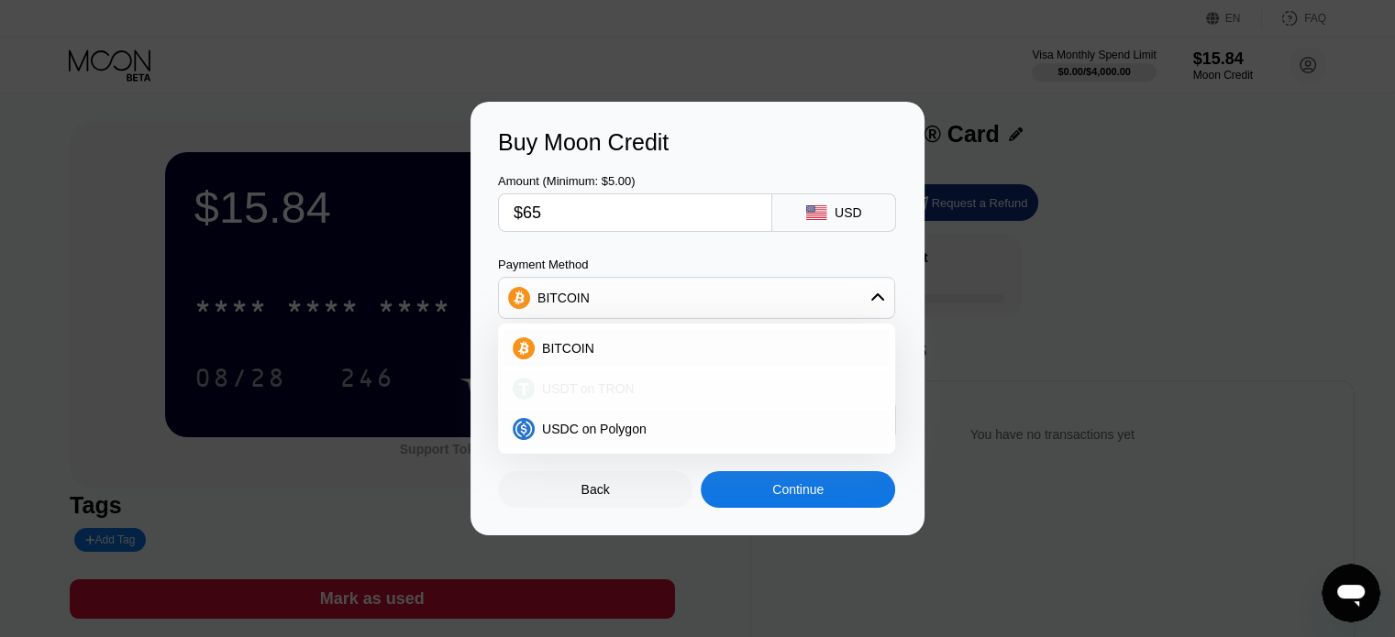
click at [580, 385] on span "USDT on TRON" at bounding box center [588, 388] width 93 height 15
type input "65.66"
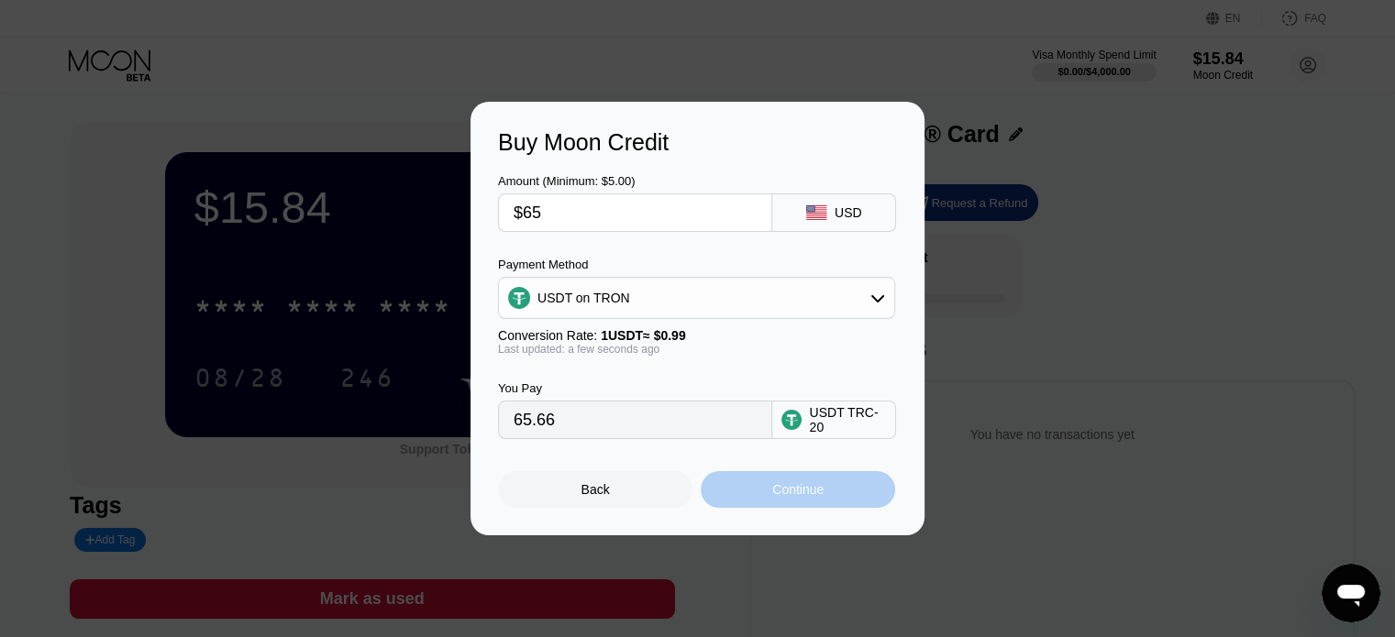
click at [829, 499] on div "Continue" at bounding box center [798, 489] width 194 height 37
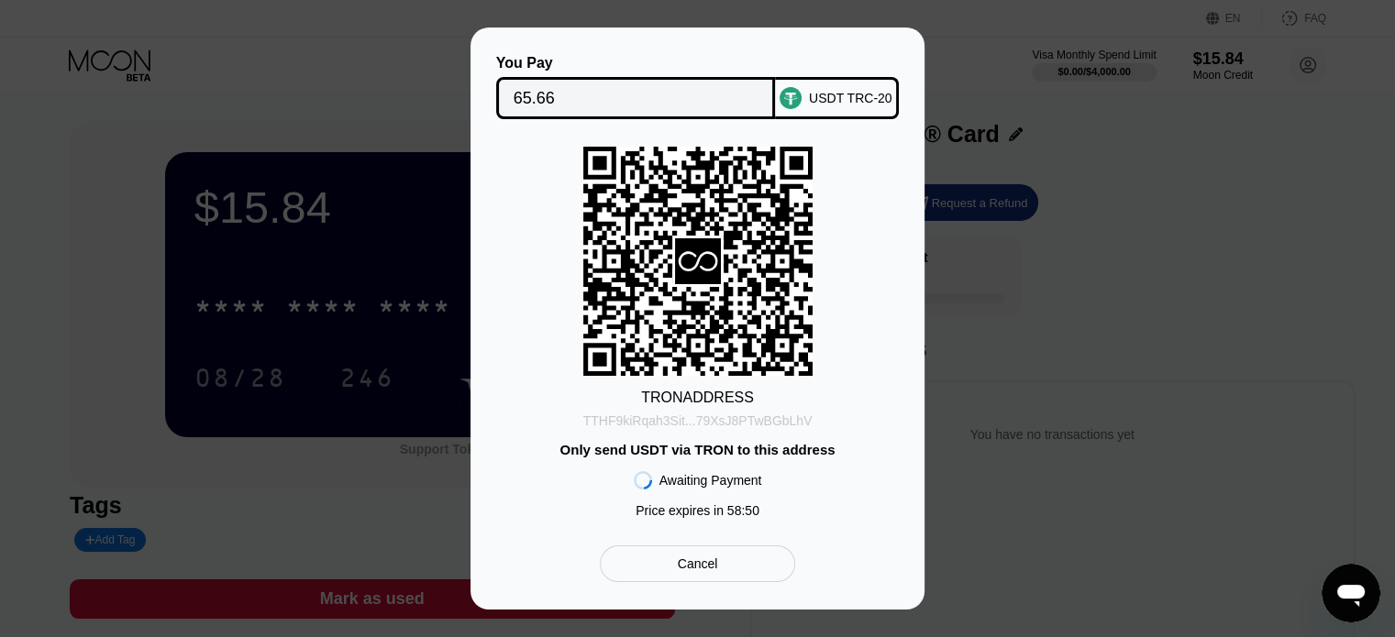
click at [701, 414] on div "TTHF9kiRqah3Sit...79XsJ8PTwBGbLhV" at bounding box center [697, 421] width 229 height 15
click at [771, 417] on div "TTHF9kiRqah3Sit...79XsJ8PTwBGbLhV" at bounding box center [697, 421] width 229 height 15
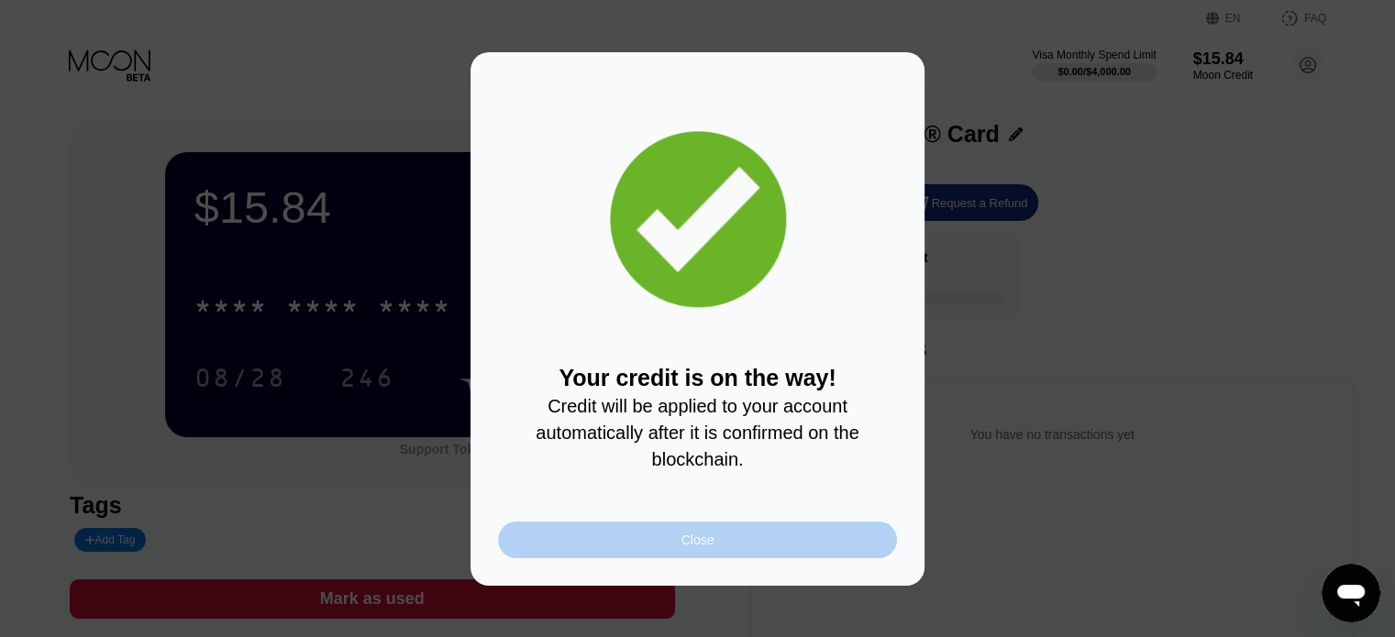
click at [773, 550] on div "Close" at bounding box center [697, 540] width 399 height 37
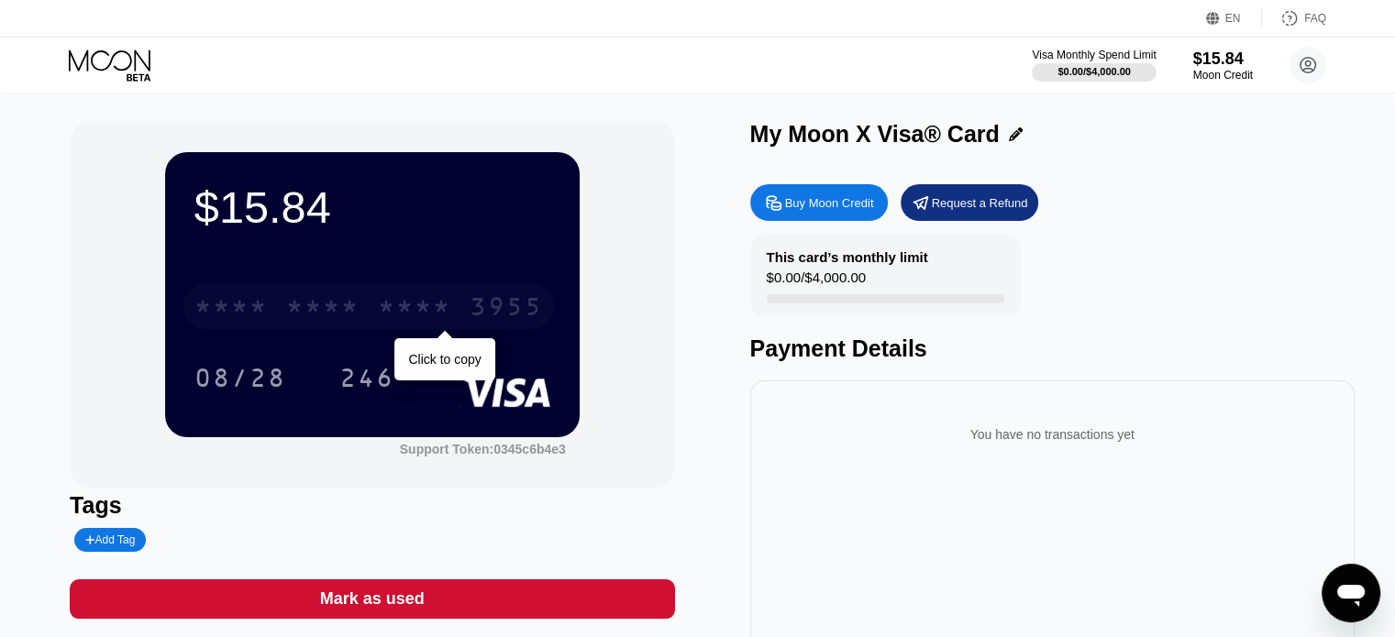
click at [466, 311] on div "* * * * * * * * * * * * 3955" at bounding box center [368, 306] width 370 height 46
click at [382, 323] on div "* * * *" at bounding box center [414, 308] width 73 height 29
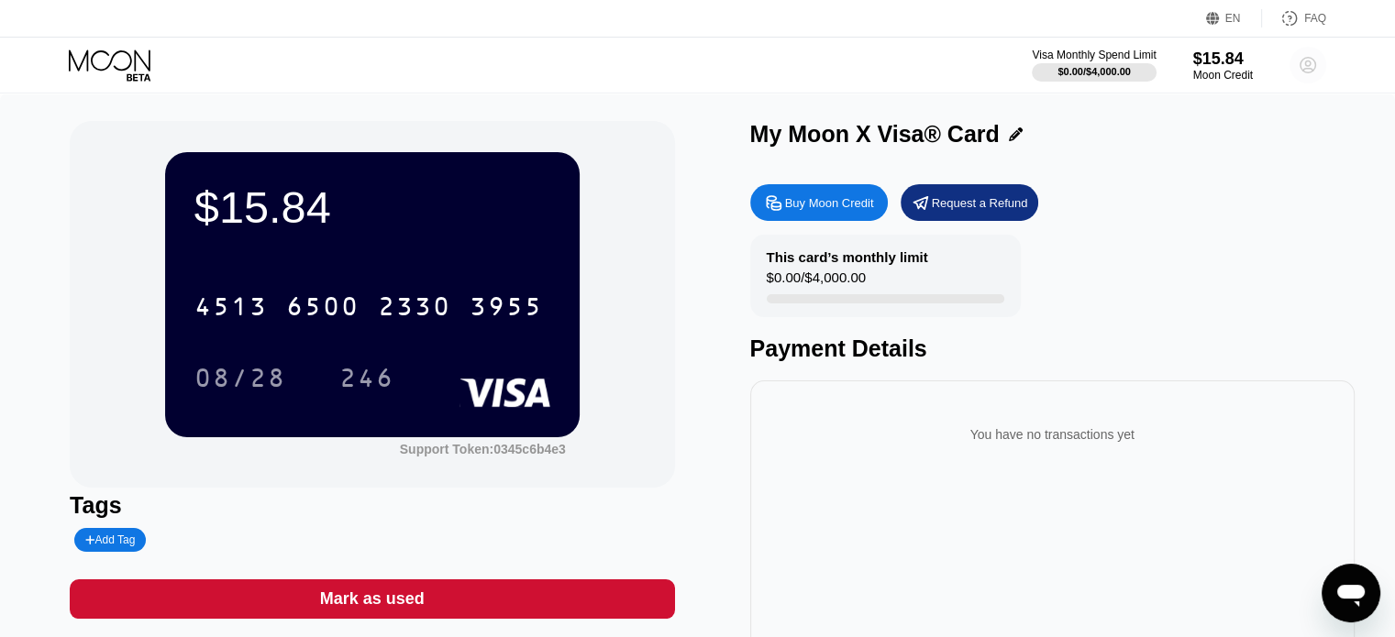
click at [1299, 61] on circle at bounding box center [1307, 65] width 37 height 37
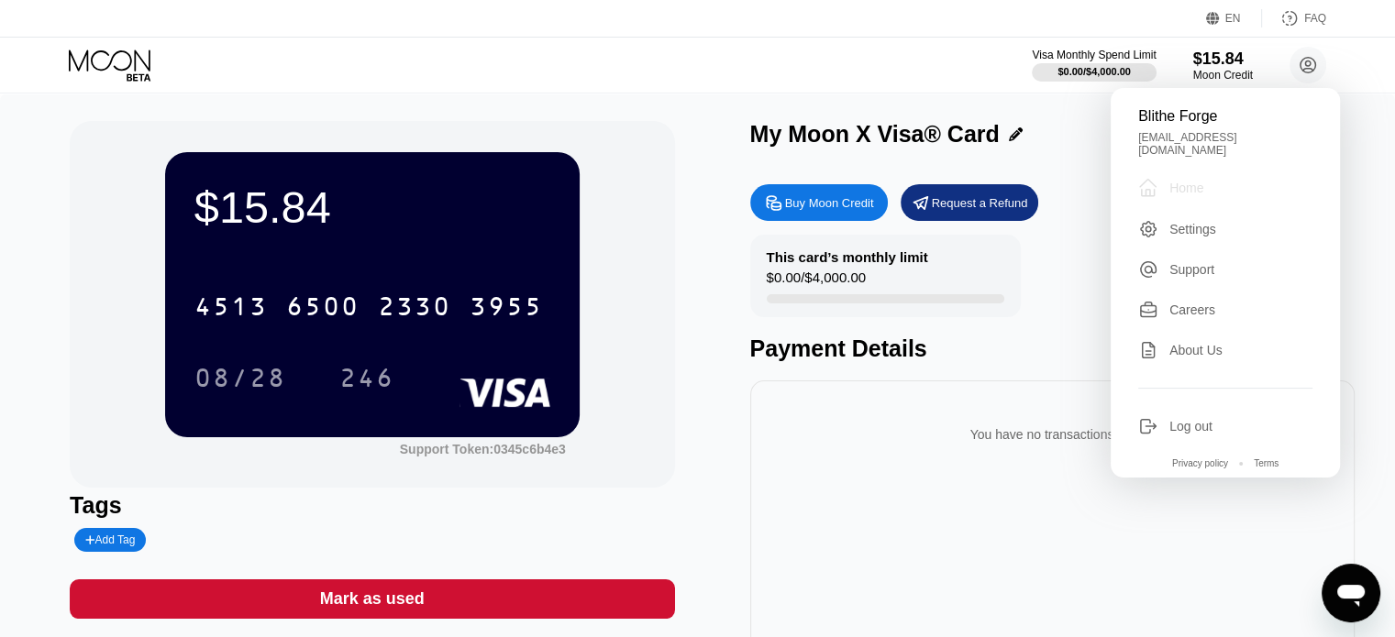
click at [1180, 182] on div "Home" at bounding box center [1186, 188] width 34 height 15
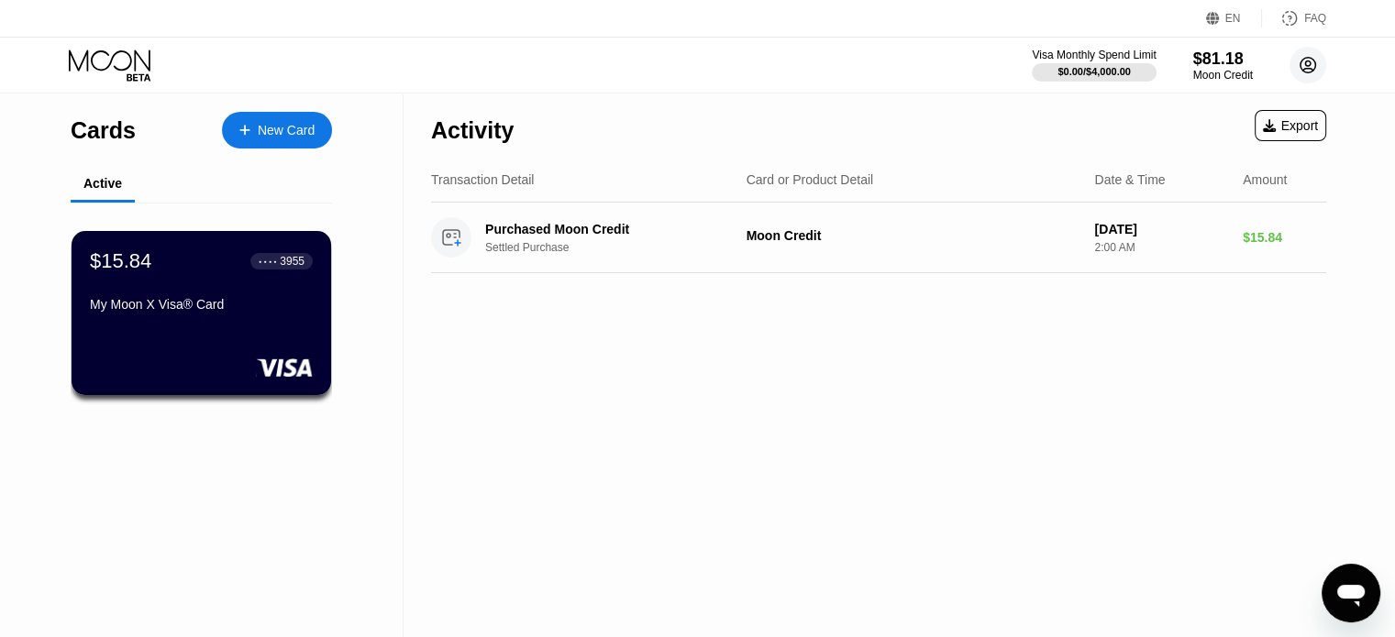
click at [1309, 67] on circle at bounding box center [1307, 65] width 37 height 37
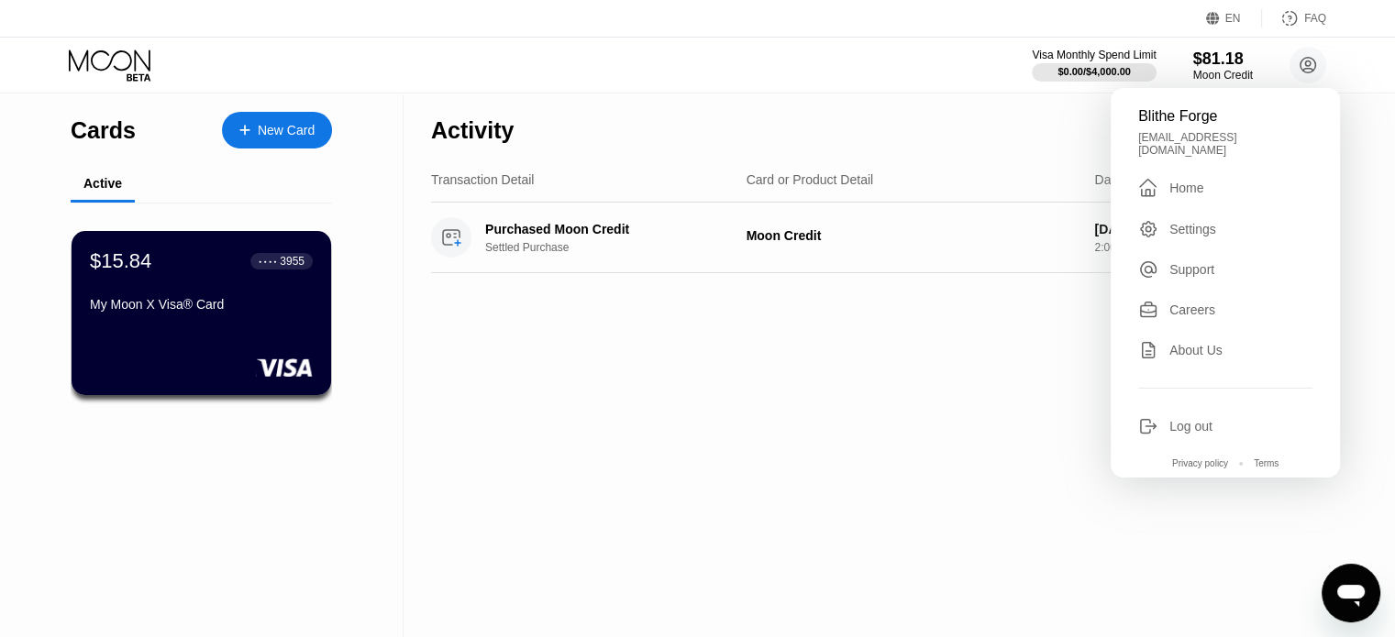
click at [1197, 222] on div "Settings" at bounding box center [1192, 229] width 47 height 15
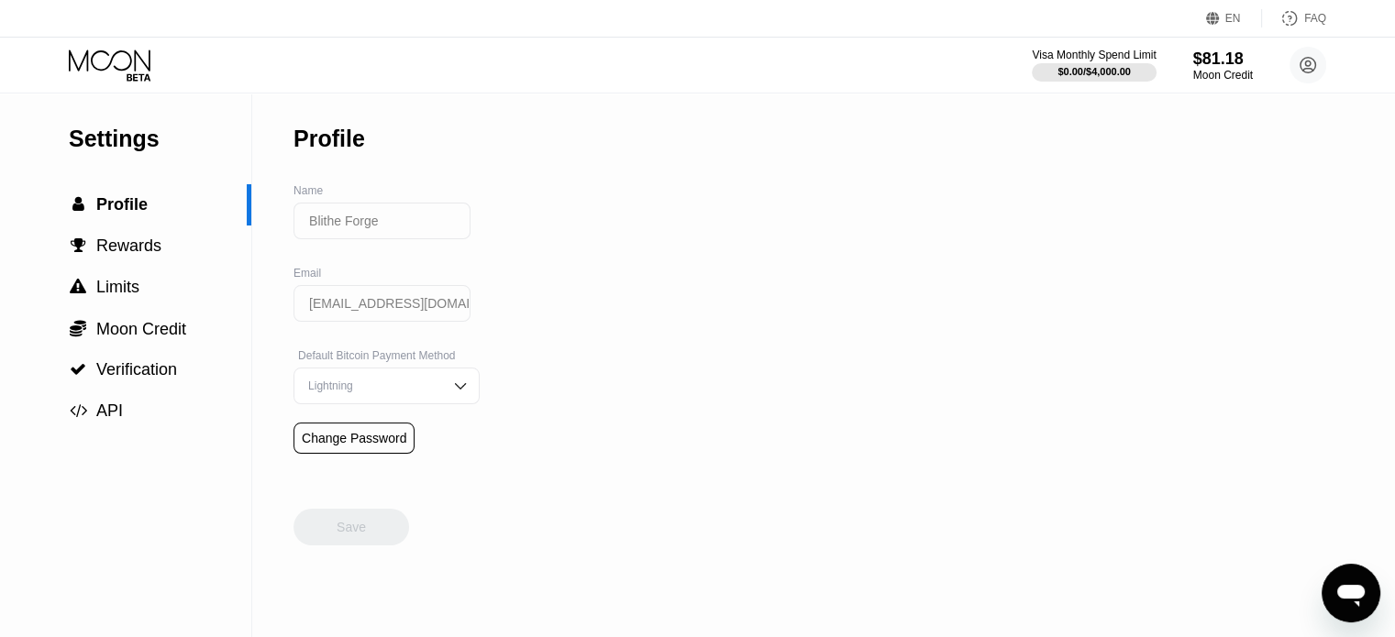
click at [366, 223] on input "Blithe Forge" at bounding box center [381, 221] width 177 height 37
click at [403, 226] on input "Blithe Forge" at bounding box center [381, 221] width 177 height 37
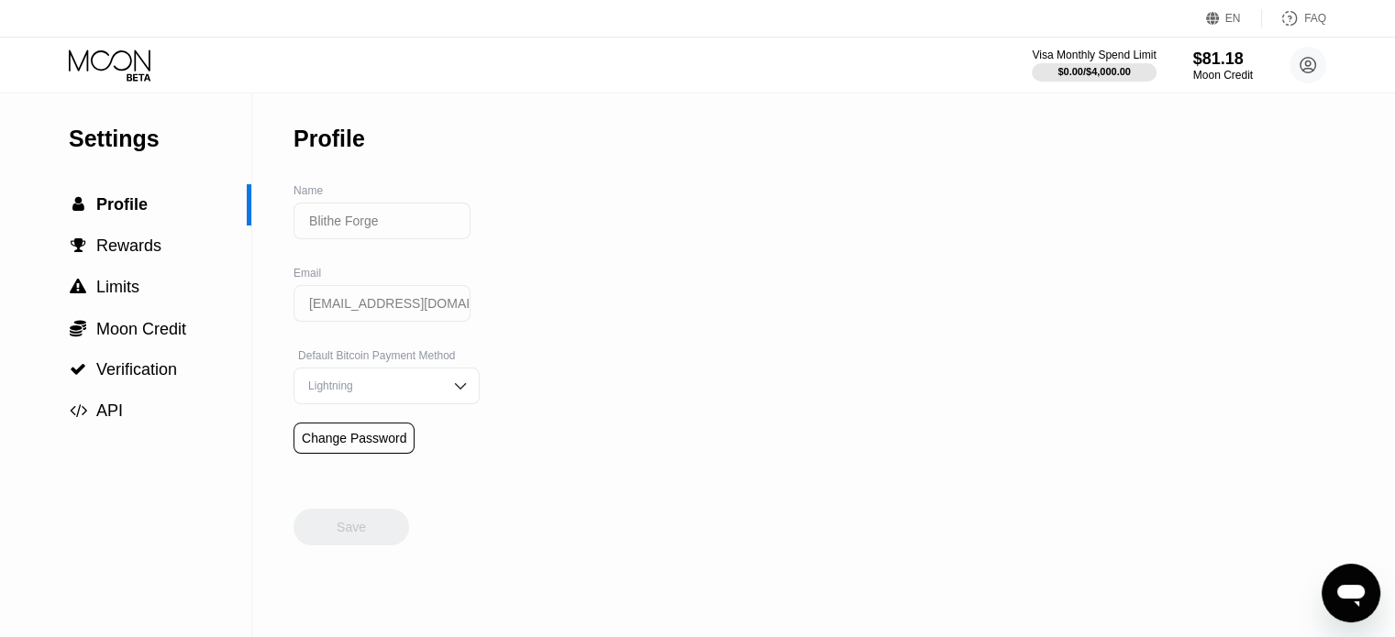
drag, startPoint x: 403, startPoint y: 226, endPoint x: 295, endPoint y: 225, distance: 107.3
click at [295, 225] on input "Blithe Forge" at bounding box center [381, 221] width 177 height 37
click at [106, 372] on span "Verification" at bounding box center [136, 369] width 81 height 18
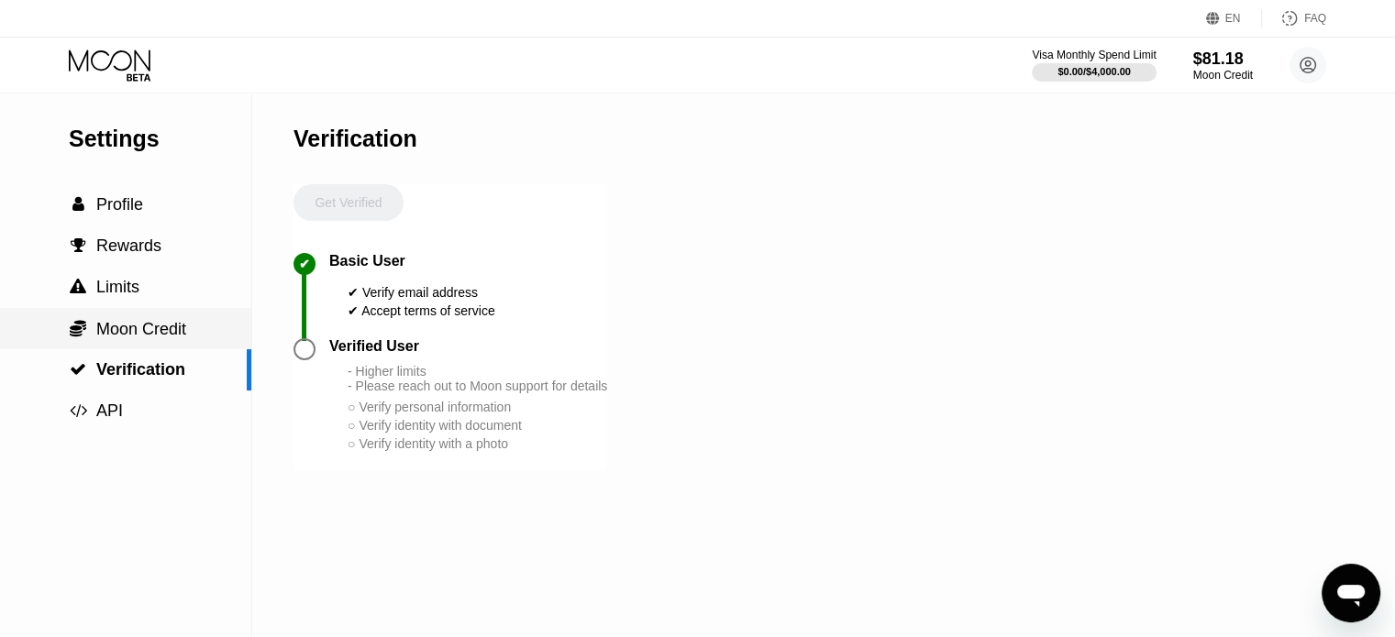
click at [158, 329] on span "Moon Credit" at bounding box center [141, 329] width 90 height 18
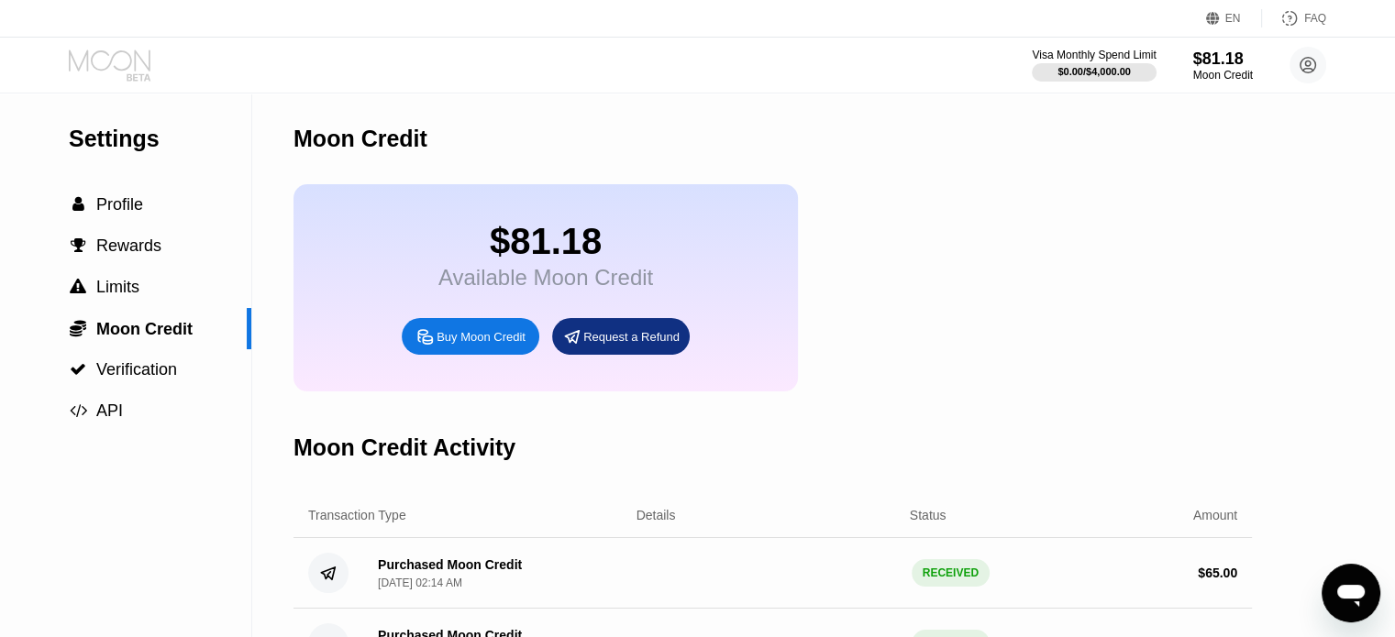
click at [147, 61] on icon at bounding box center [111, 66] width 85 height 32
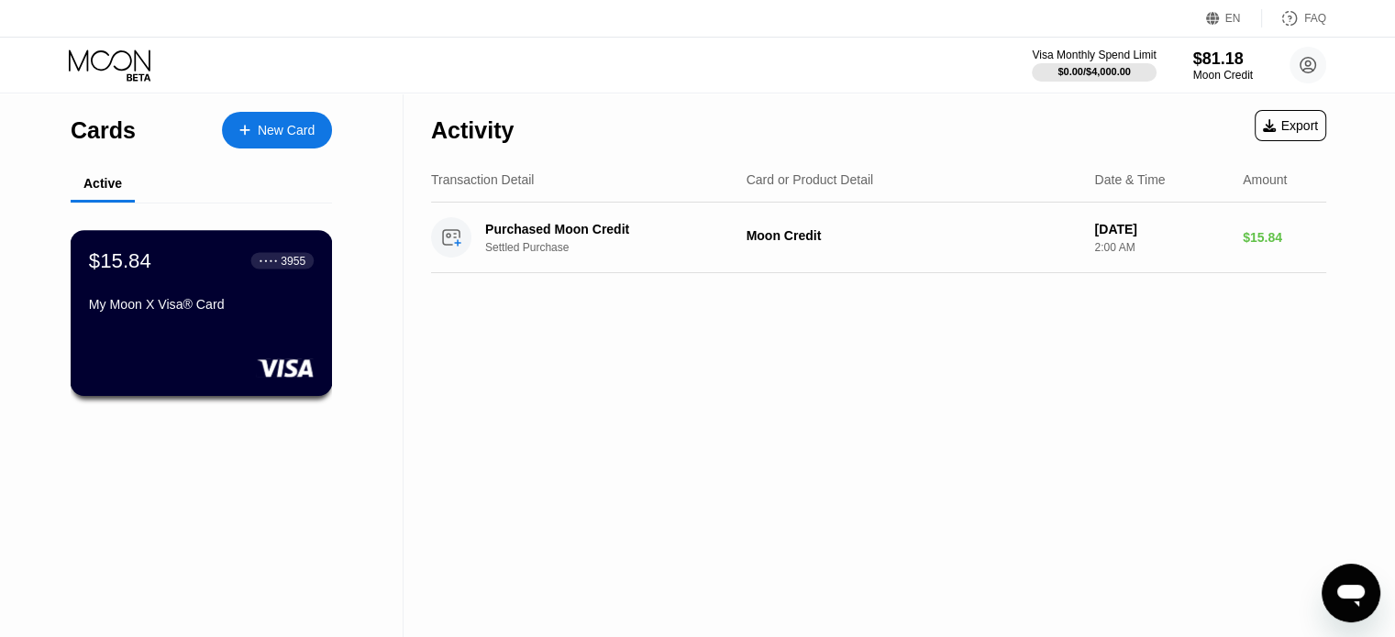
click at [220, 308] on div "My Moon X Visa® Card" at bounding box center [201, 304] width 225 height 15
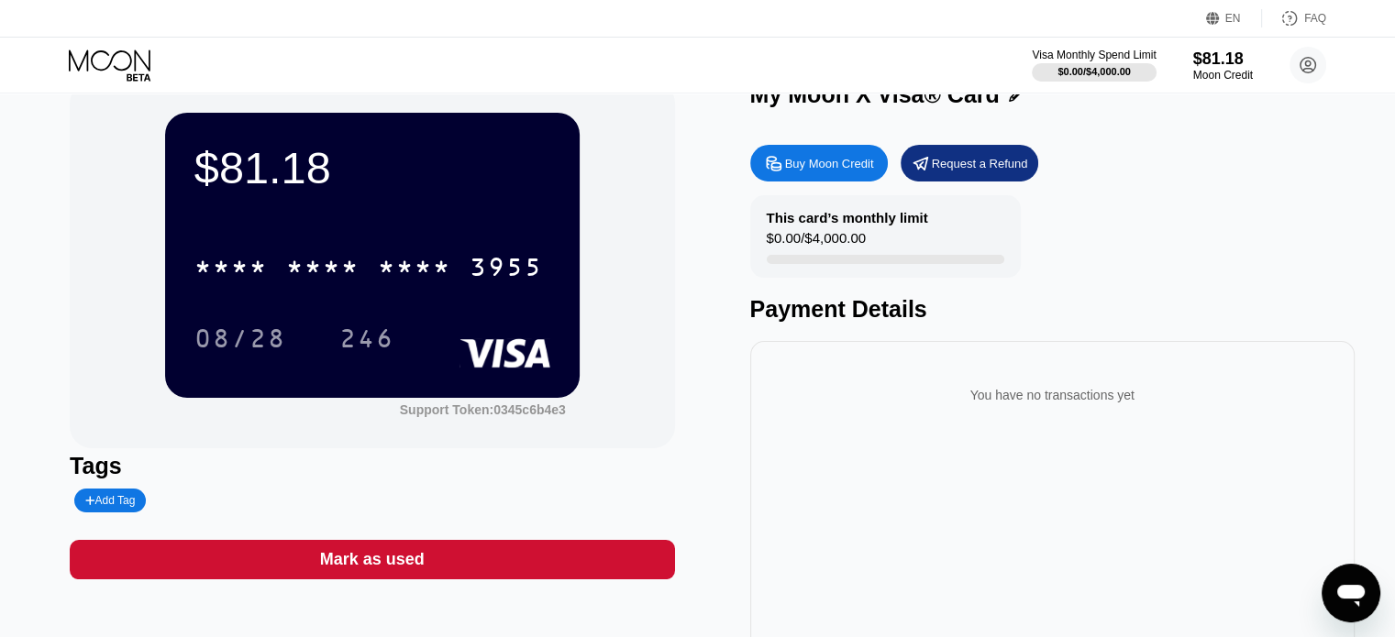
scroll to position [40, 0]
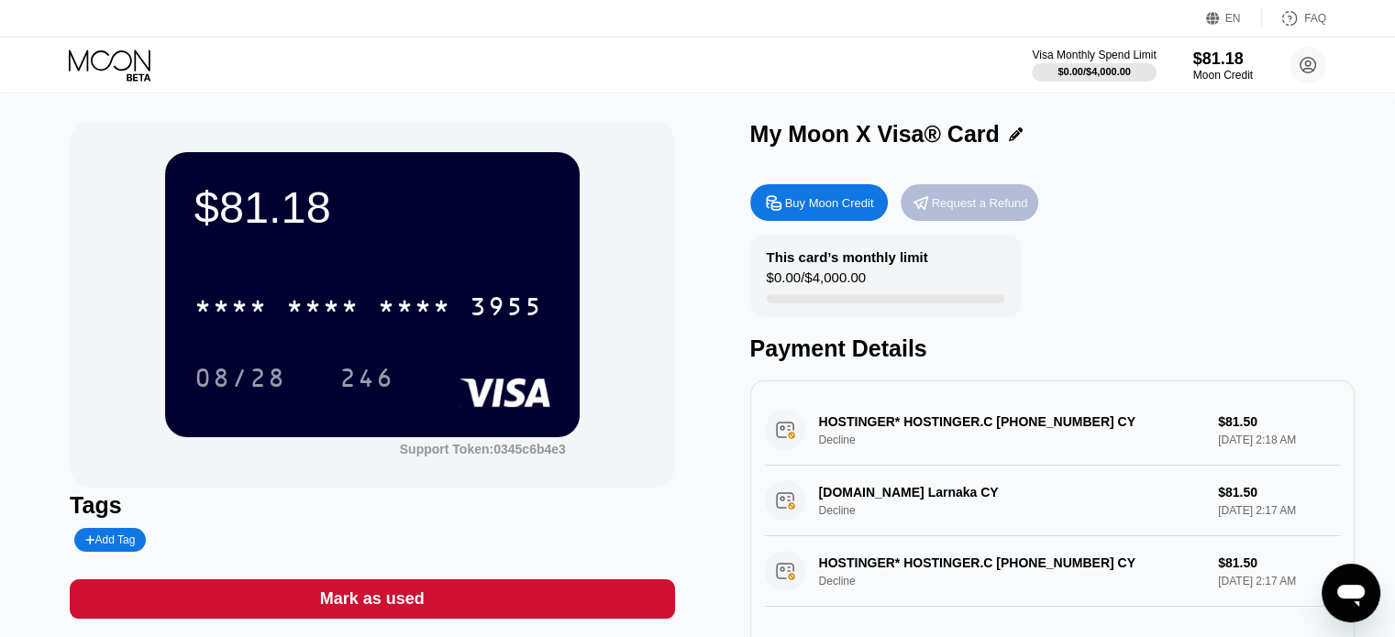
click at [955, 217] on div "Request a Refund" at bounding box center [969, 202] width 138 height 37
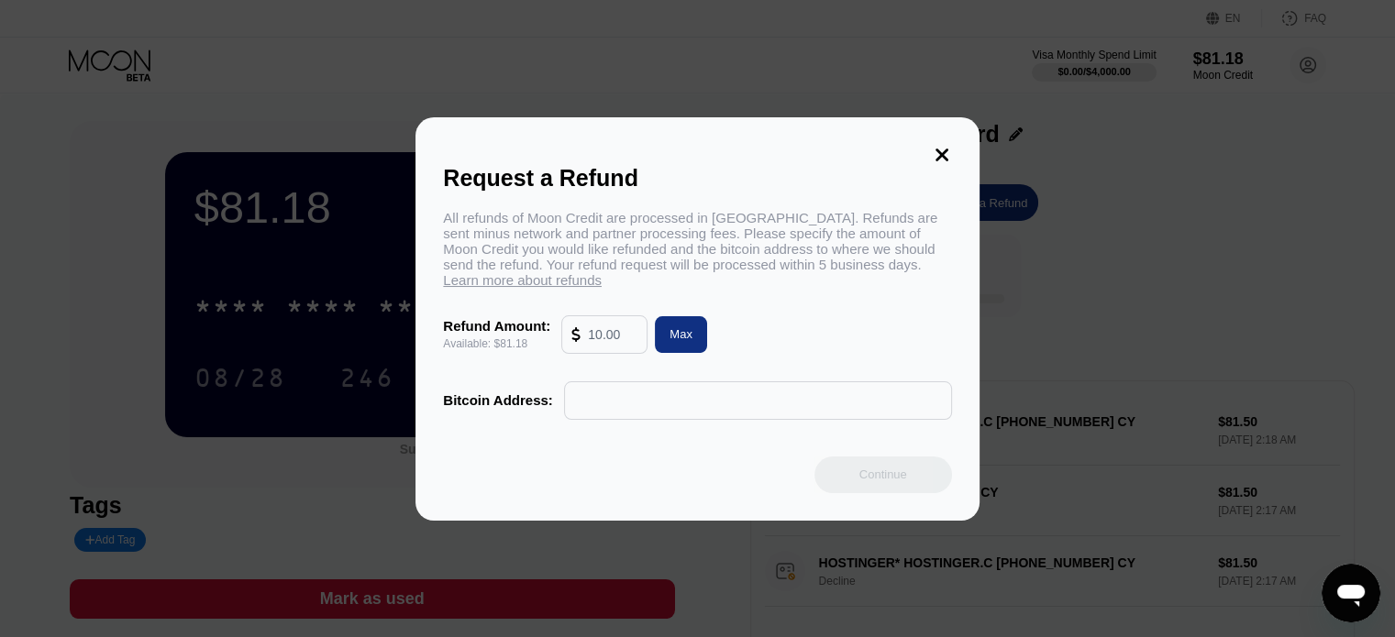
click at [943, 145] on icon at bounding box center [942, 155] width 20 height 20
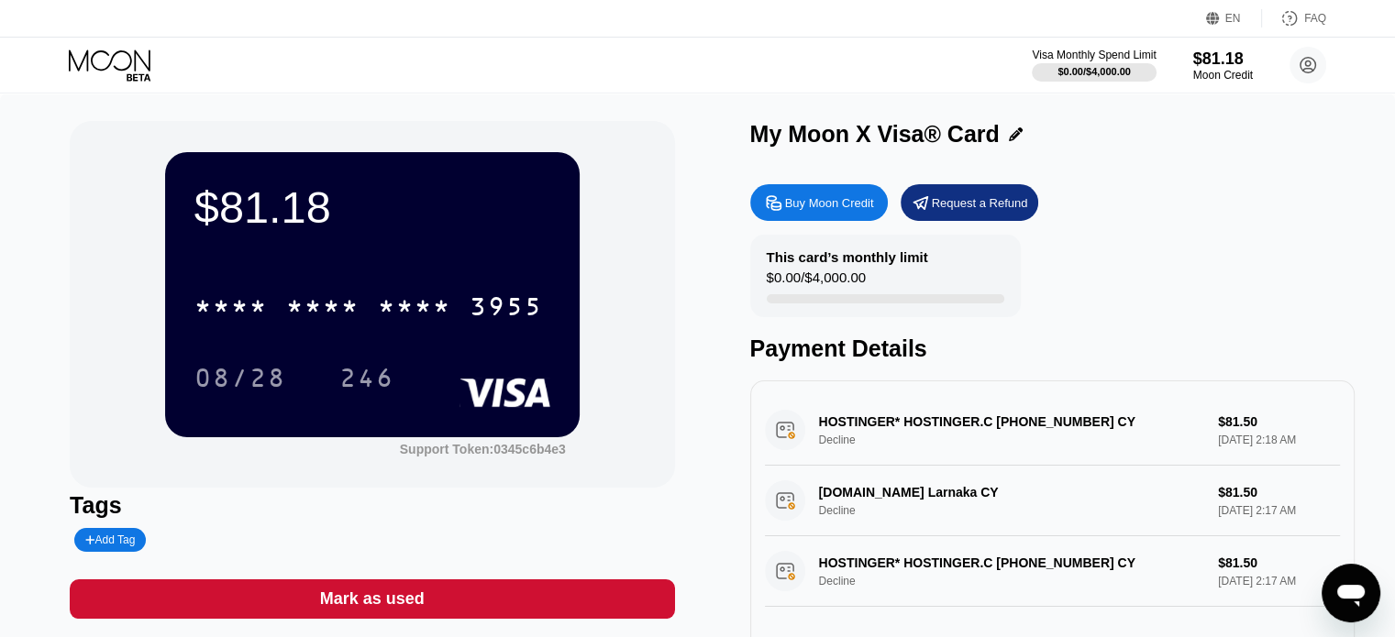
click at [845, 202] on div "Buy Moon Credit" at bounding box center [829, 203] width 89 height 16
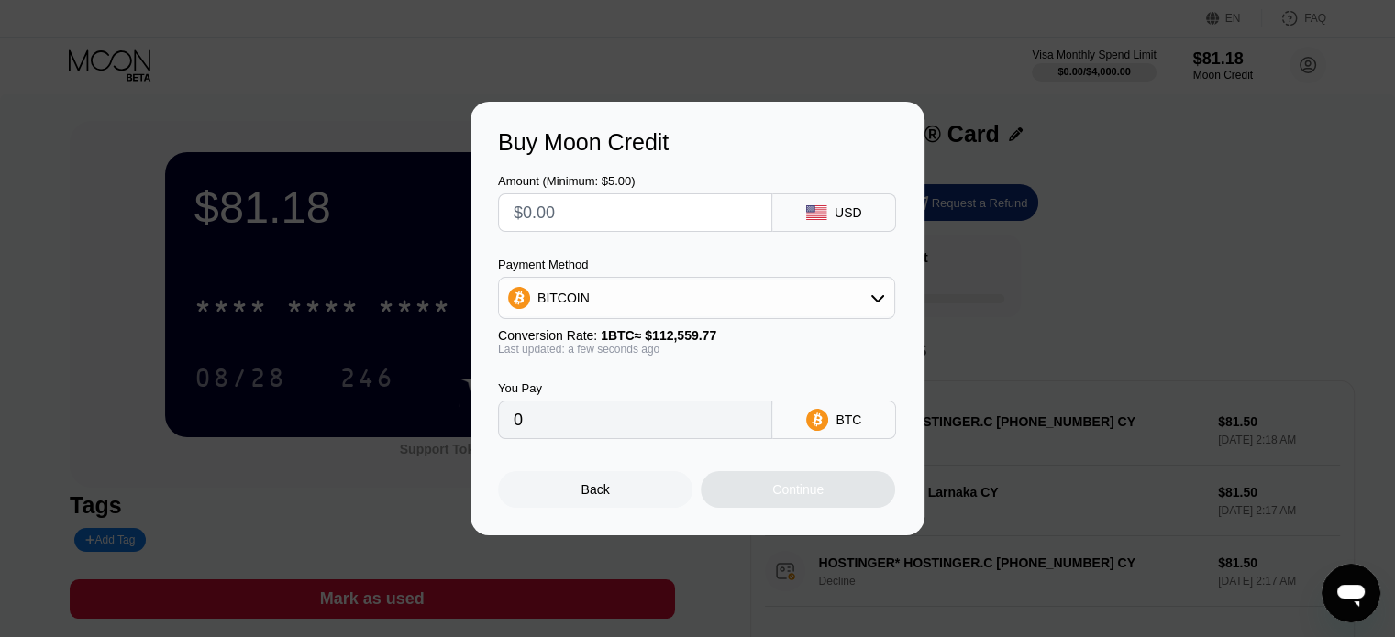
click at [558, 204] on input "text" at bounding box center [634, 212] width 243 height 37
type input "$5"
type input "0.00004443"
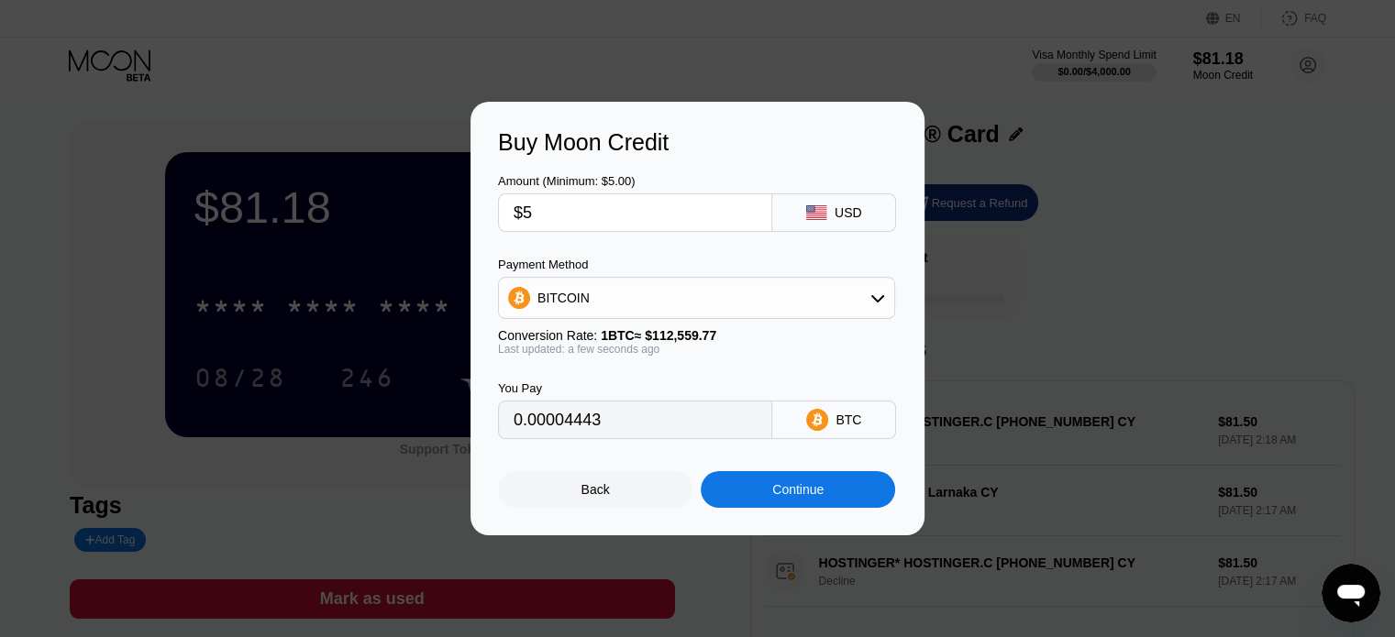
type input "$5"
click at [676, 297] on div "BITCOIN" at bounding box center [696, 298] width 395 height 37
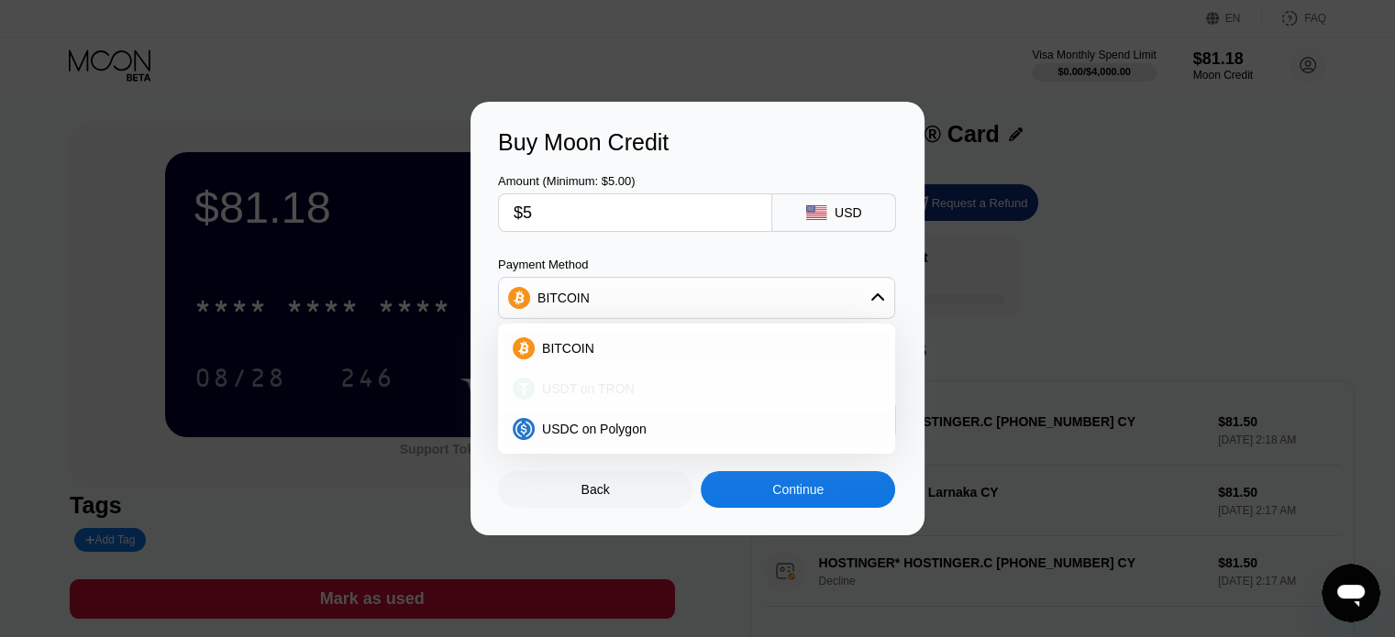
click at [587, 403] on div "USDT on TRON" at bounding box center [696, 388] width 386 height 37
type input "5.05"
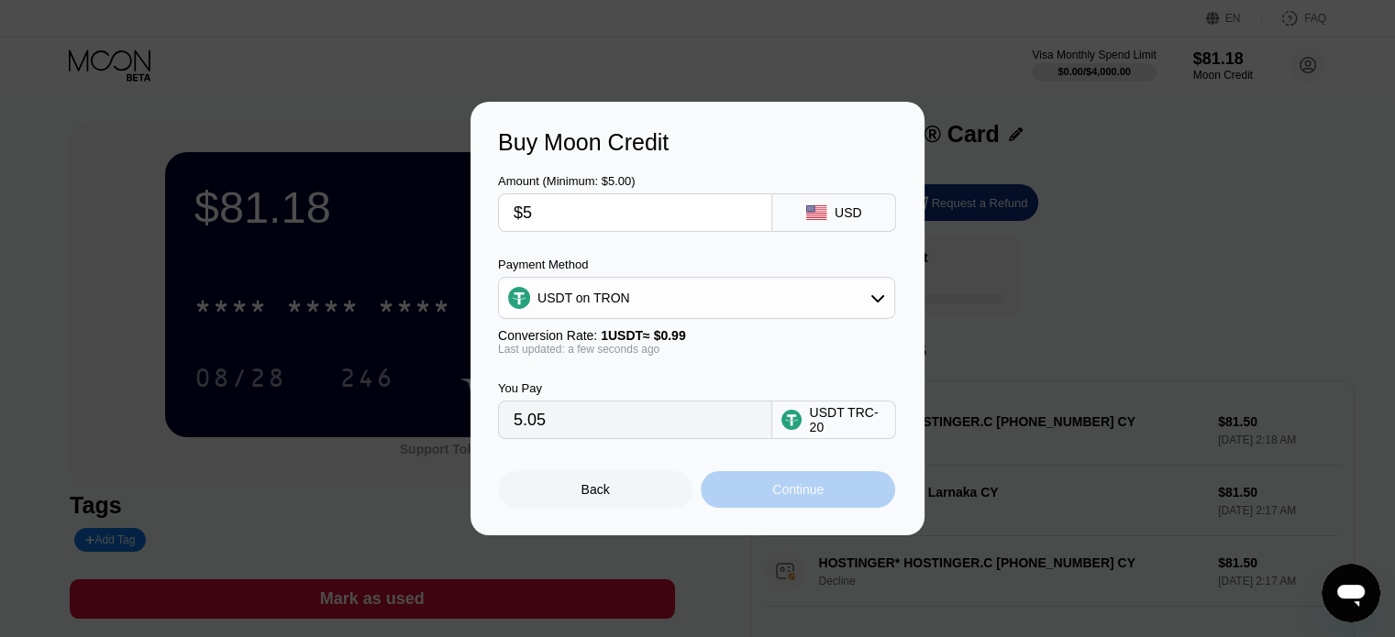
click at [772, 491] on div "Continue" at bounding box center [797, 489] width 51 height 15
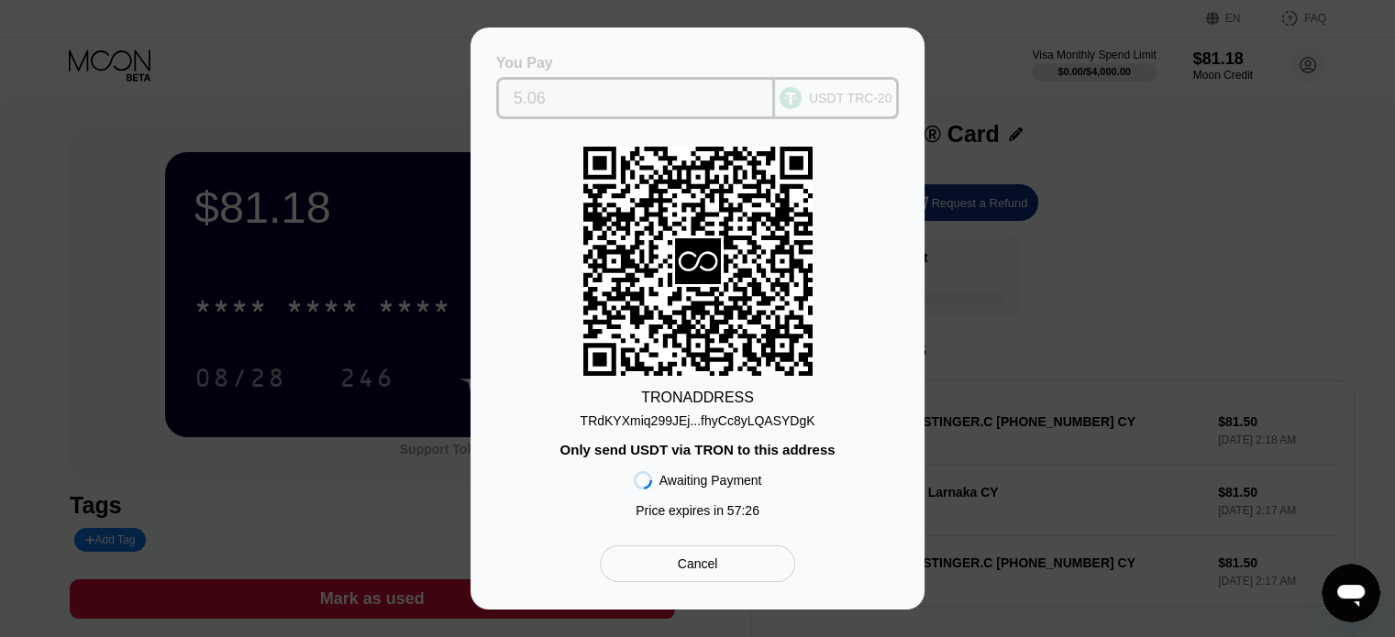
click at [605, 89] on input "5.06" at bounding box center [635, 98] width 245 height 37
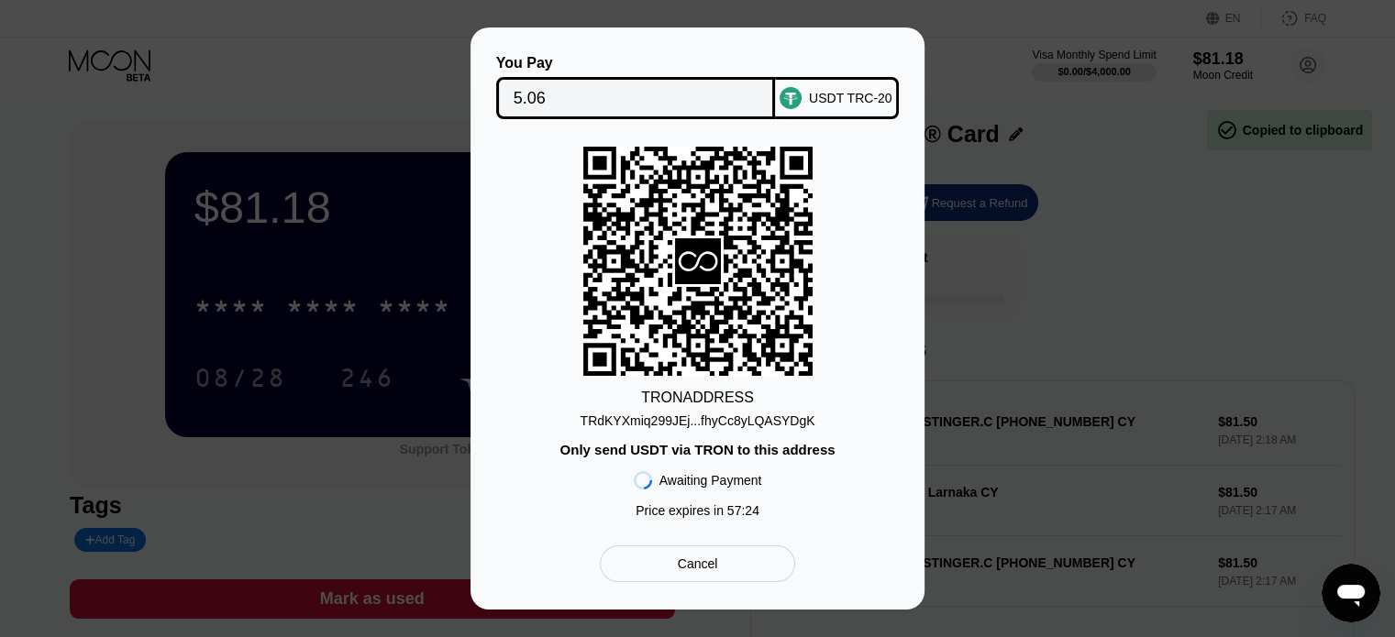
click at [1016, 234] on div "You Pay 5.06 USDT TRC-20 TRON ADDRESS TRdKYXmiq299JEj...fhyCc8yLQASYDgK Only se…" at bounding box center [697, 319] width 1395 height 582
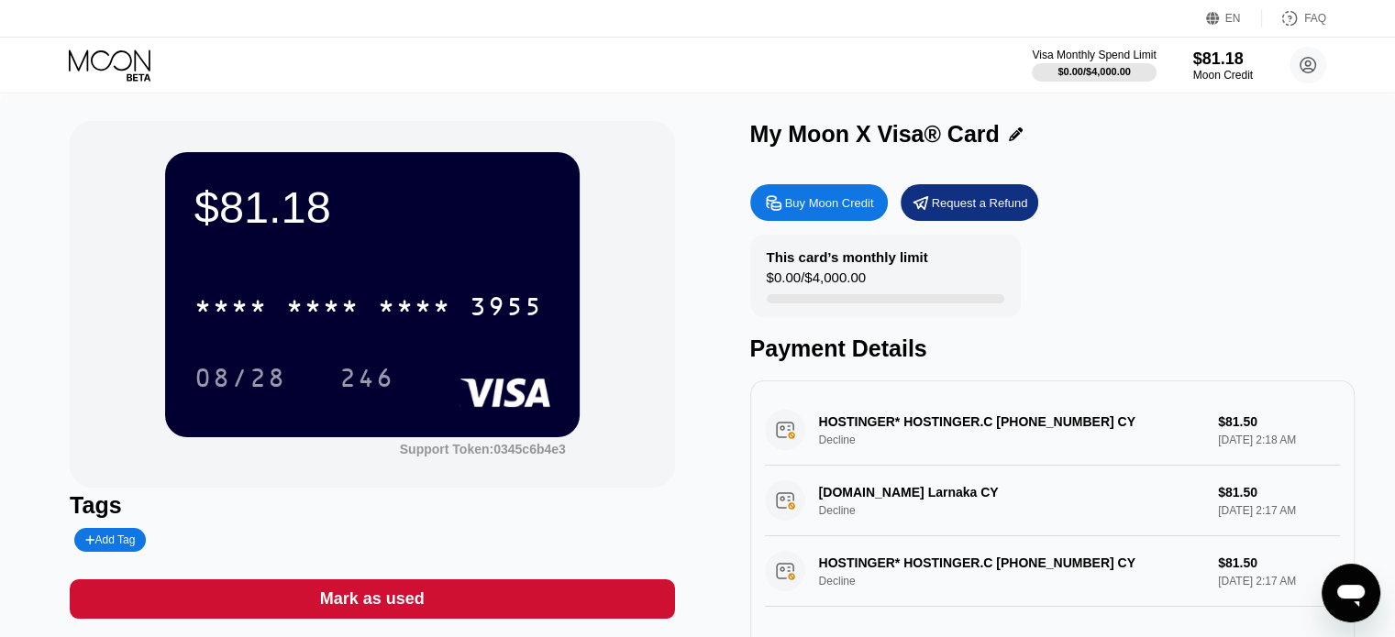
click at [800, 211] on div "Buy Moon Credit" at bounding box center [829, 203] width 89 height 16
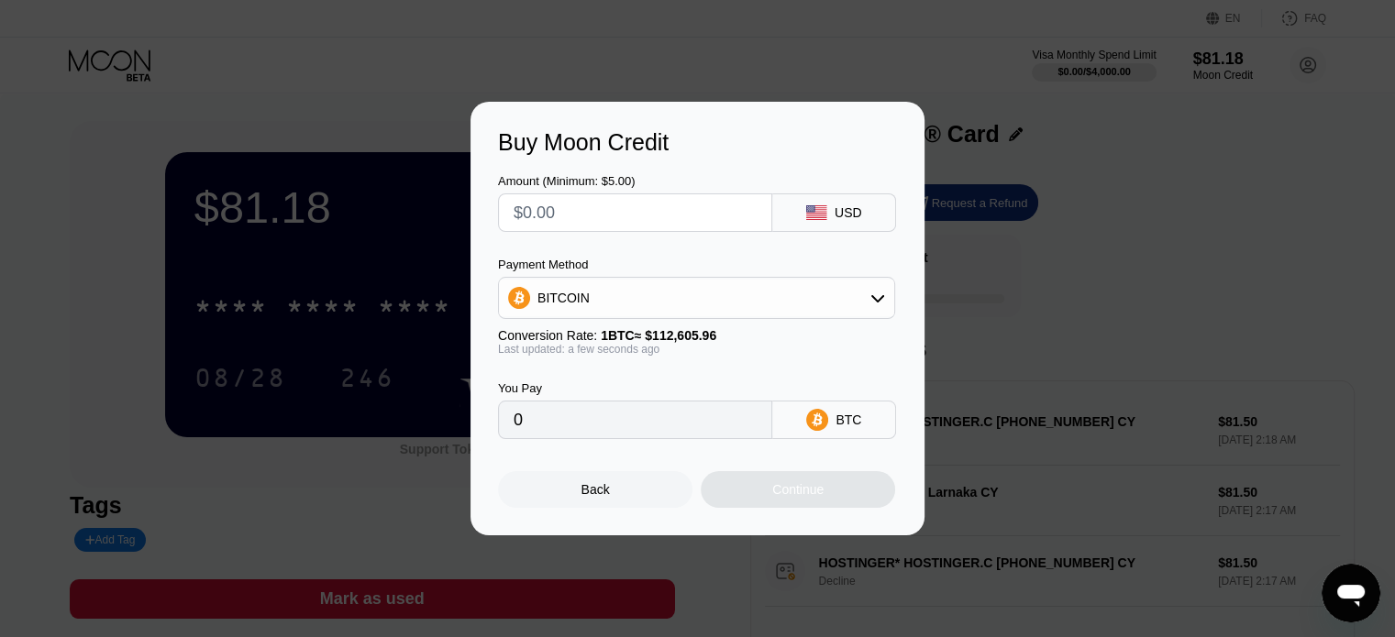
click at [535, 217] on input "text" at bounding box center [634, 212] width 243 height 37
type input "$1"
type input "0.00000889"
type input "$10"
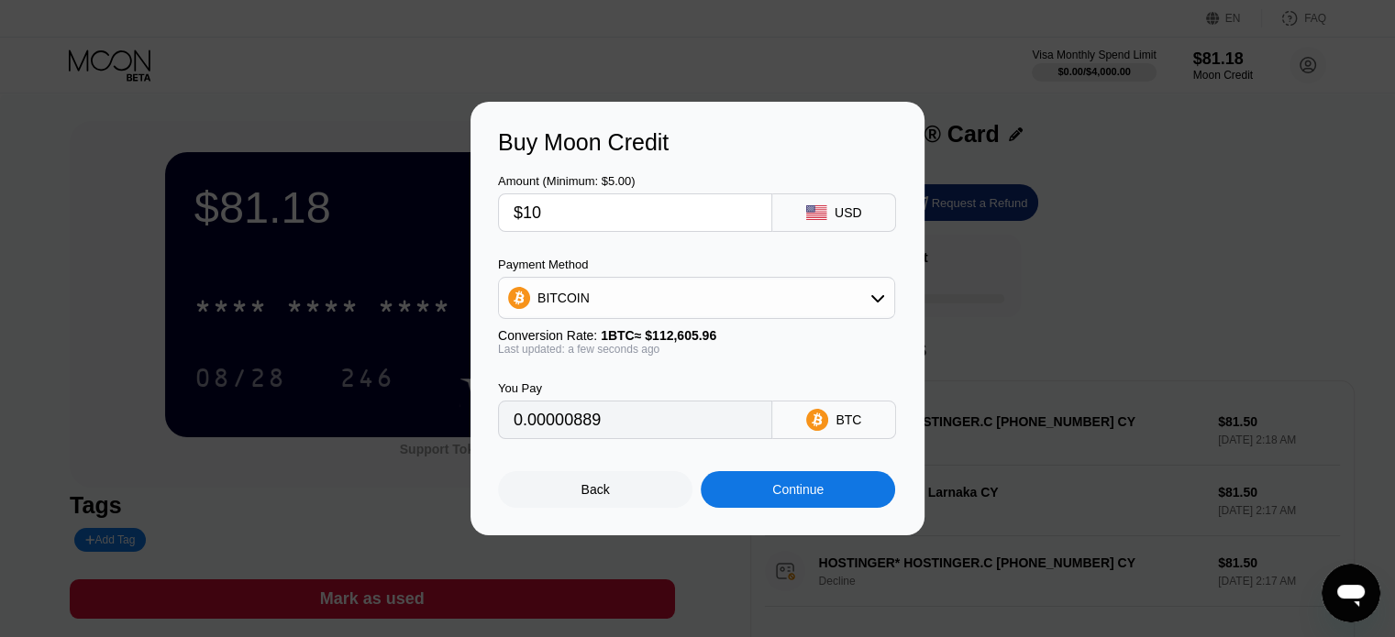
type input "0.00008881"
type input "$10"
click at [770, 291] on div "BITCOIN" at bounding box center [696, 298] width 395 height 37
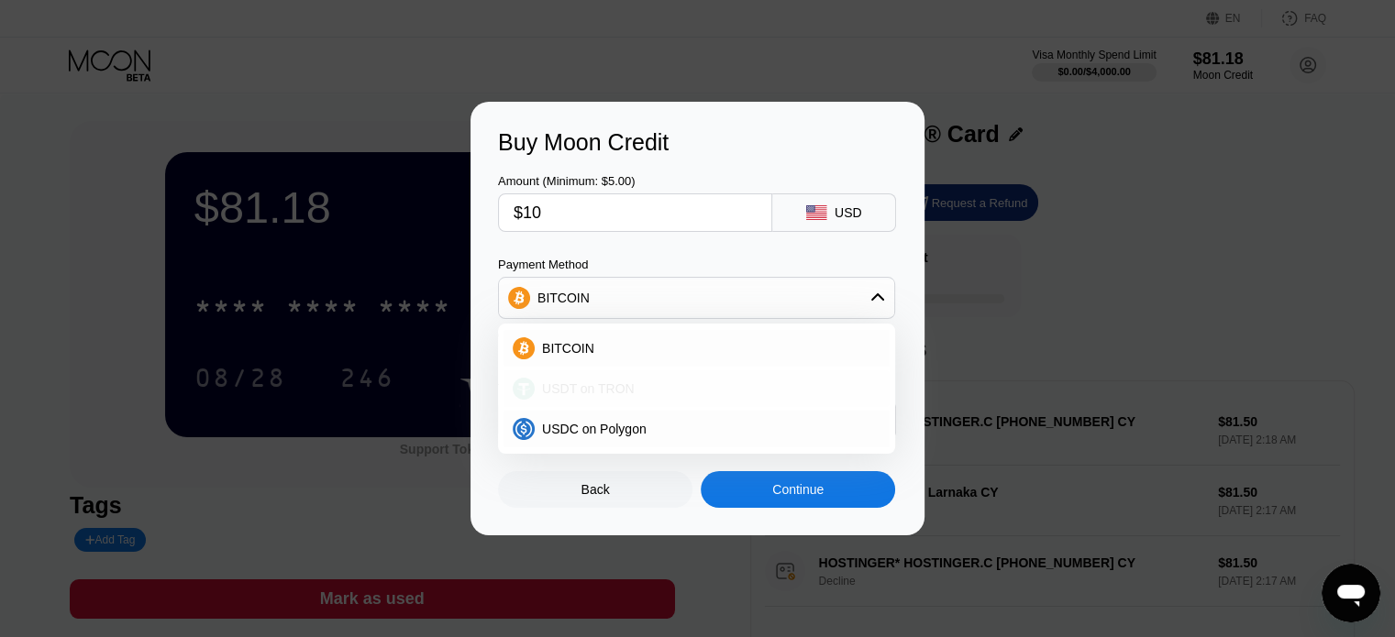
click at [599, 394] on span "USDT on TRON" at bounding box center [588, 388] width 93 height 15
type input "10.10"
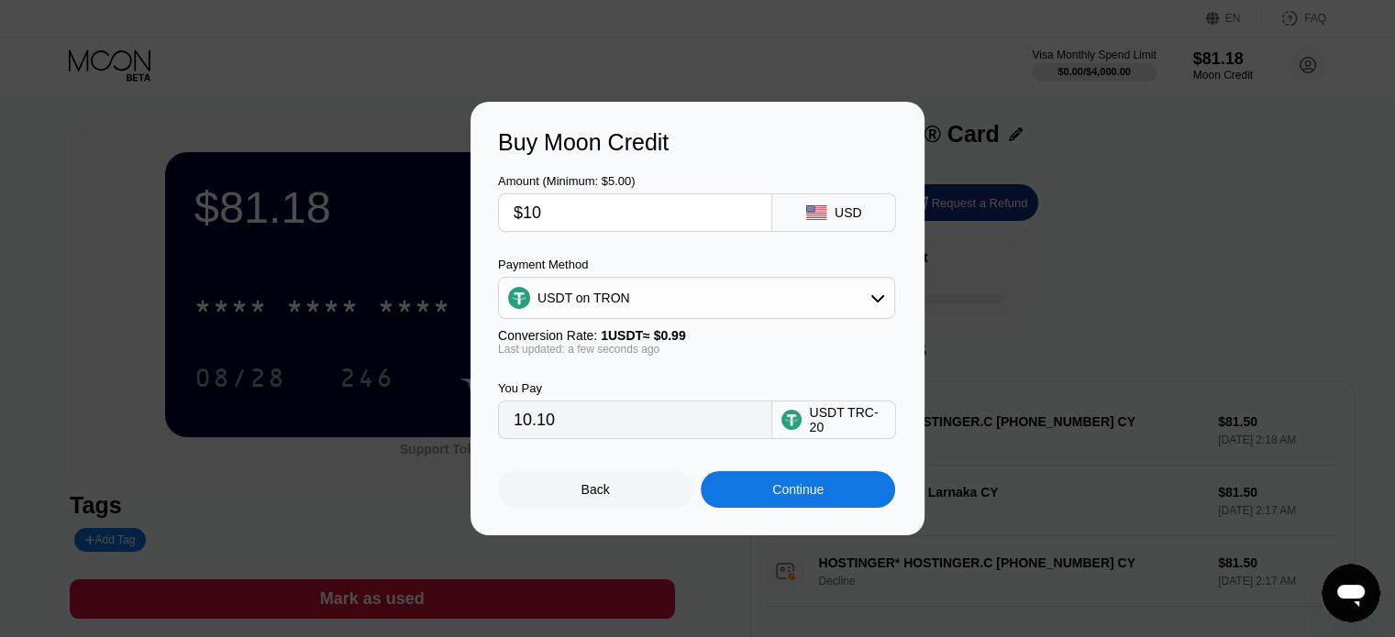
click at [695, 436] on input "10.10" at bounding box center [634, 420] width 243 height 37
click at [672, 210] on input "$10" at bounding box center [634, 212] width 243 height 37
type input "$1"
type input "1.01"
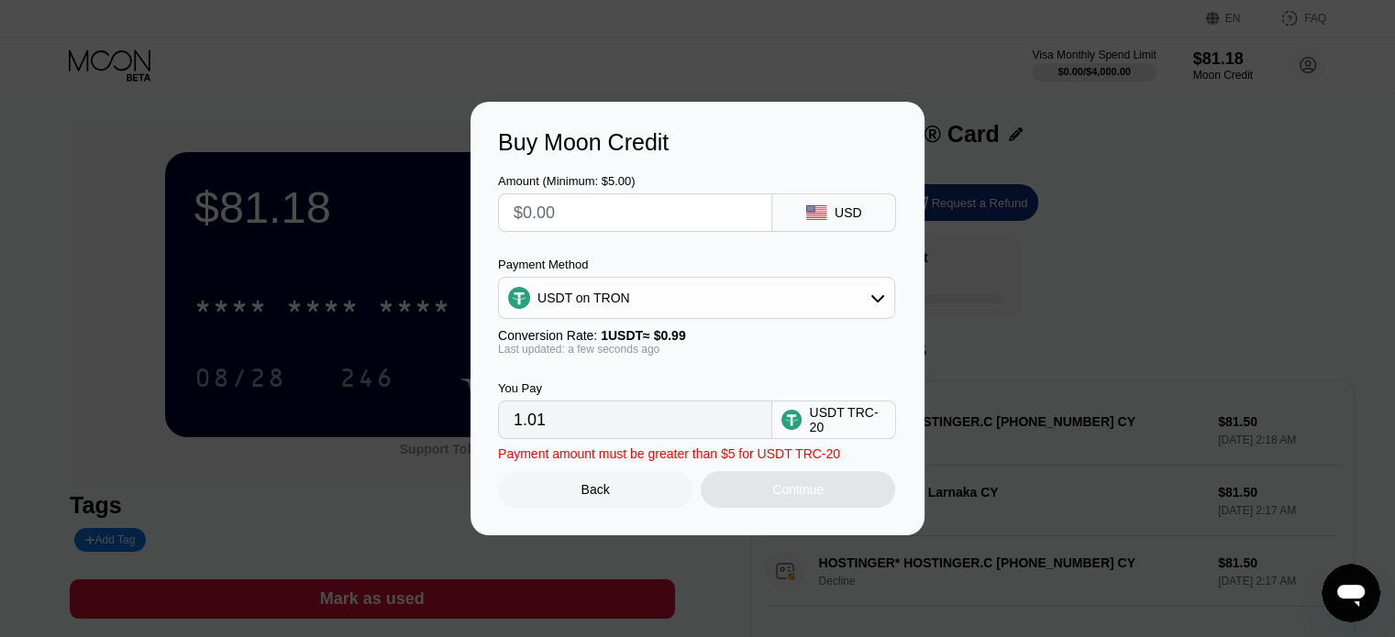
type input "0.00"
click at [602, 186] on div "Amount (Minimum: $5.00)" at bounding box center [635, 181] width 274 height 14
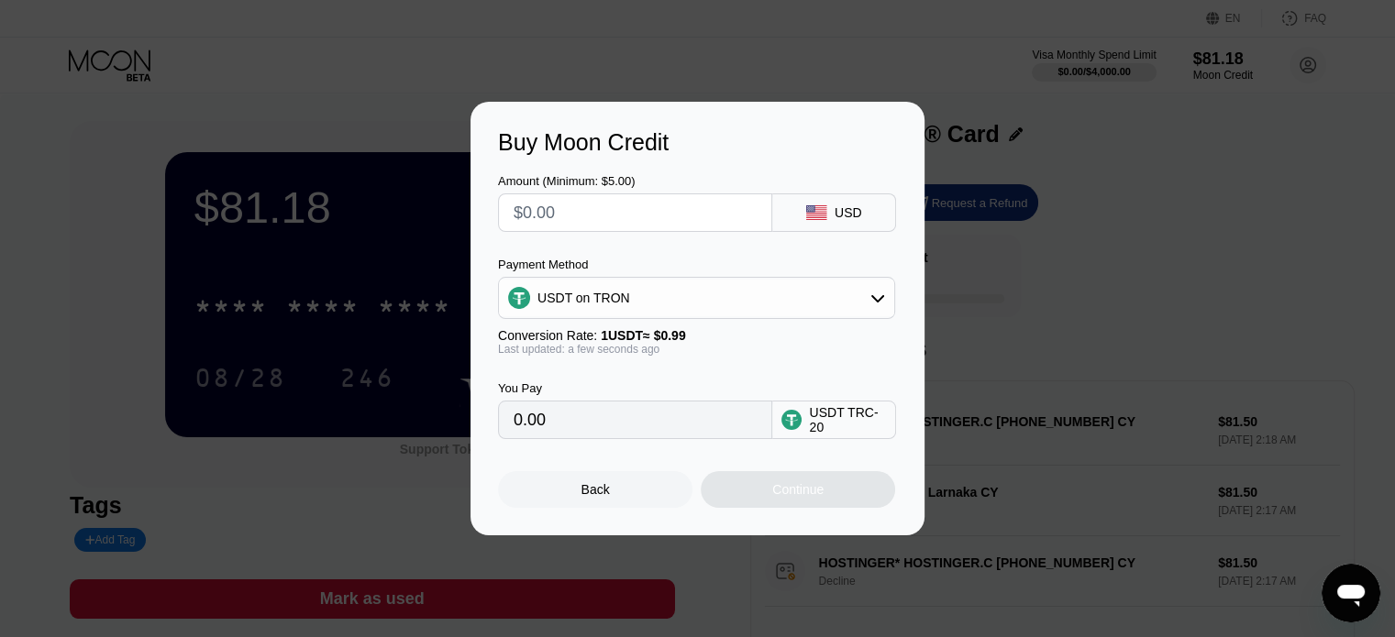
click at [602, 186] on div "Amount (Minimum: $5.00)" at bounding box center [635, 181] width 274 height 14
click at [654, 293] on div "USDT on TRON" at bounding box center [696, 298] width 395 height 37
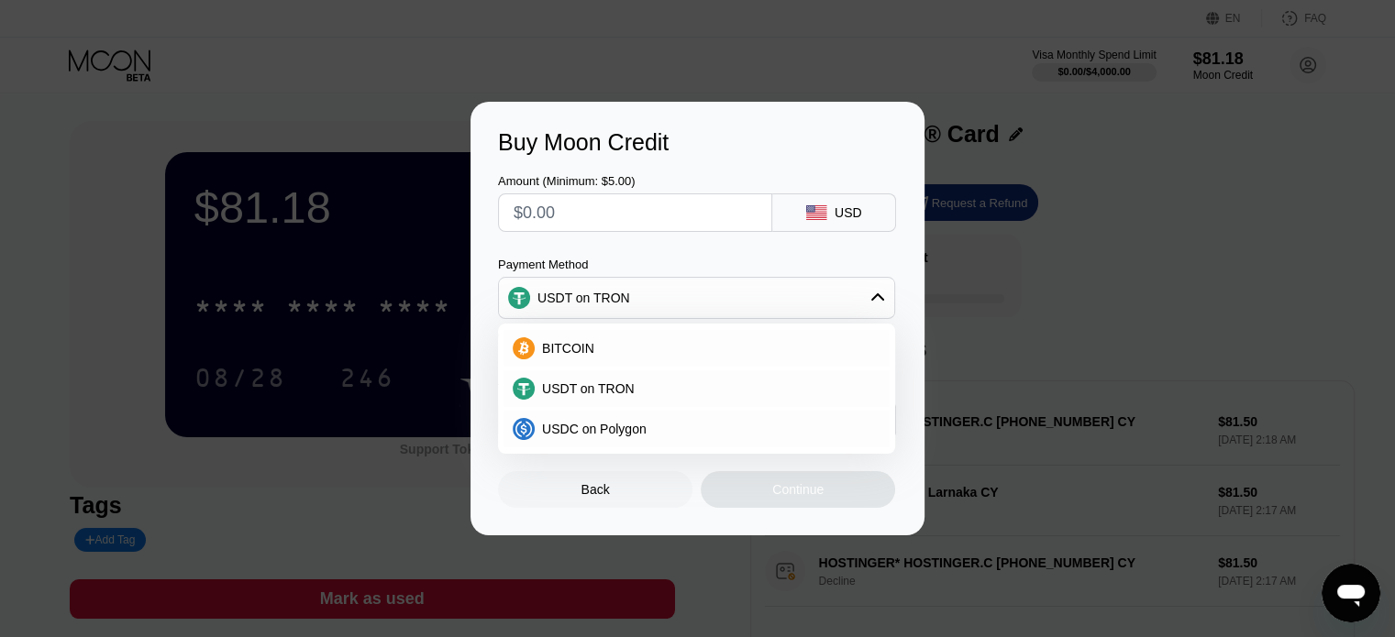
click at [652, 258] on div "Payment Method" at bounding box center [696, 265] width 397 height 14
click at [576, 202] on input "text" at bounding box center [634, 212] width 243 height 37
type input "$1"
type input "1.01"
type input "$10"
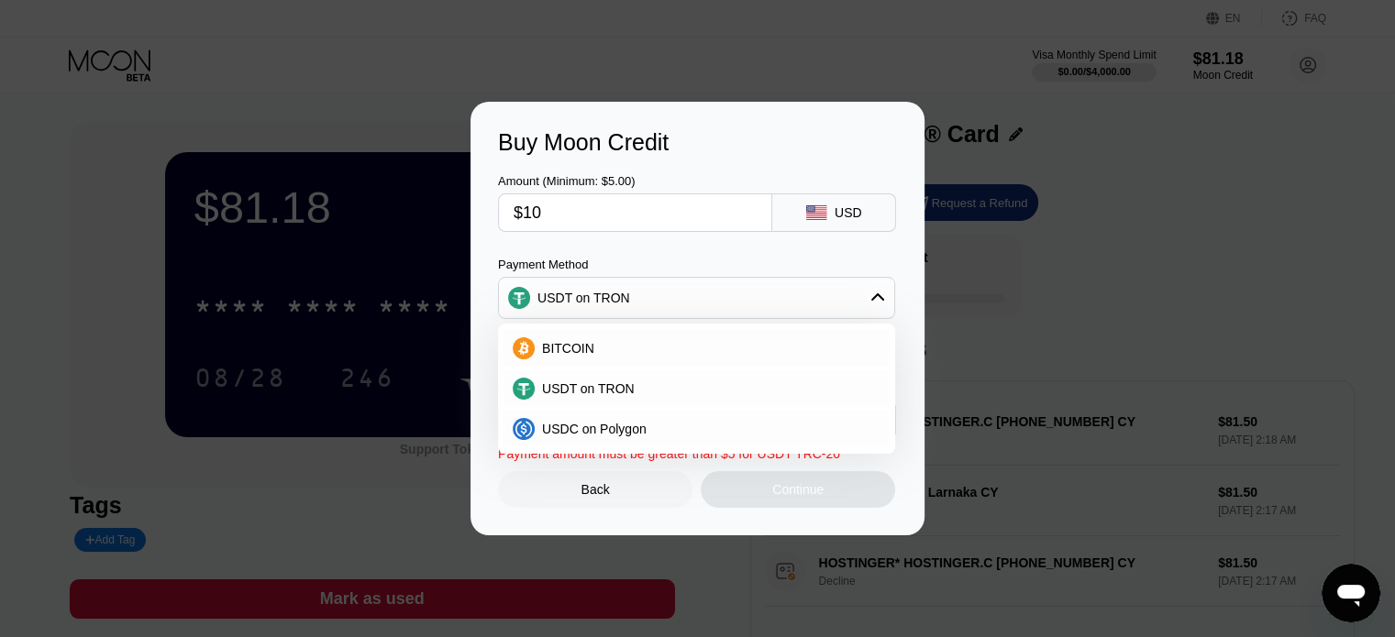
type input "10.10"
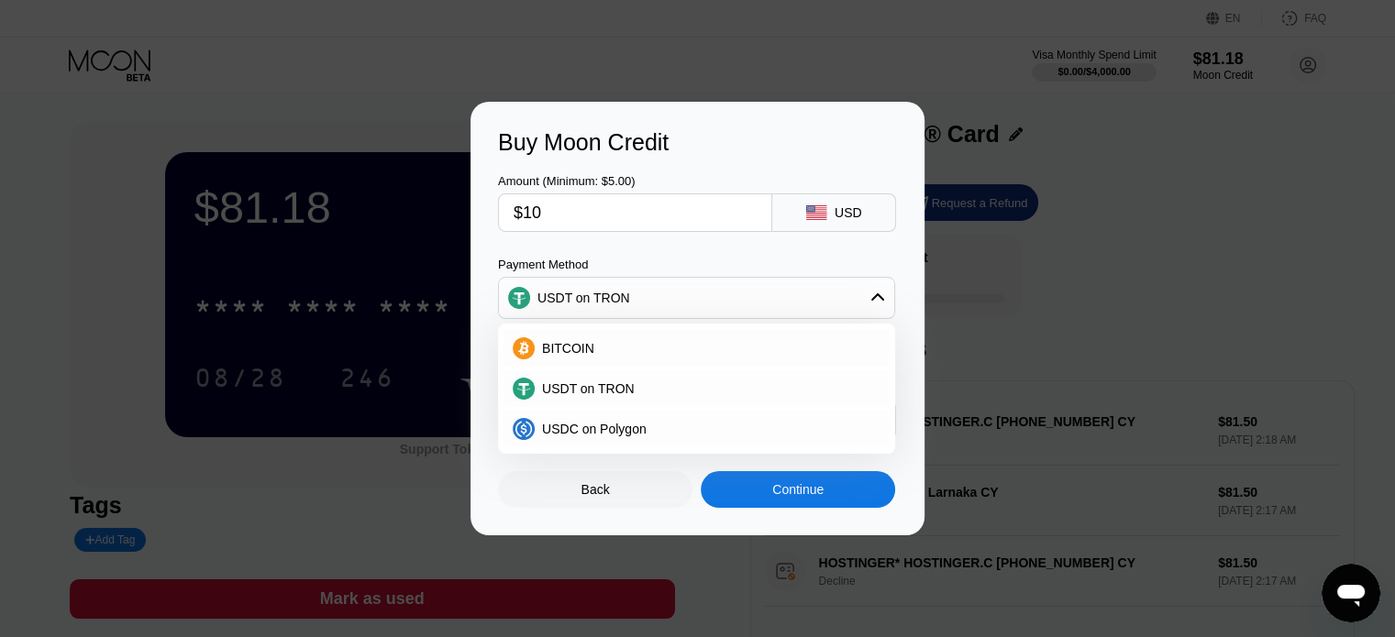
click at [522, 266] on div "Payment Method" at bounding box center [696, 265] width 397 height 14
click at [576, 205] on input "$10" at bounding box center [634, 212] width 243 height 37
type input "$1"
type input "1.01"
type input "0.00"
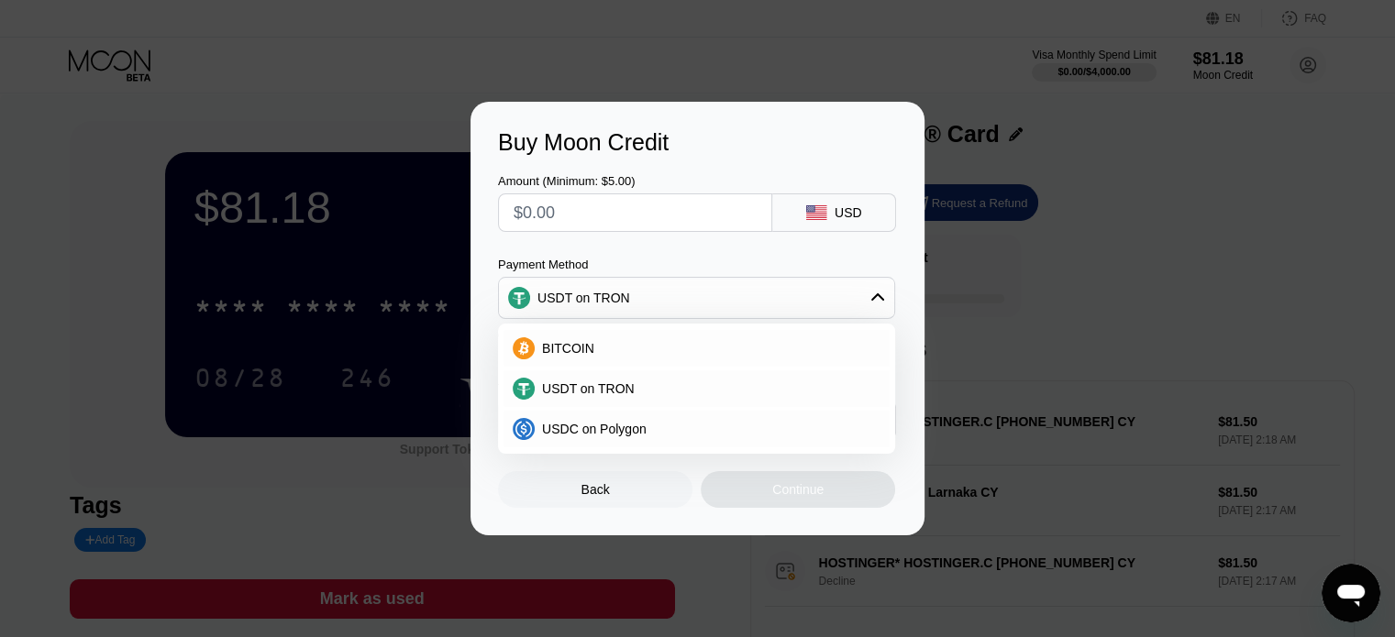
type input "$9"
type input "9.09"
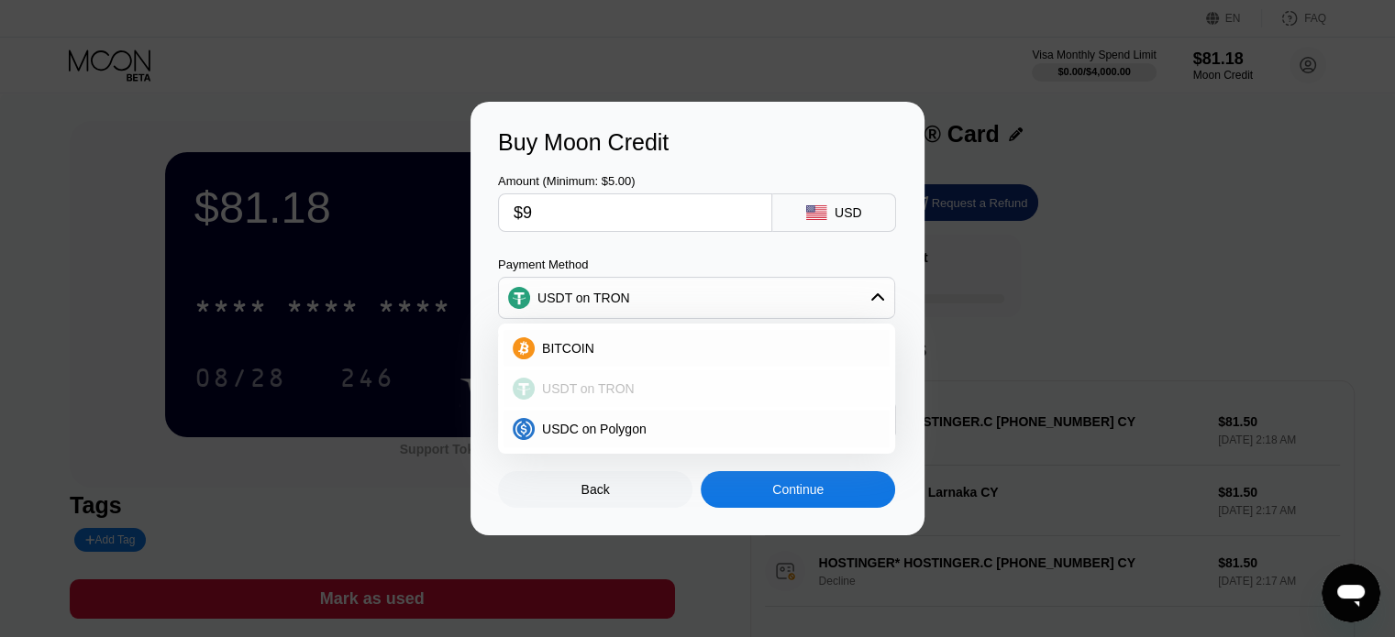
type input "$9"
click at [602, 381] on span "USDT on TRON" at bounding box center [588, 388] width 93 height 15
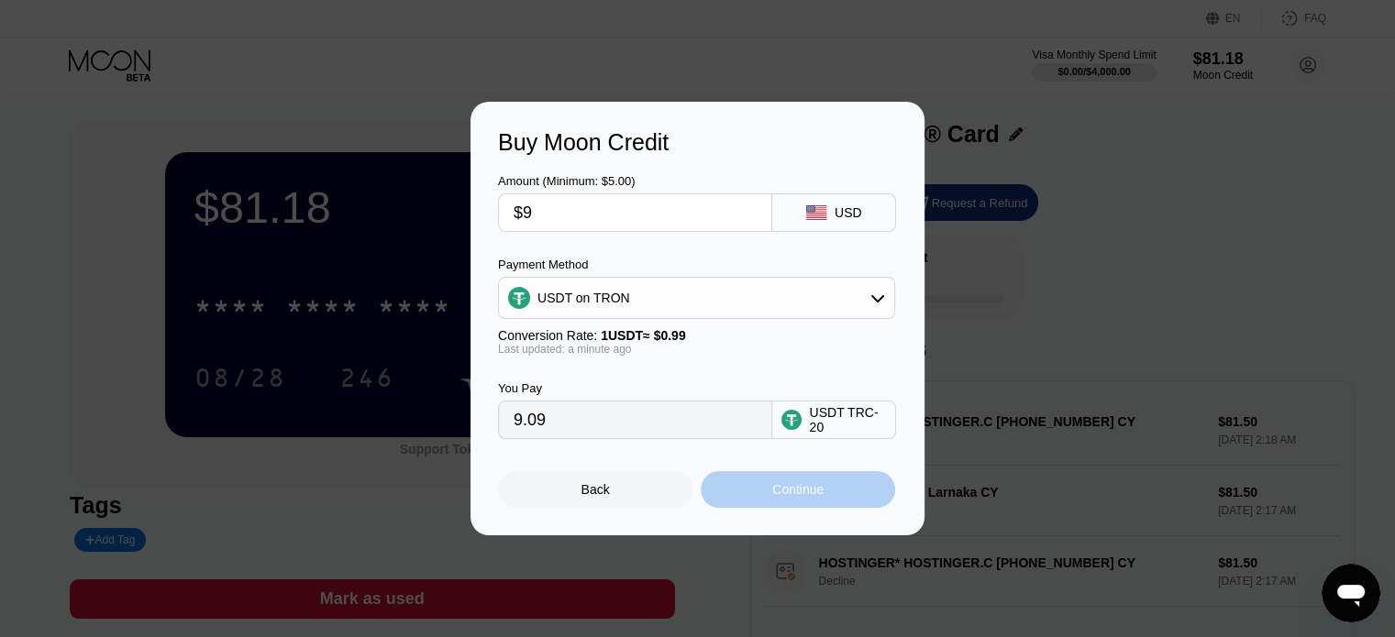
click at [772, 497] on div "Continue" at bounding box center [797, 489] width 51 height 15
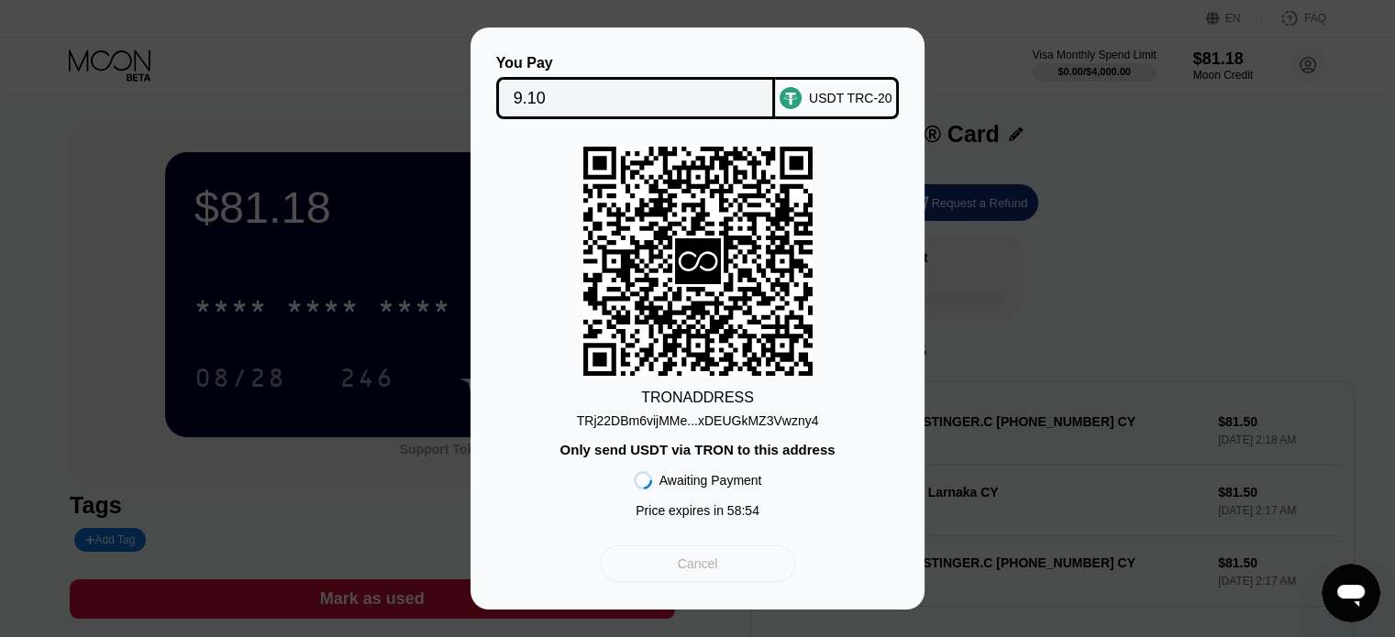
click at [680, 572] on div "Cancel" at bounding box center [698, 564] width 40 height 17
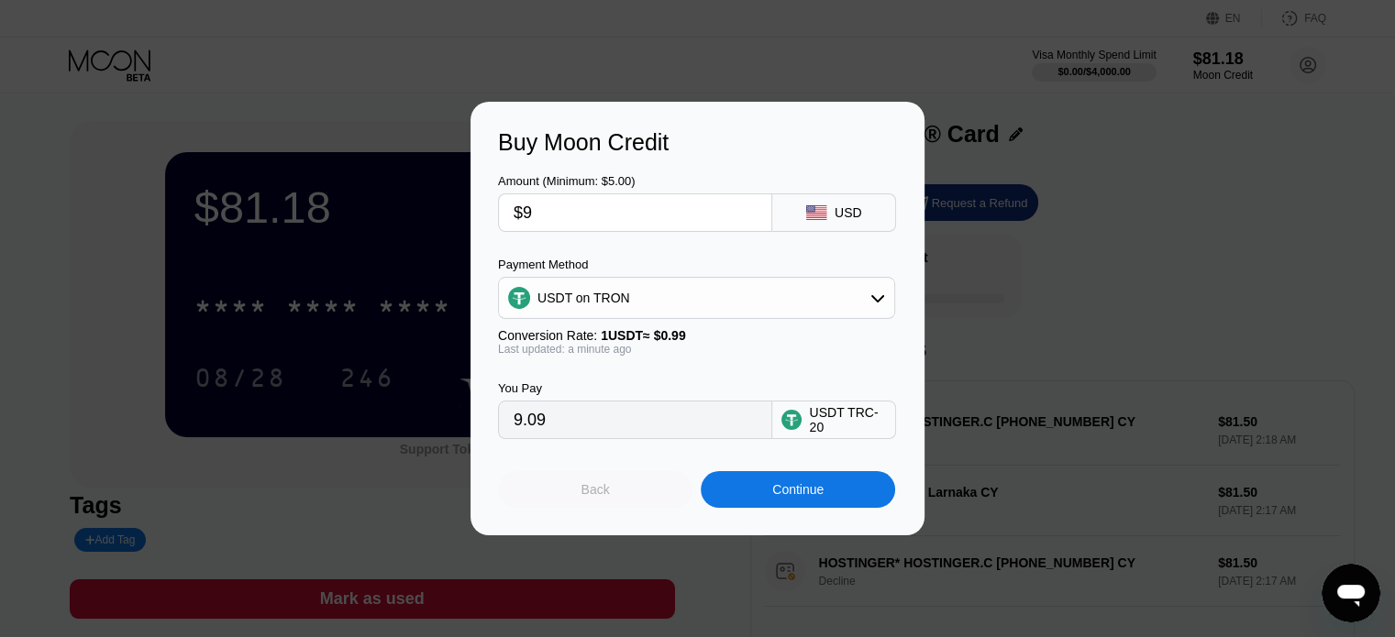
click at [602, 491] on div "Back" at bounding box center [595, 489] width 28 height 15
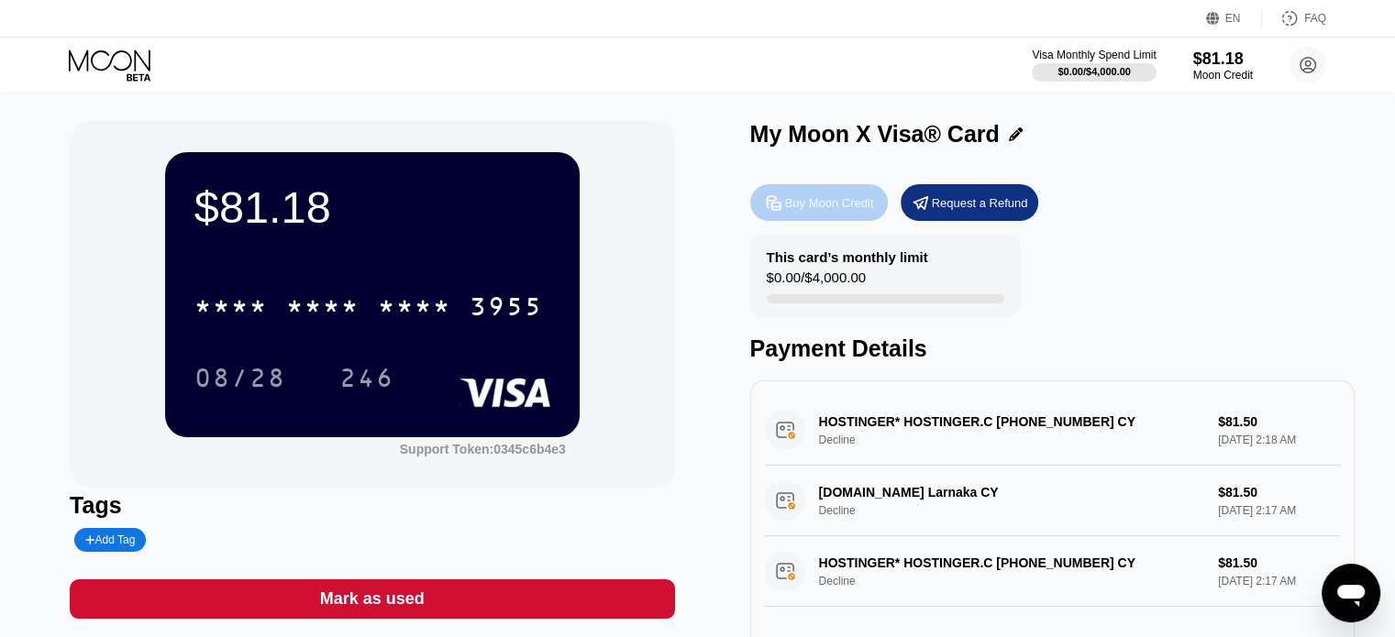
click at [857, 211] on div "Buy Moon Credit" at bounding box center [829, 203] width 89 height 16
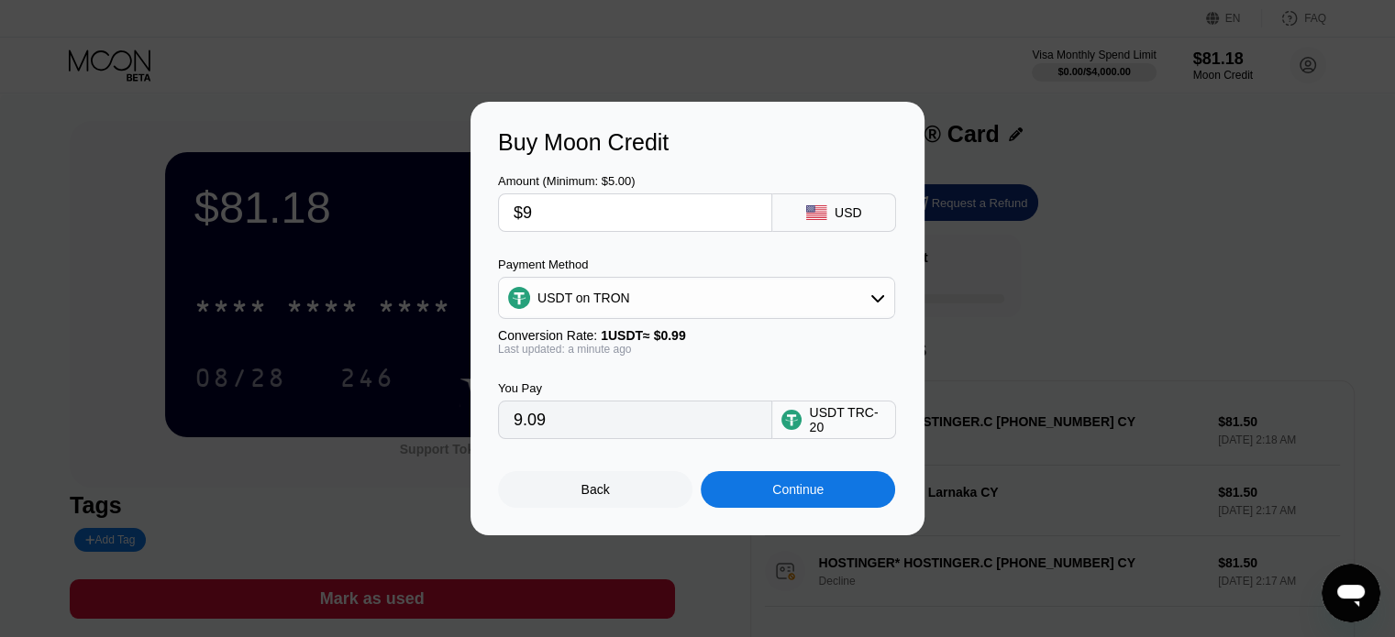
click at [562, 212] on input "$9" at bounding box center [634, 212] width 243 height 37
type input "0.00"
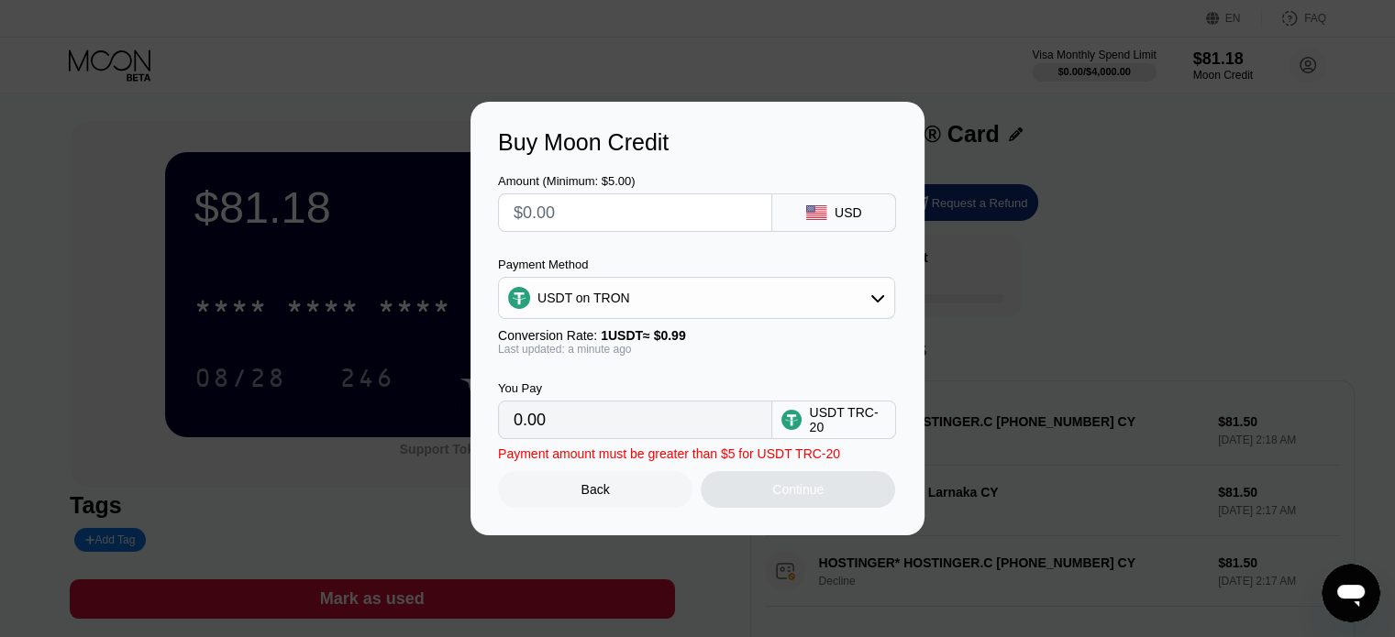
type input "$8"
type input "8.08"
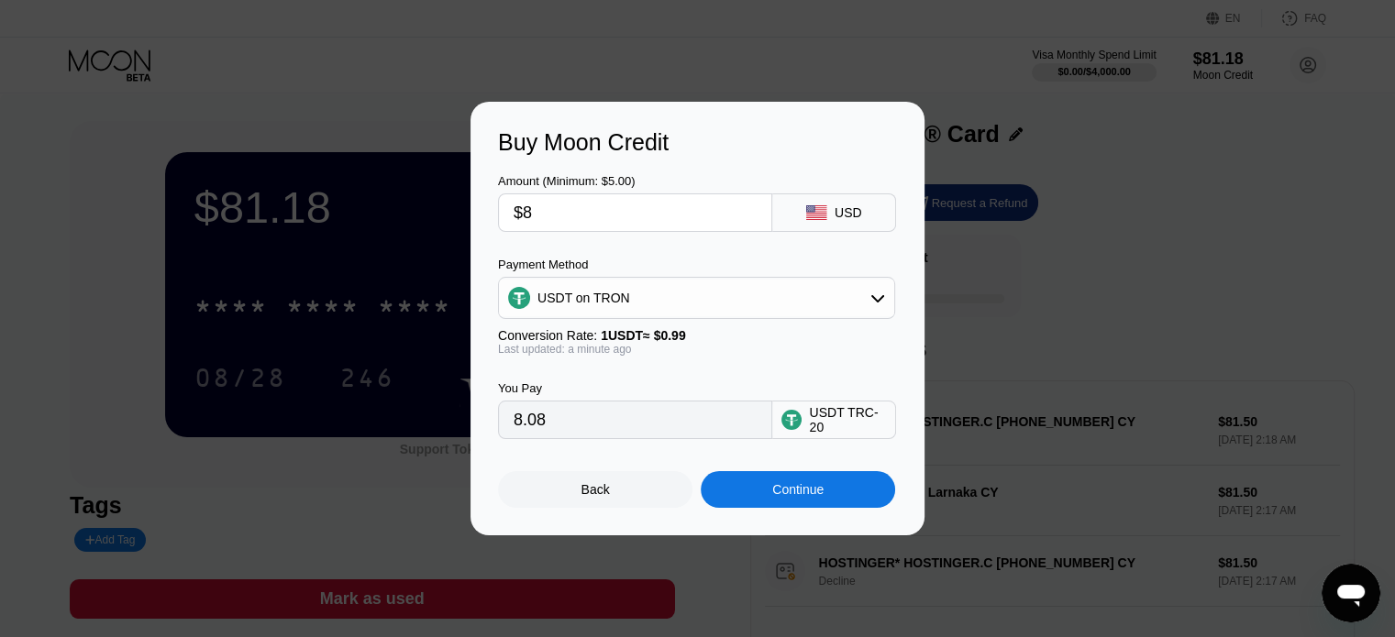
type input "$8"
click at [734, 485] on div "Continue" at bounding box center [798, 489] width 194 height 37
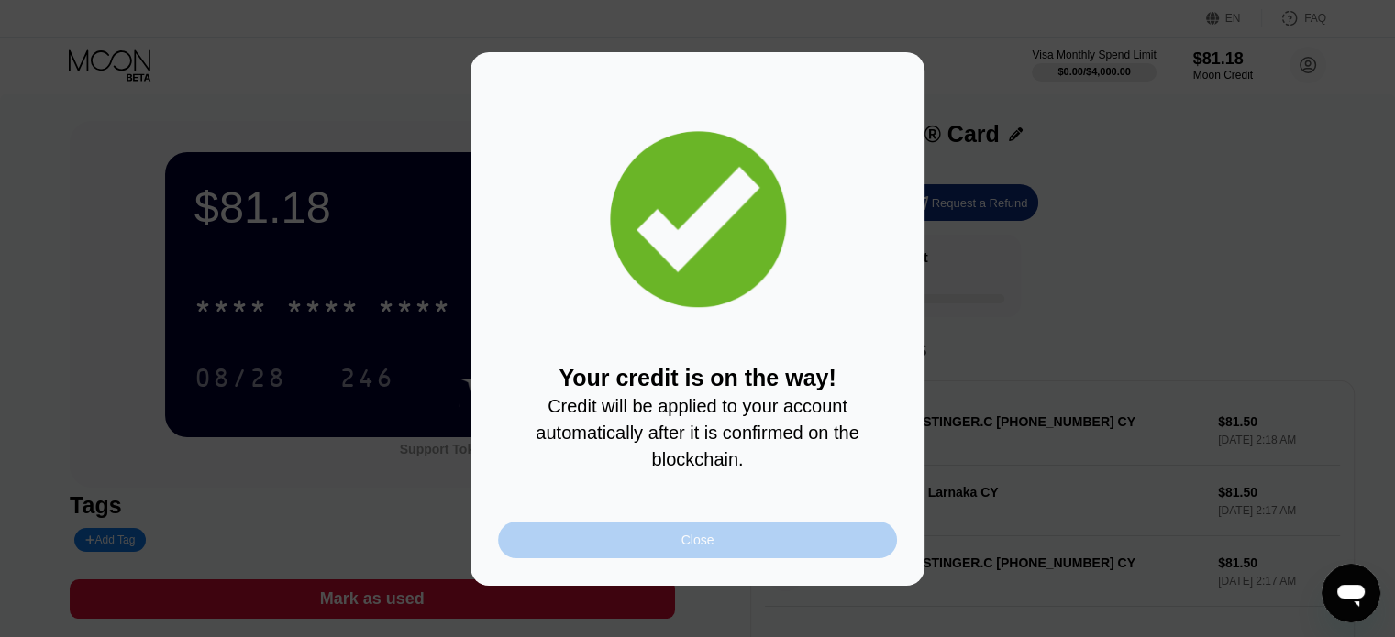
click at [703, 544] on div "Close" at bounding box center [697, 540] width 33 height 15
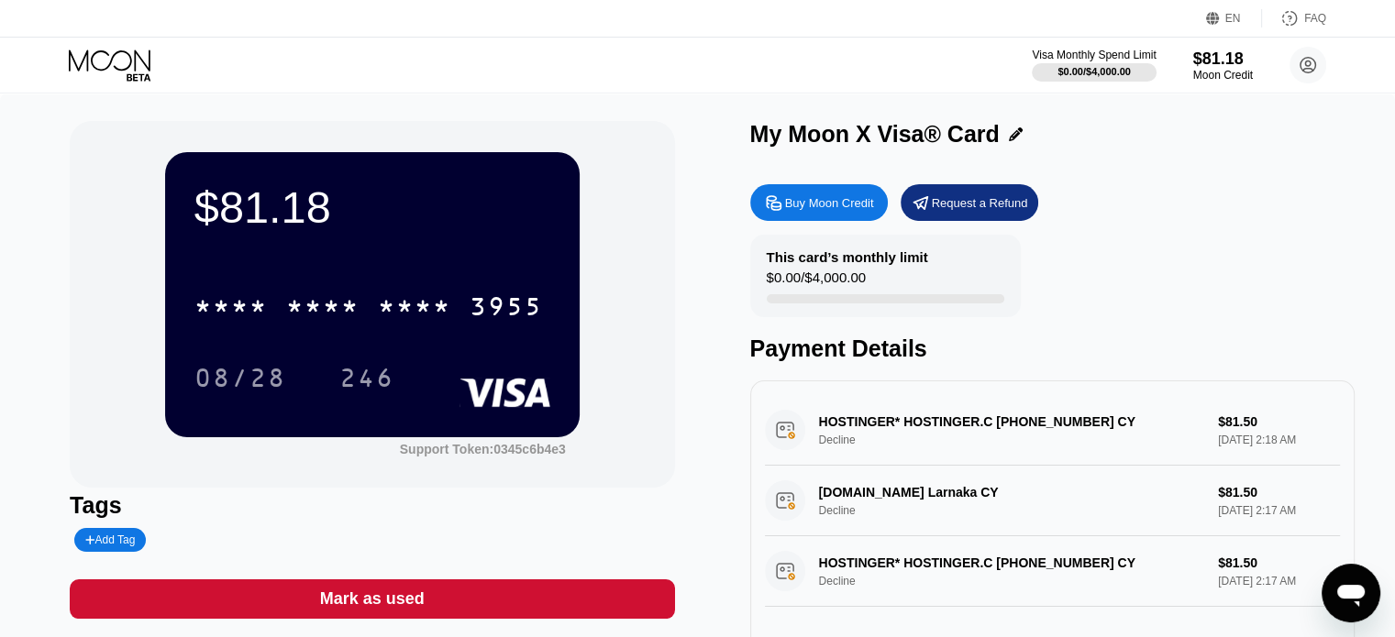
click at [810, 79] on div "Visa Monthly Spend Limit $0.00 / $4,000.00 $81.18 Moon Credit Blithe Forge [EMA…" at bounding box center [697, 65] width 1395 height 55
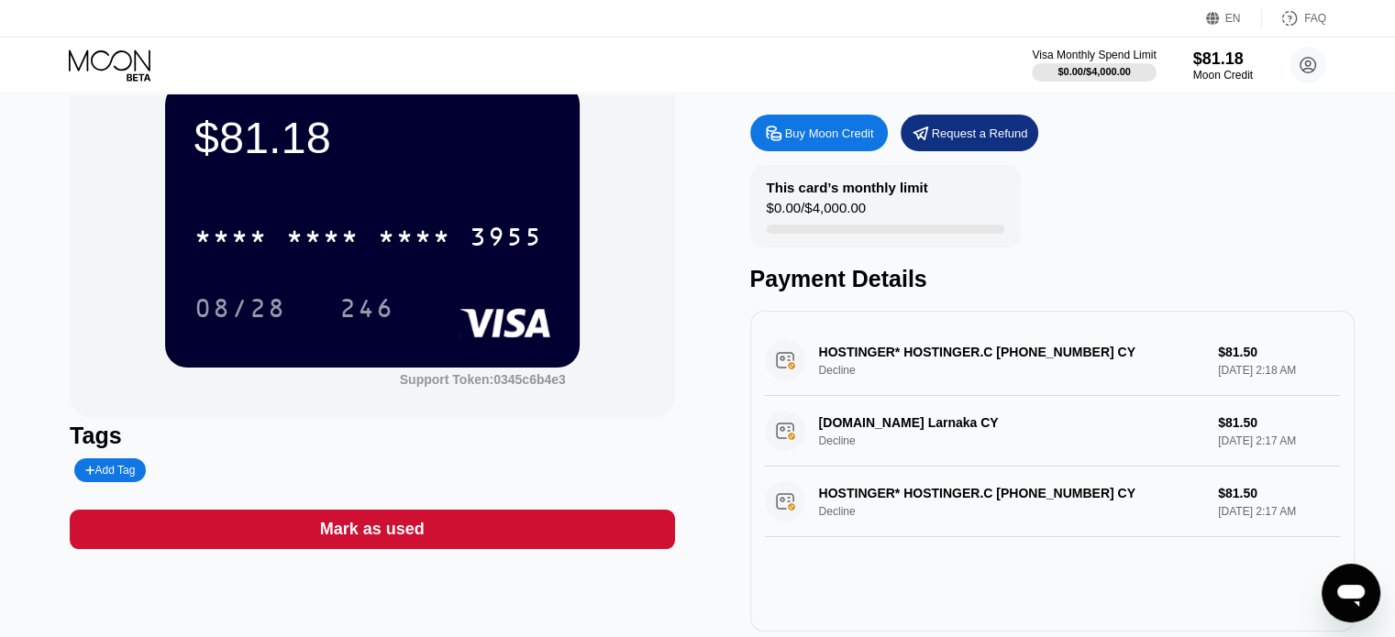
scroll to position [72, 0]
